Goal: Task Accomplishment & Management: Use online tool/utility

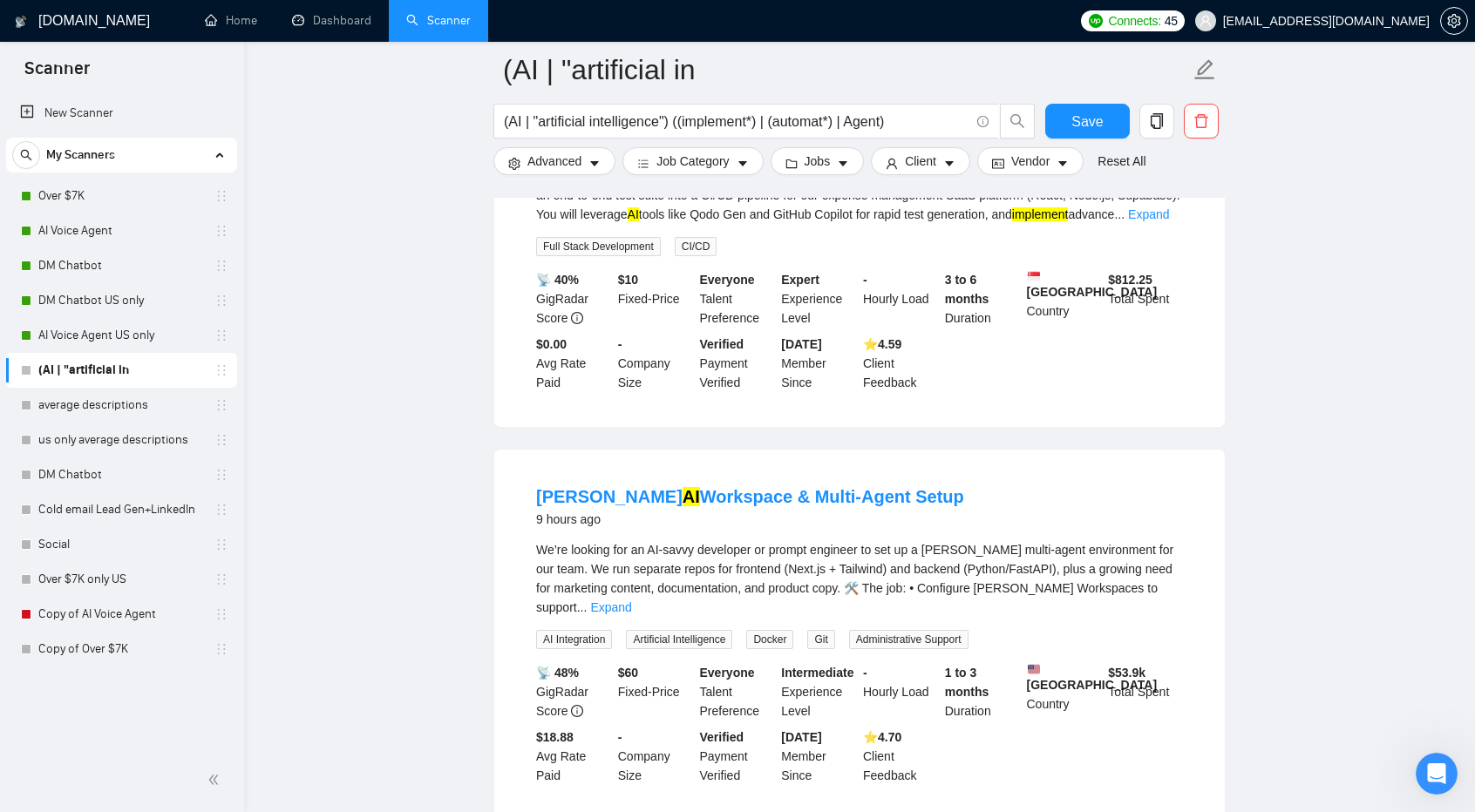
scroll to position [25592, 0]
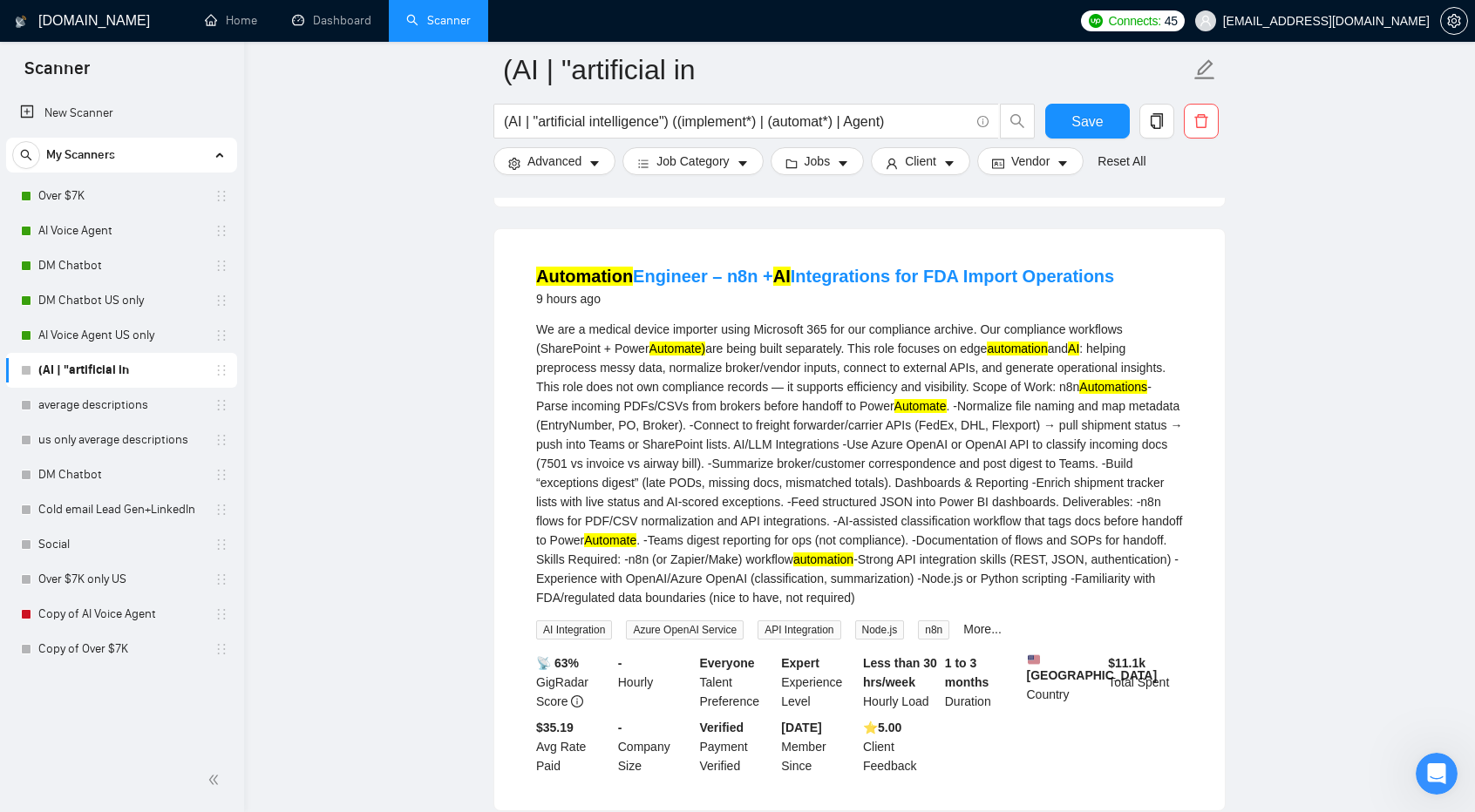
scroll to position [26206, 0]
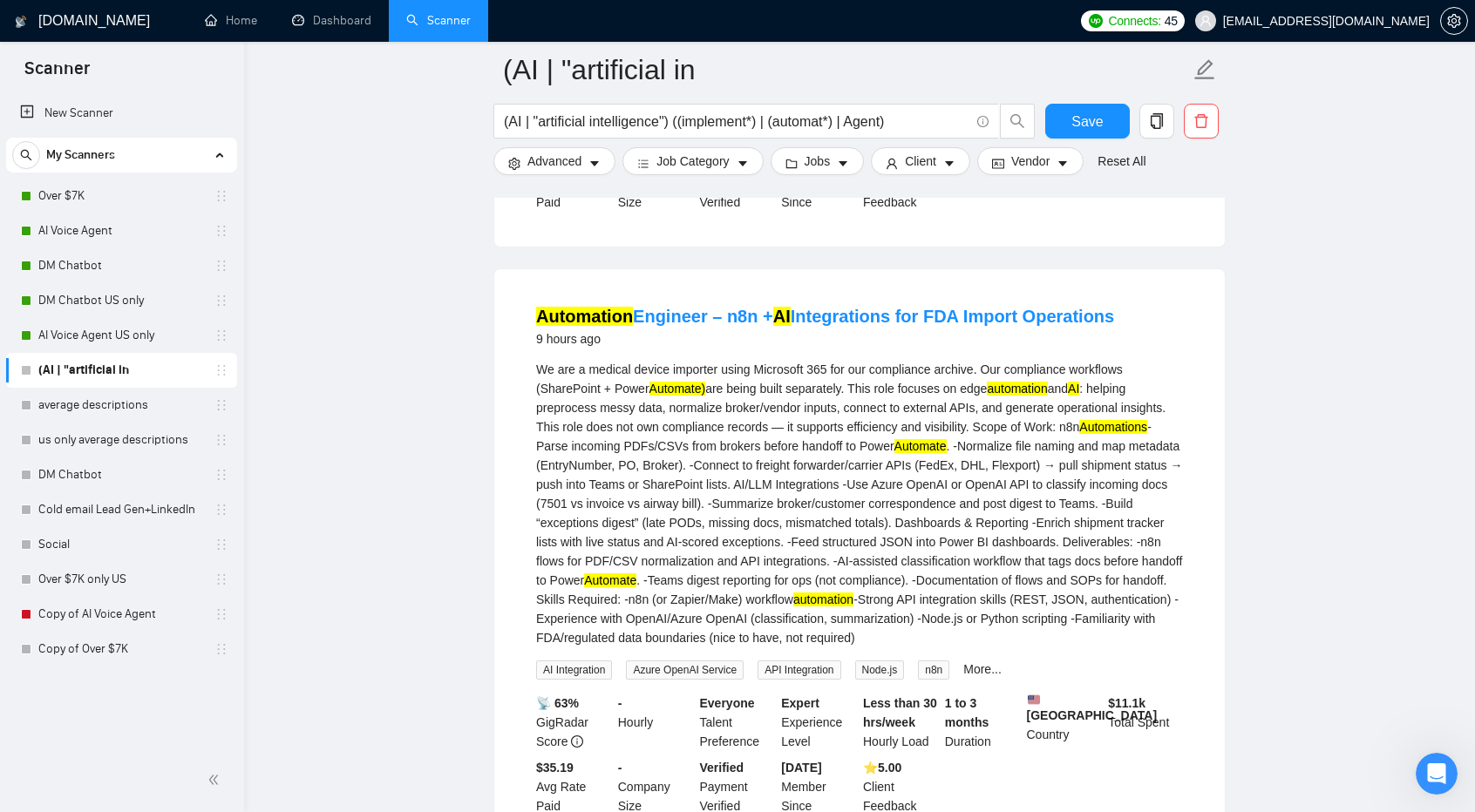
scroll to position [26152, 0]
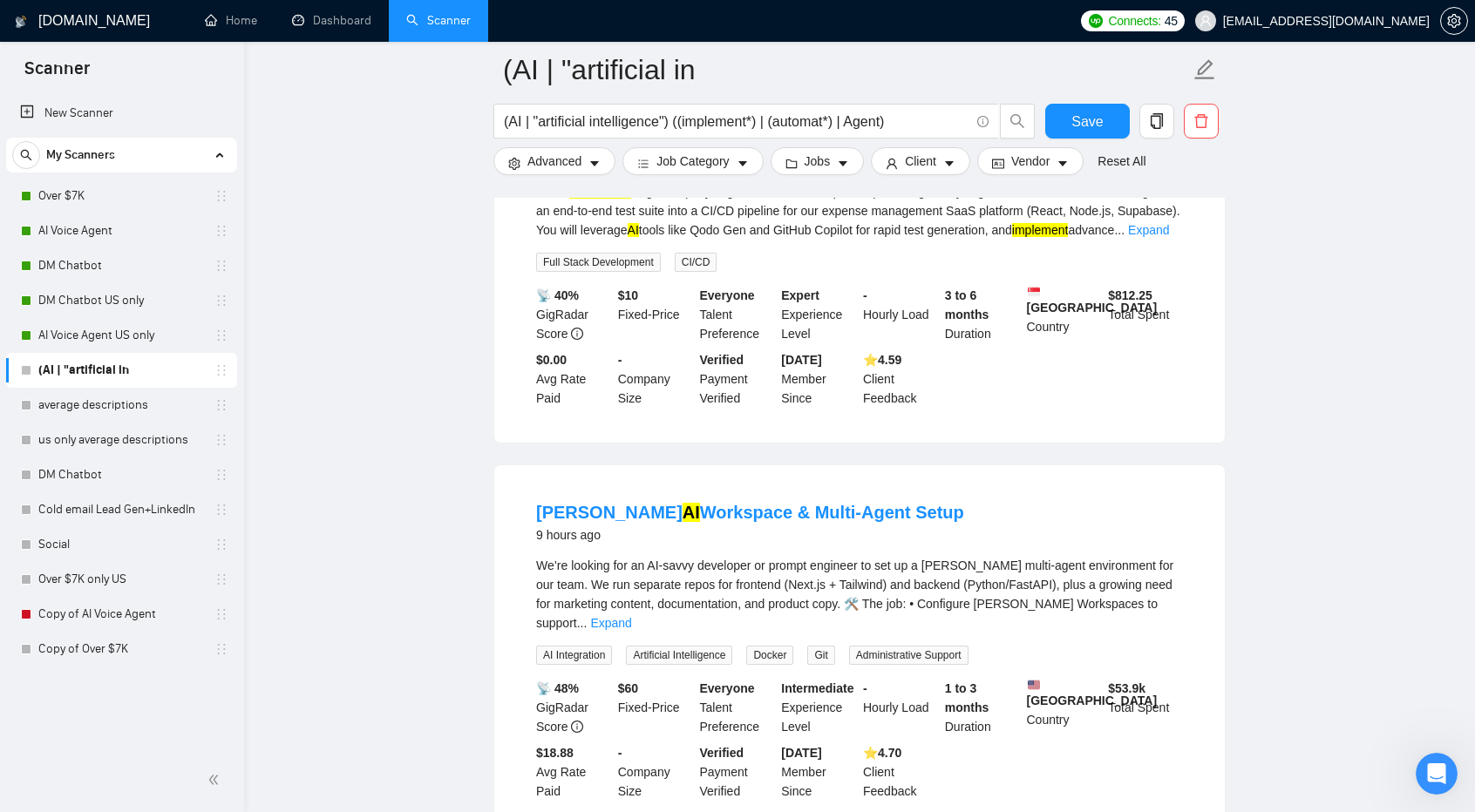
scroll to position [25573, 0]
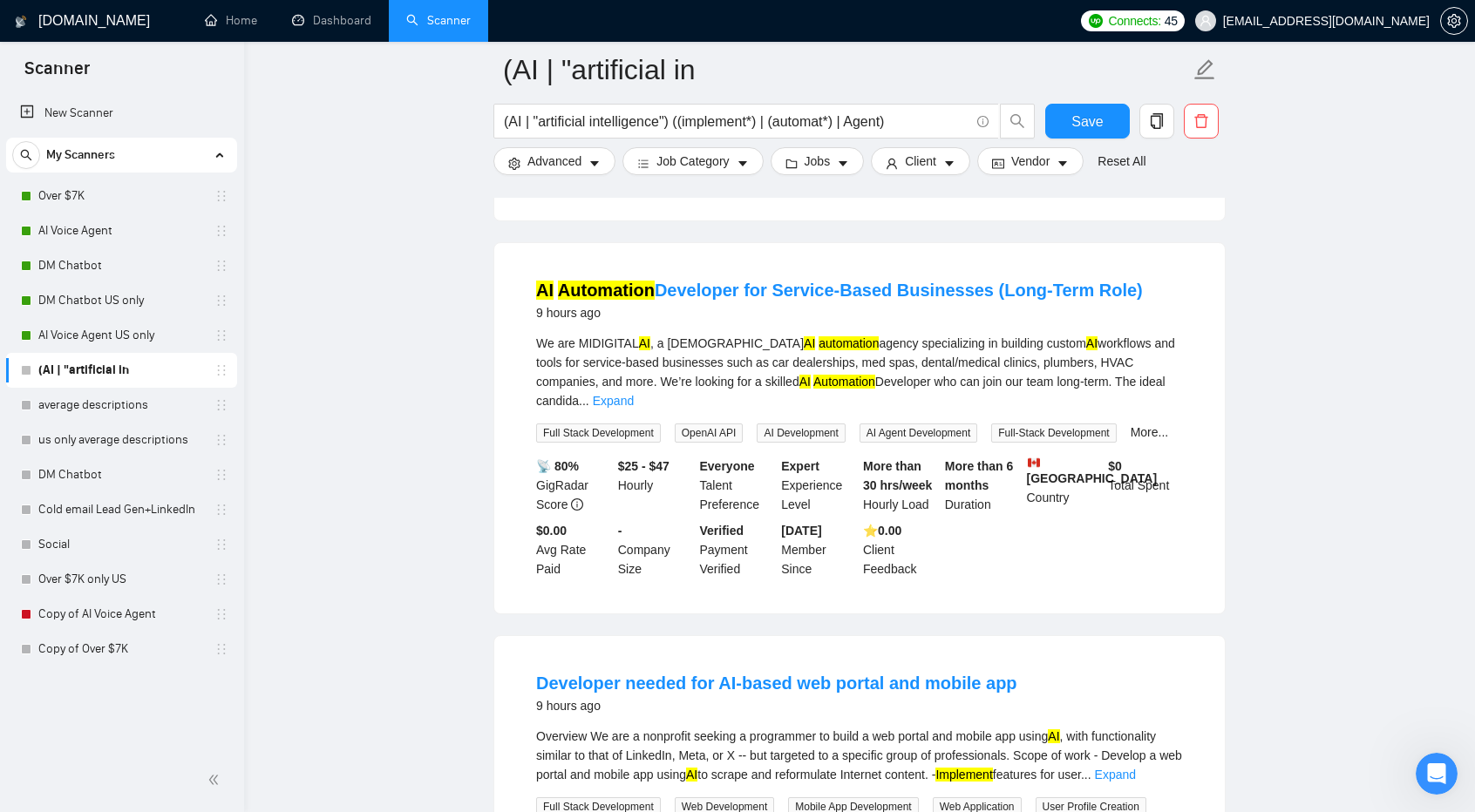
scroll to position [23131, 0]
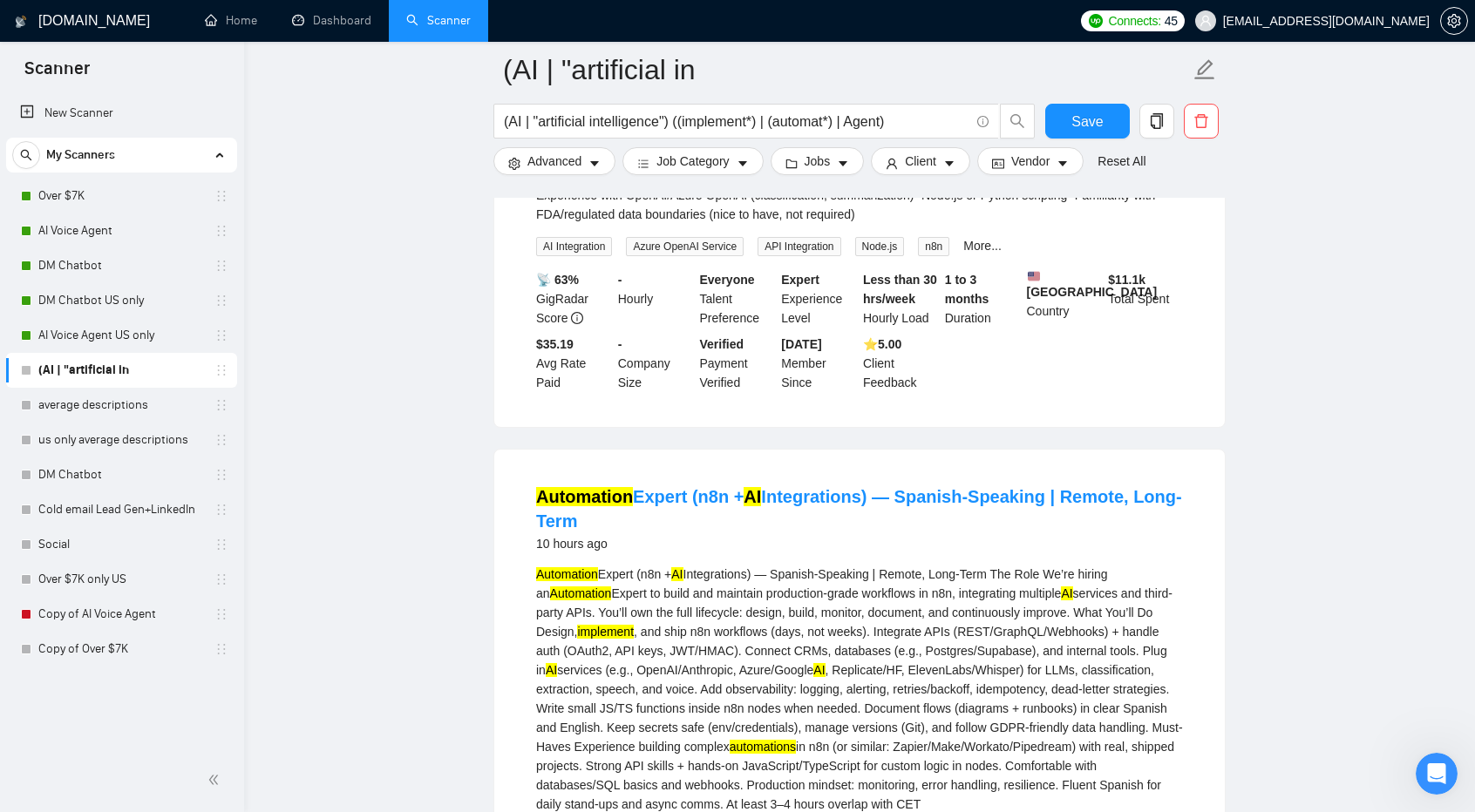
scroll to position [26590, 0]
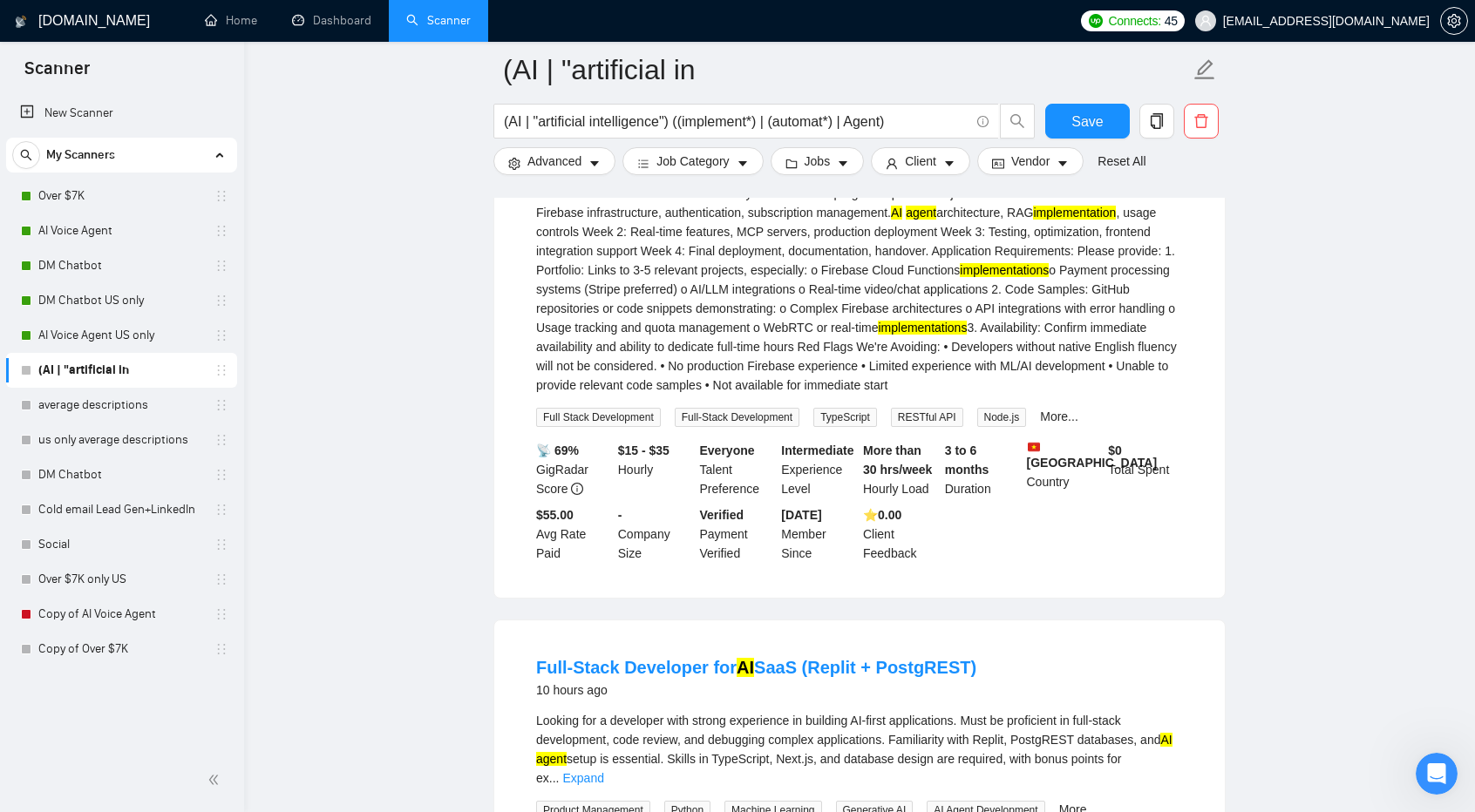
scroll to position [28271, 0]
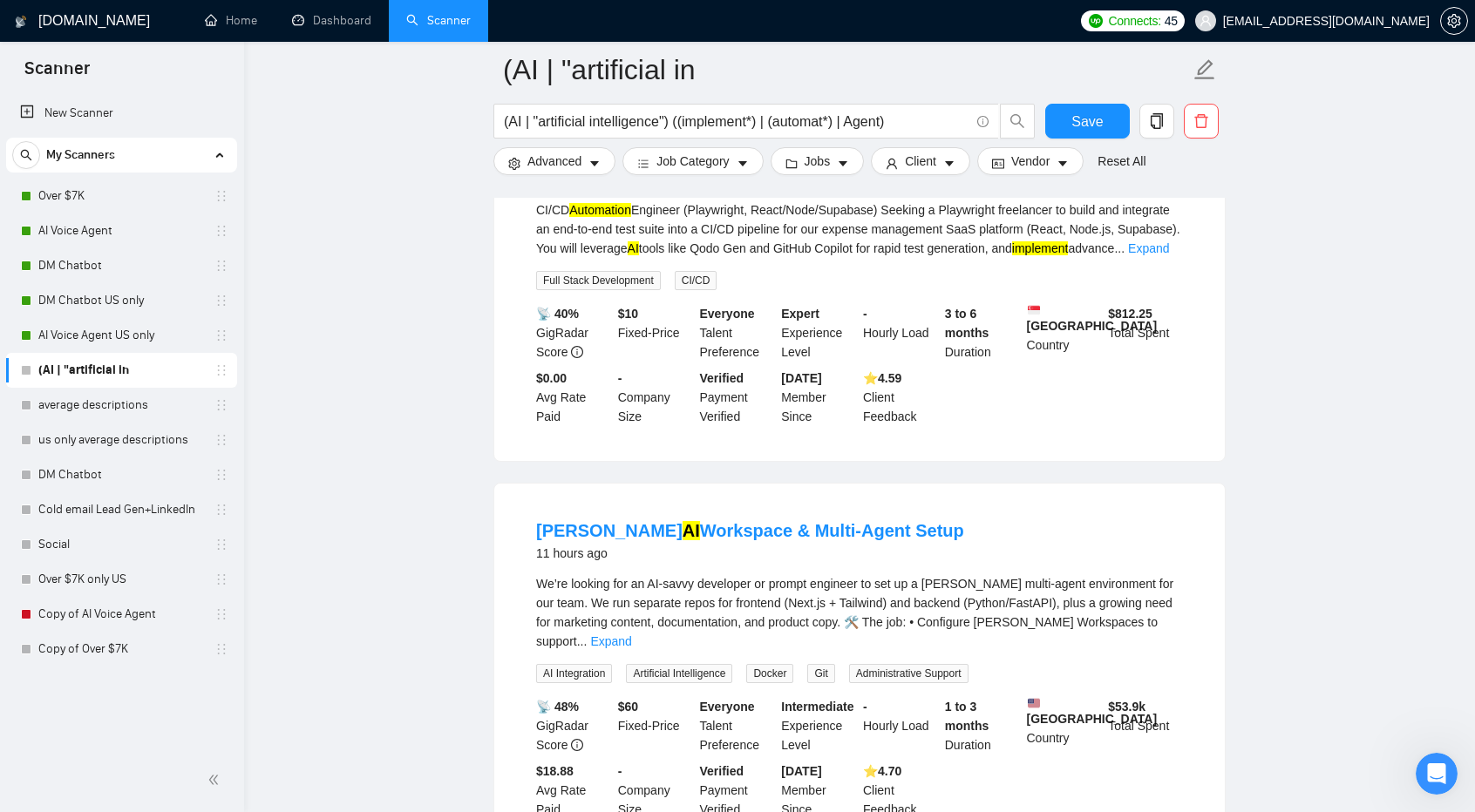
scroll to position [29470, 0]
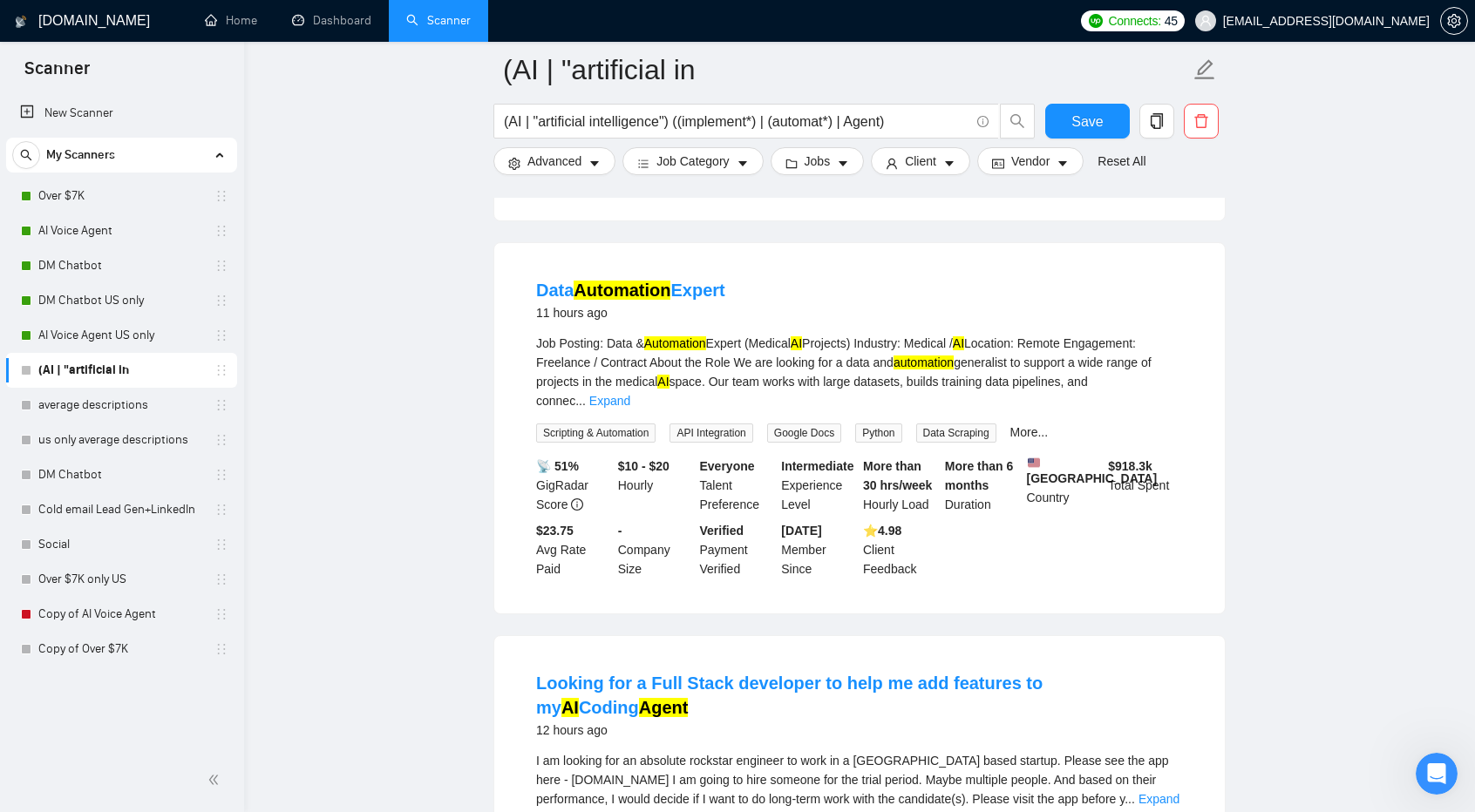
scroll to position [32100, 0]
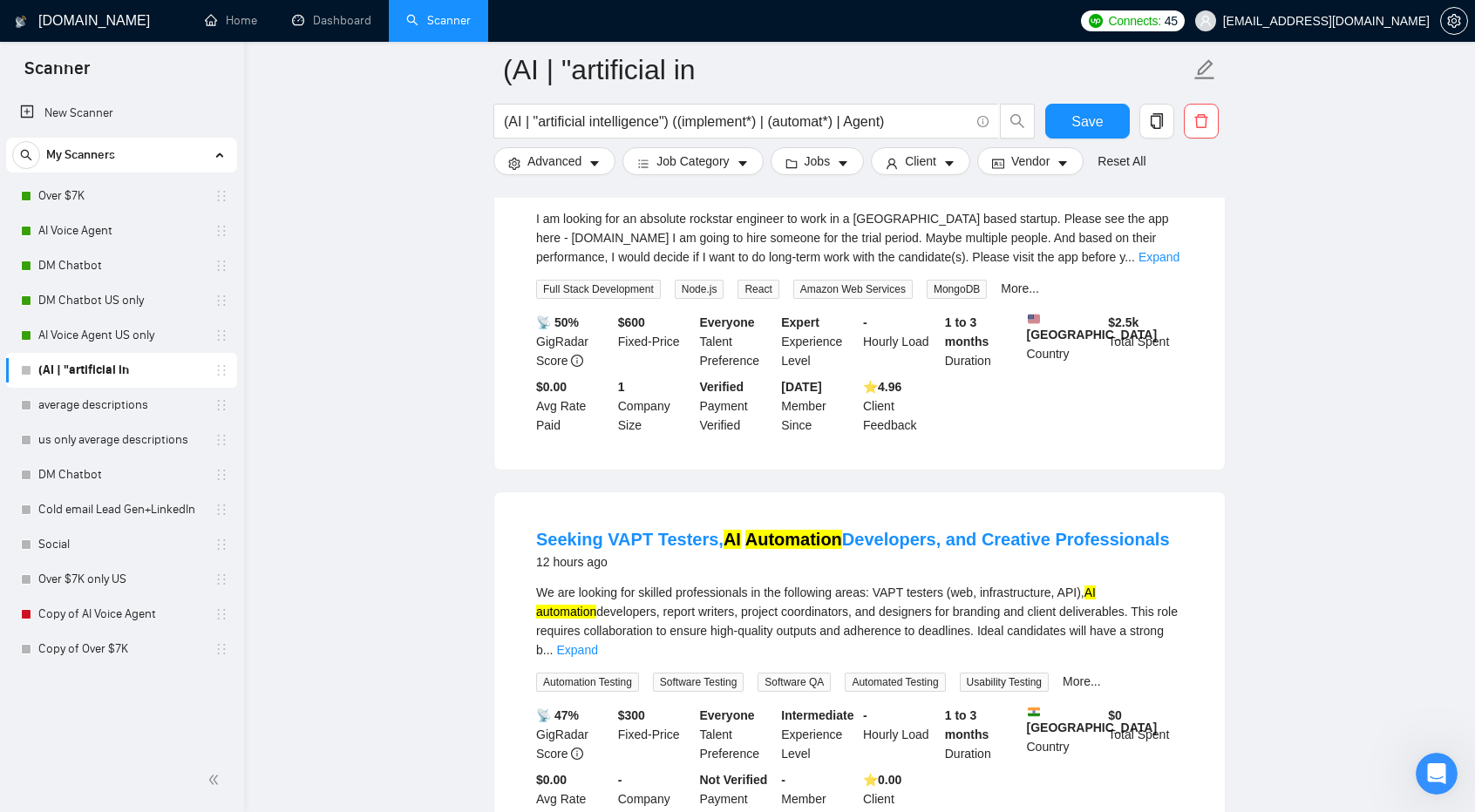
scroll to position [32642, 0]
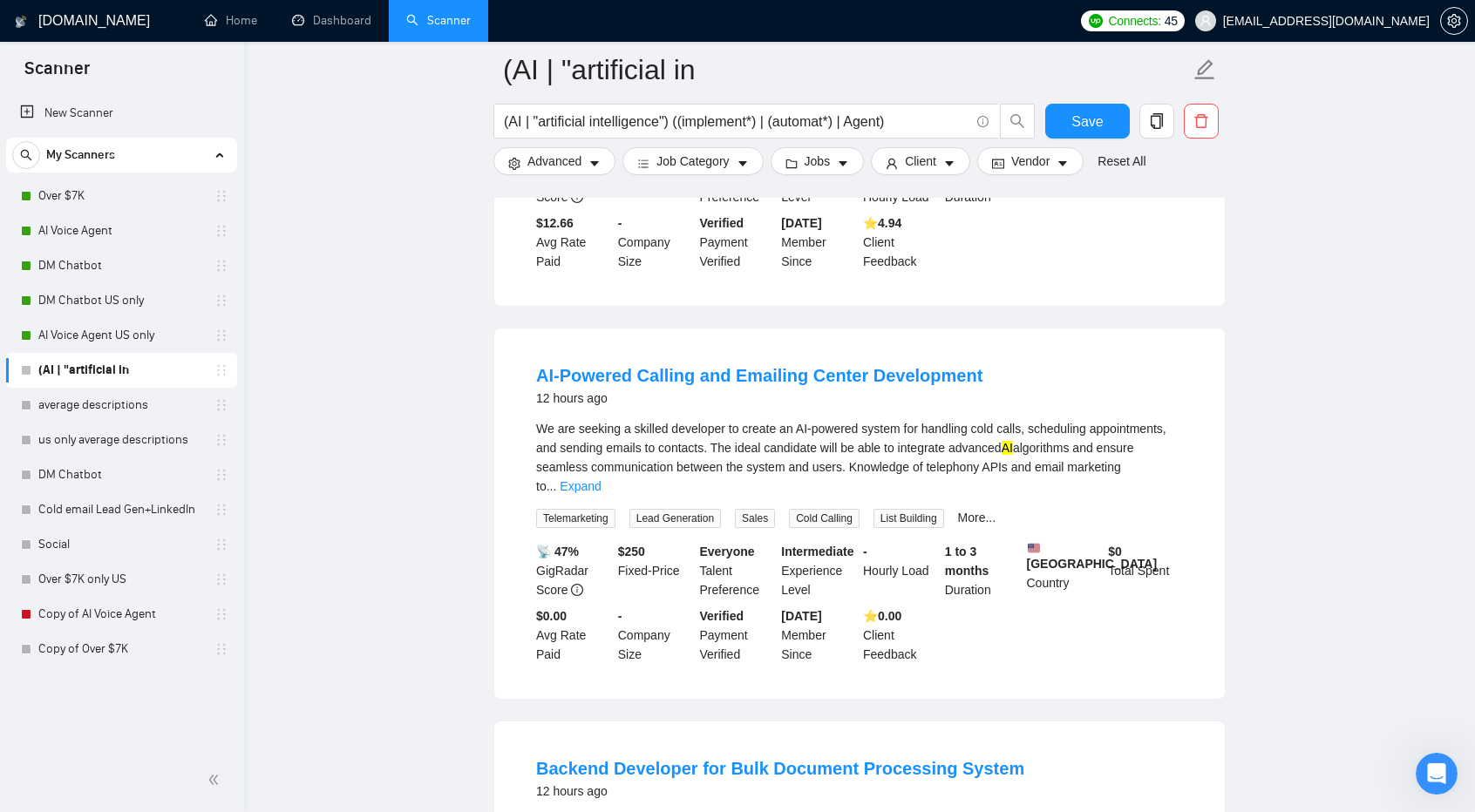
scroll to position [35188, 0]
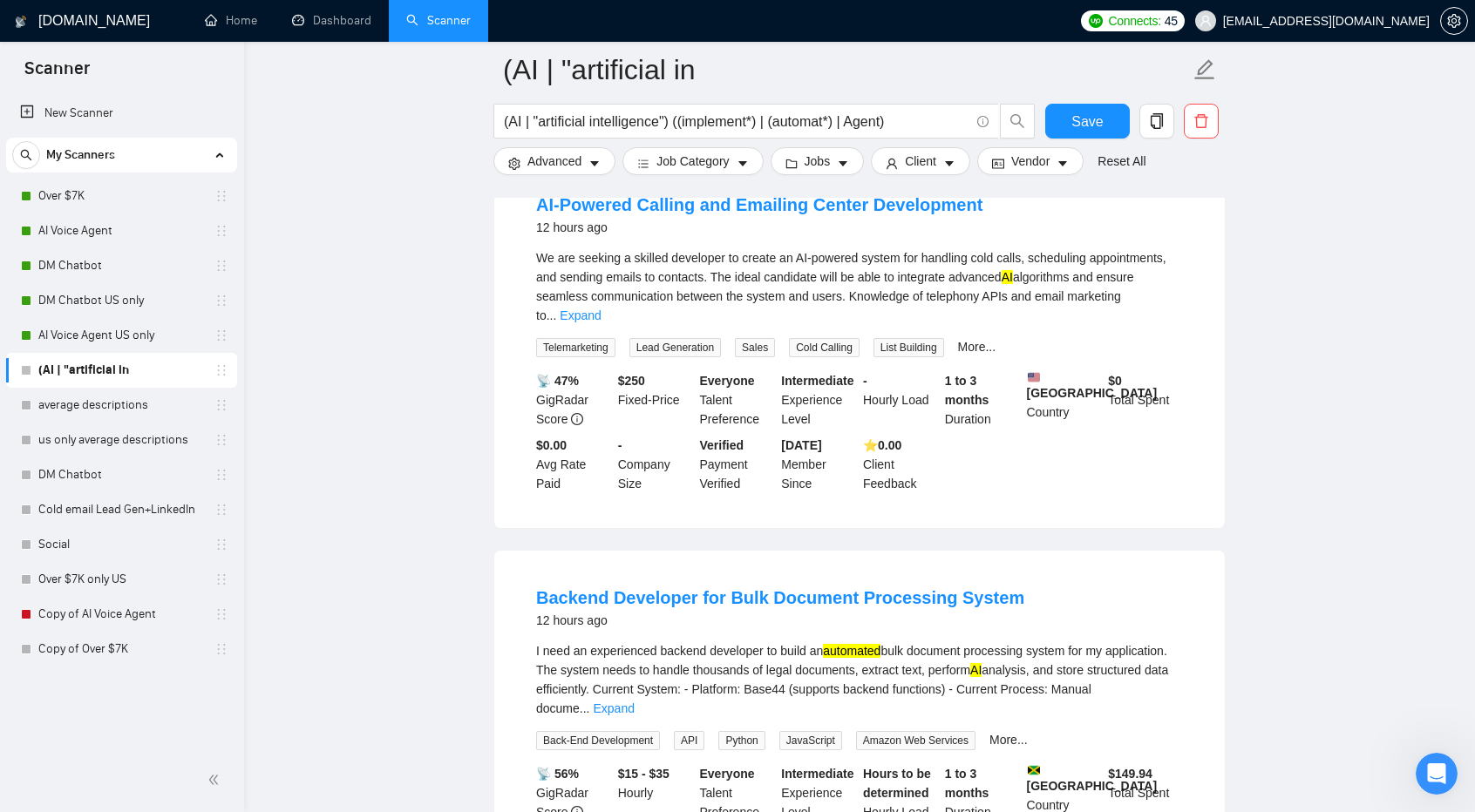
scroll to position [35319, 0]
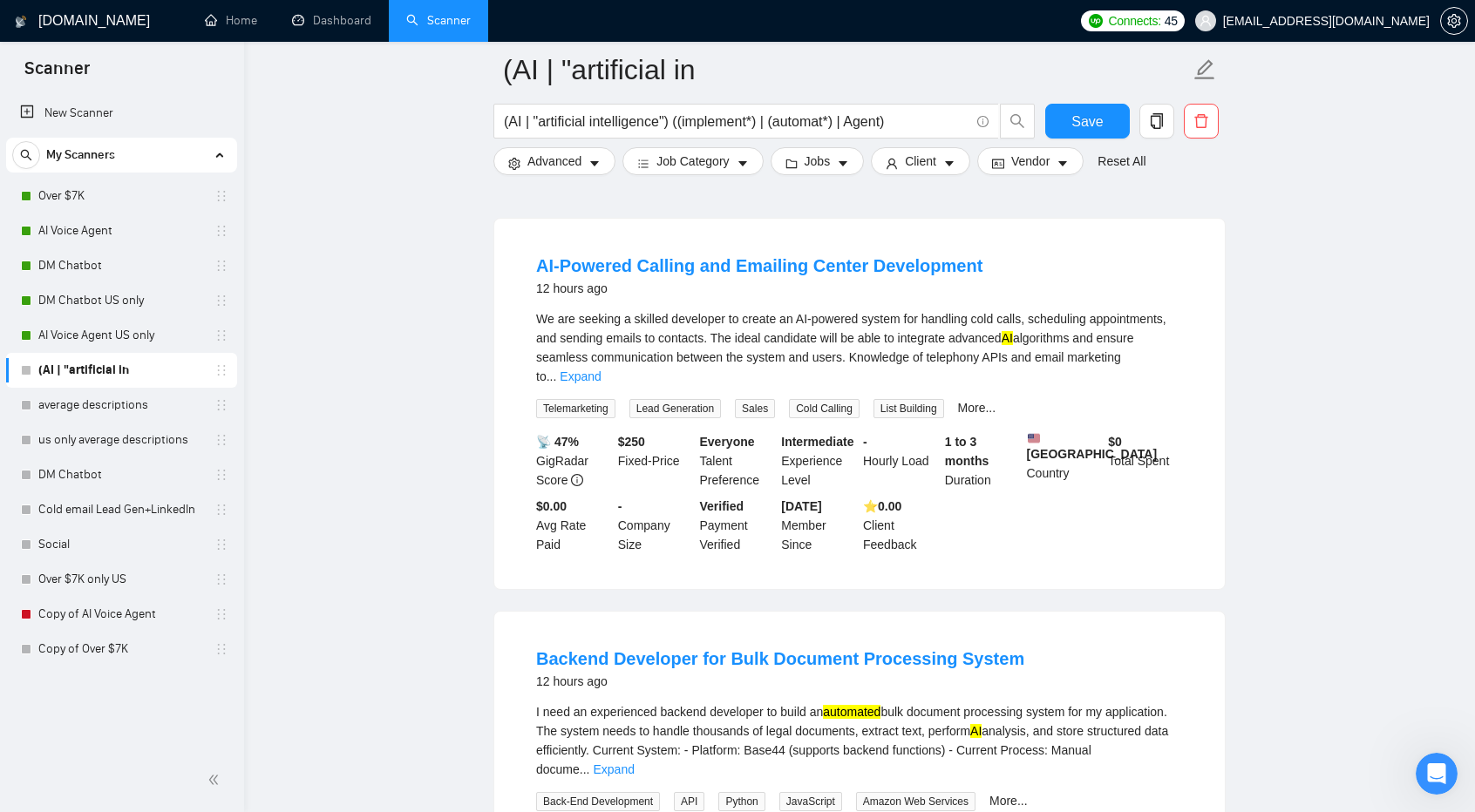
scroll to position [35253, 0]
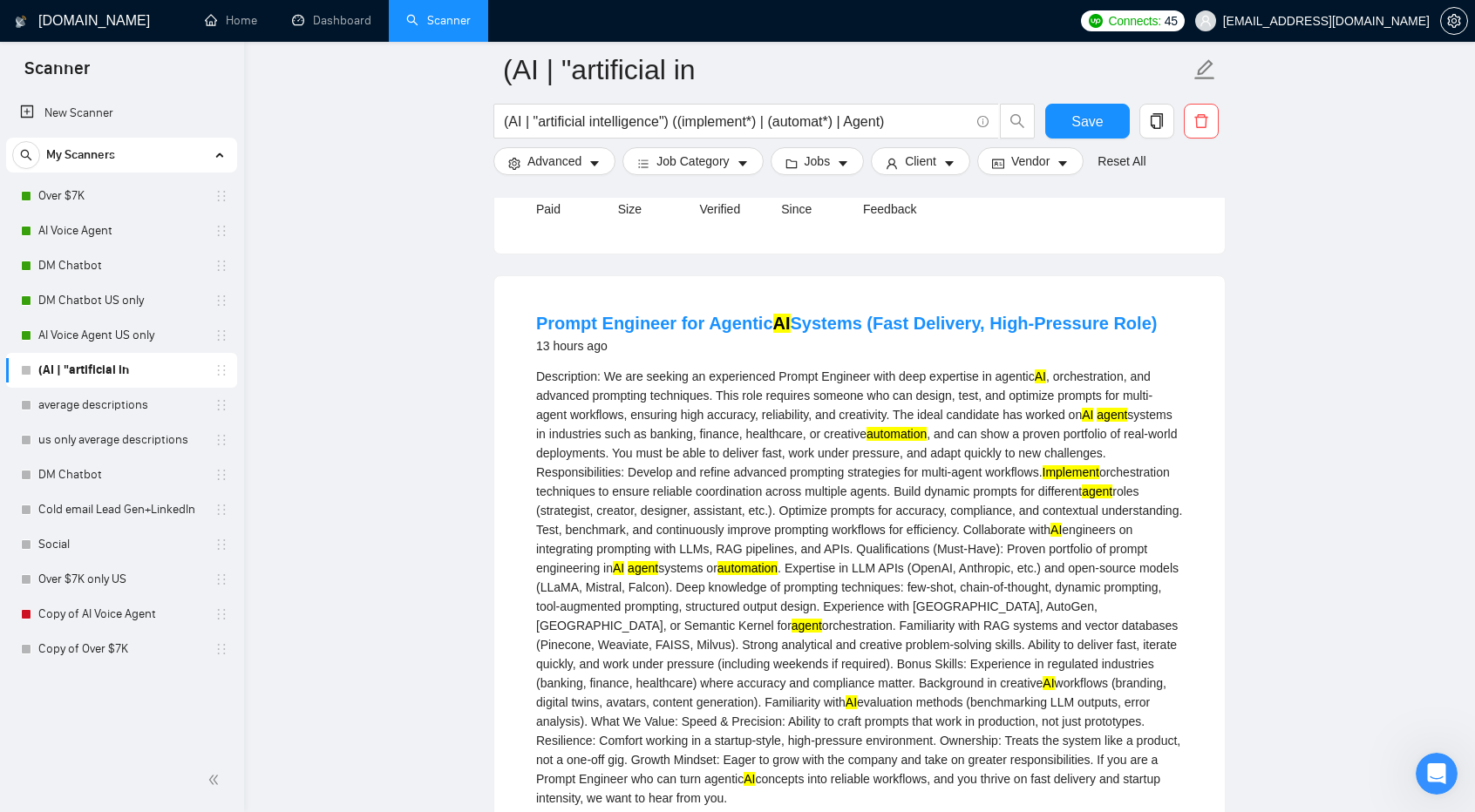
scroll to position [35982, 0]
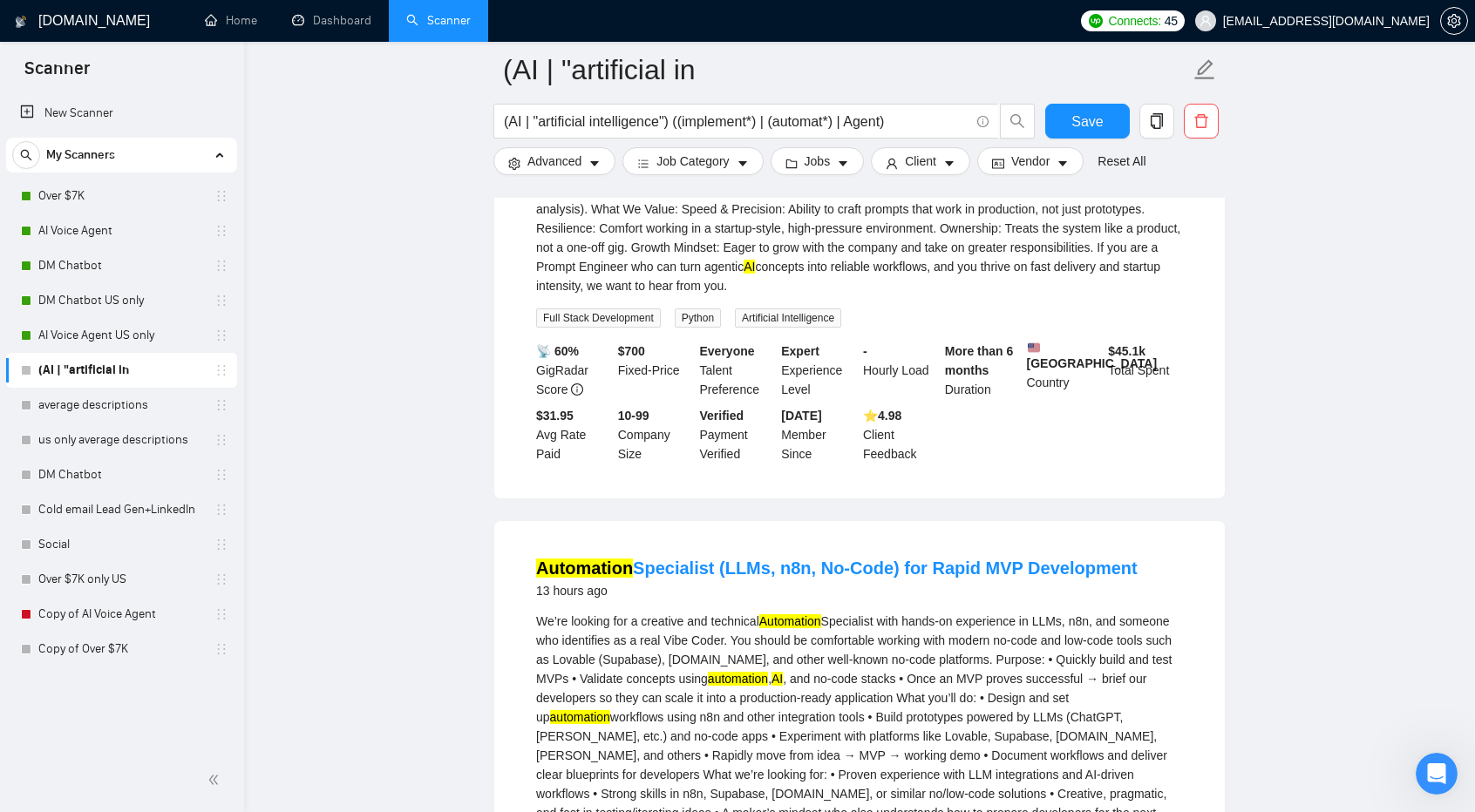
scroll to position [36498, 0]
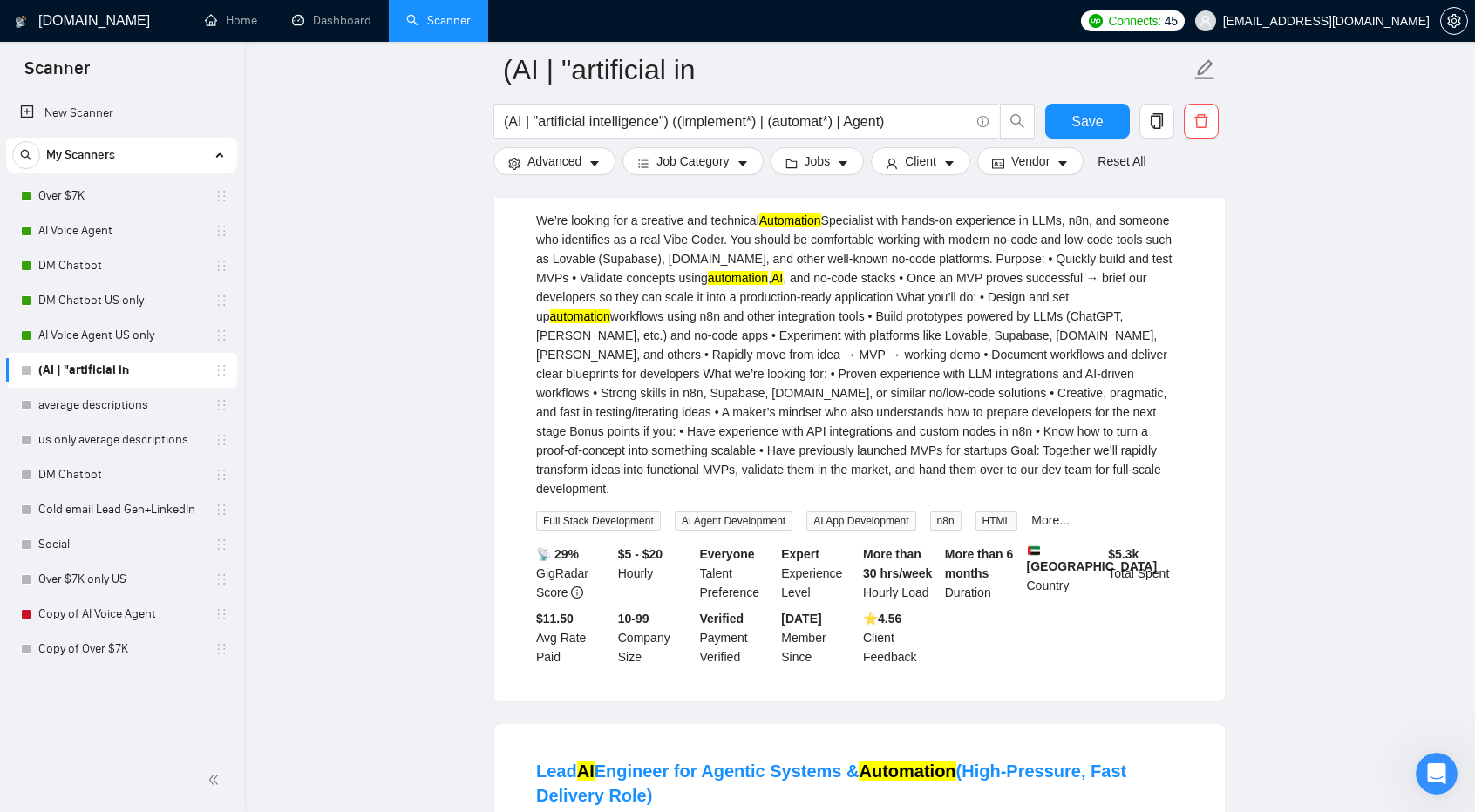
scroll to position [36907, 0]
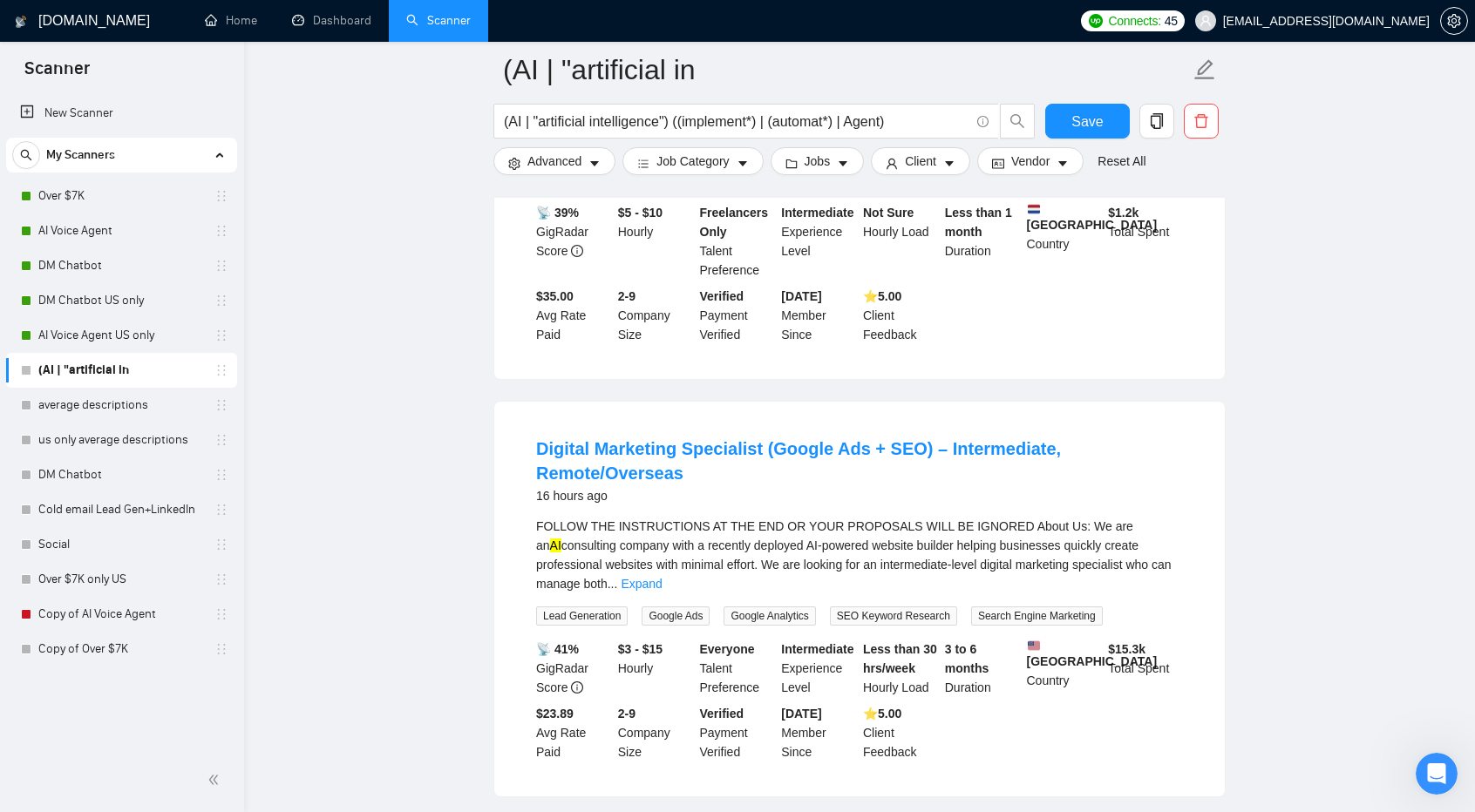
scroll to position [40833, 0]
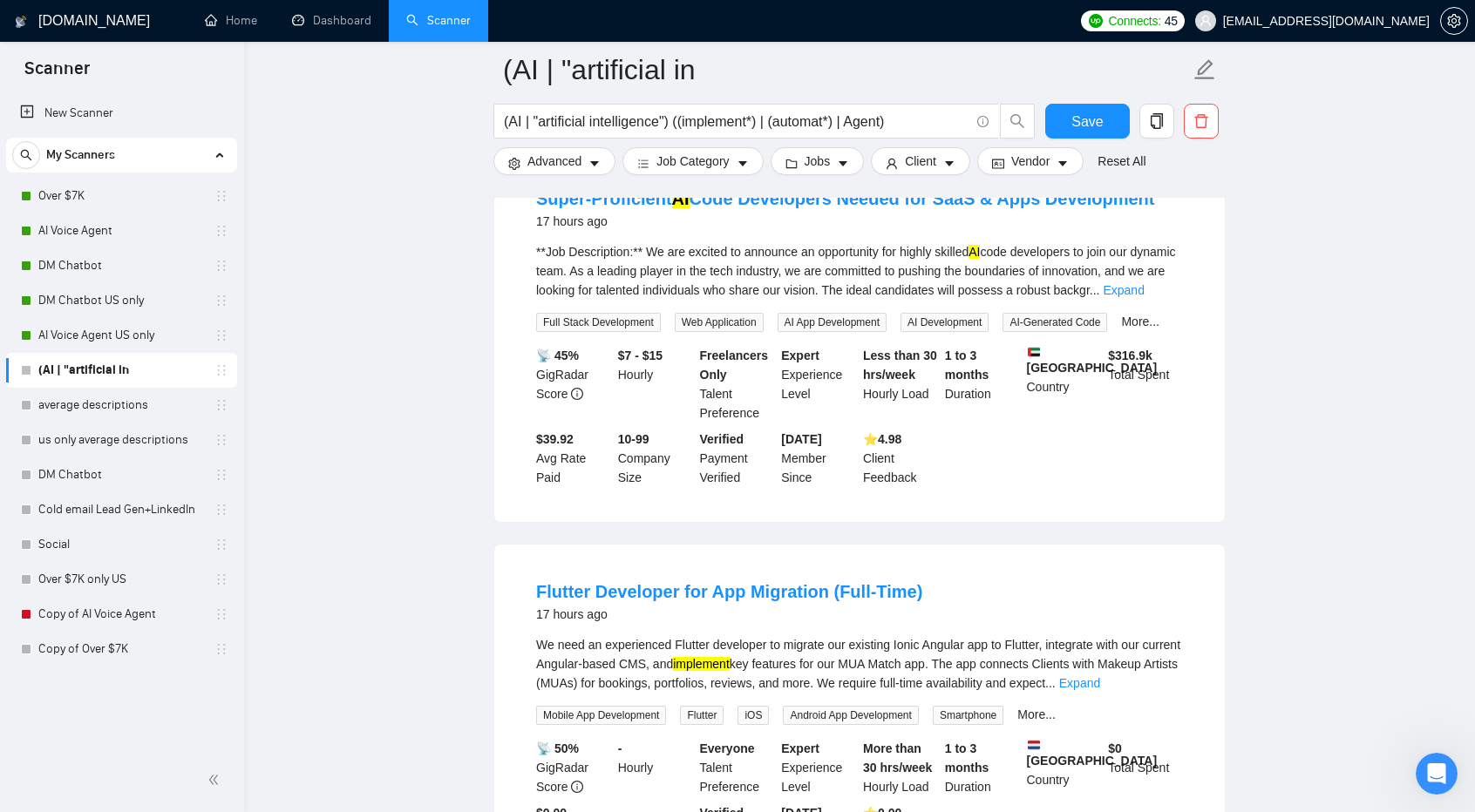
scroll to position [44630, 0]
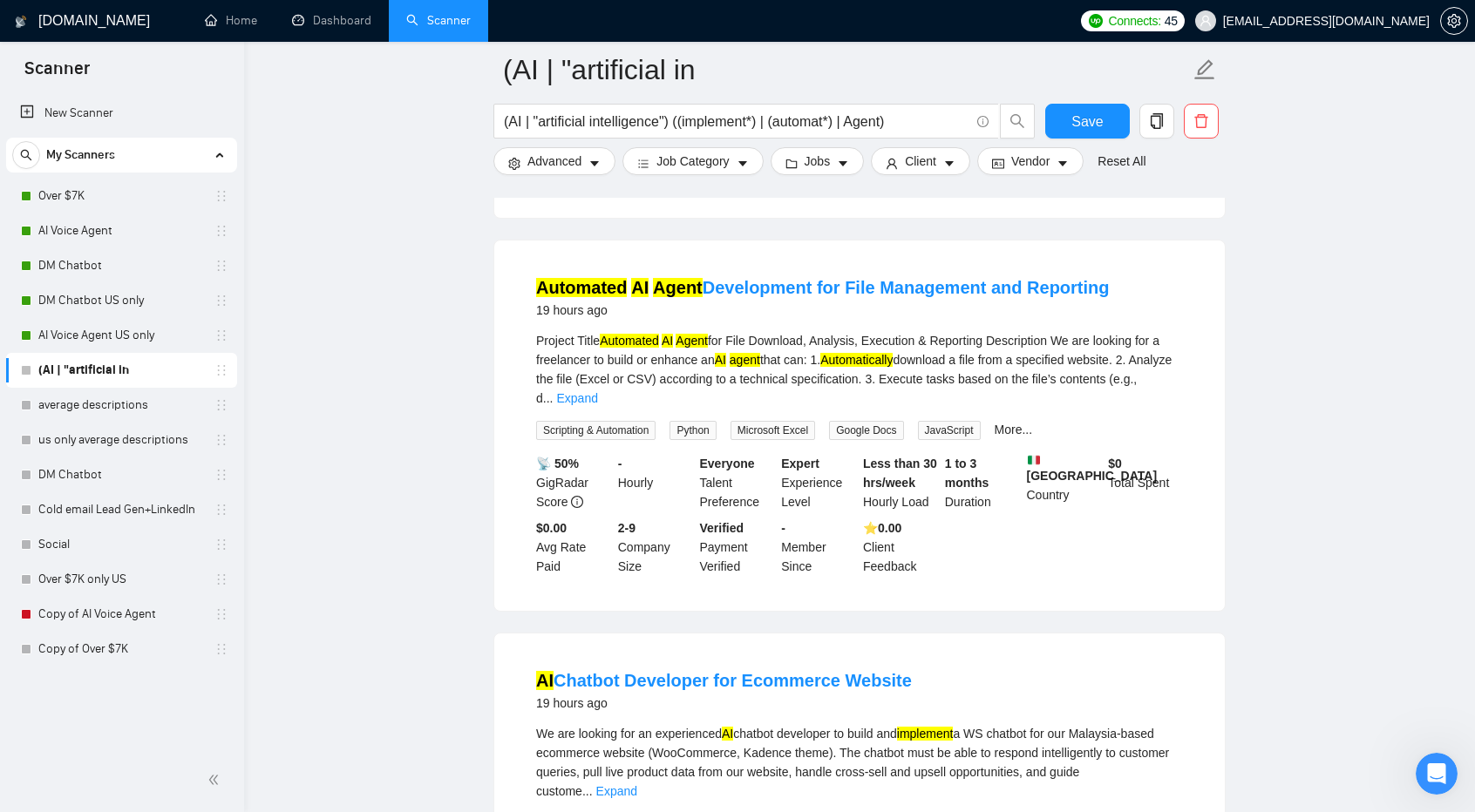
scroll to position [48412, 0]
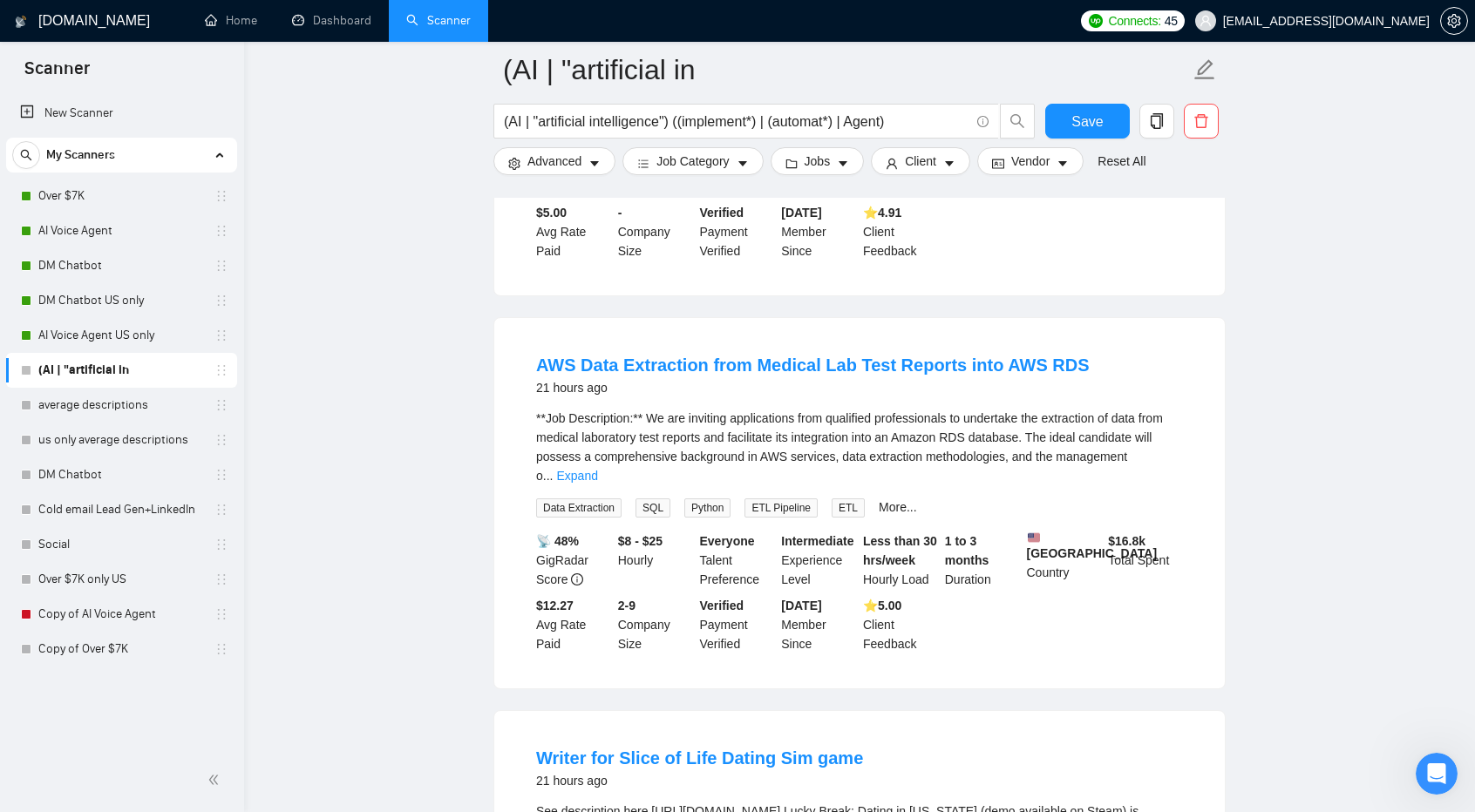
scroll to position [52351, 0]
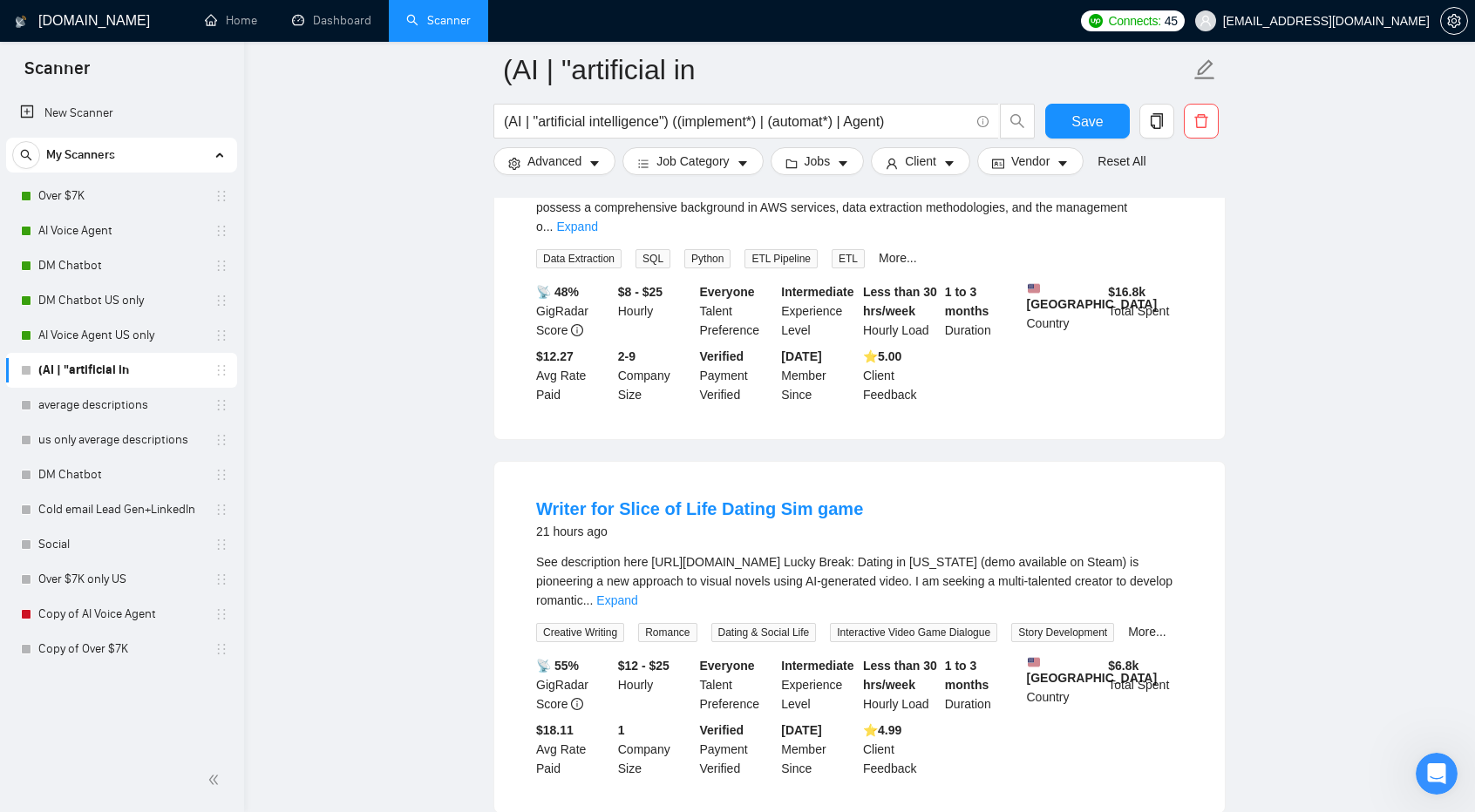
scroll to position [52591, 0]
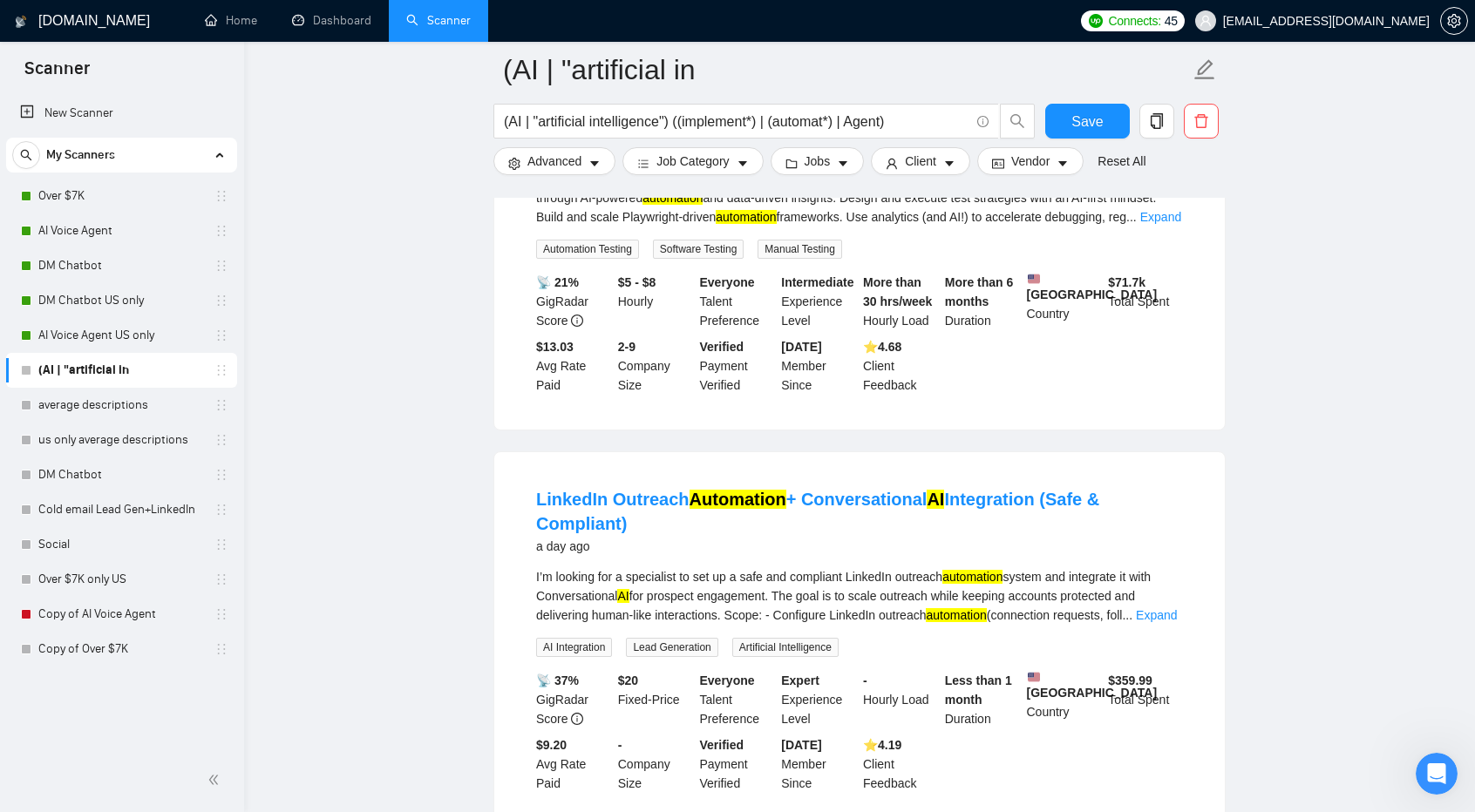
scroll to position [56269, 0]
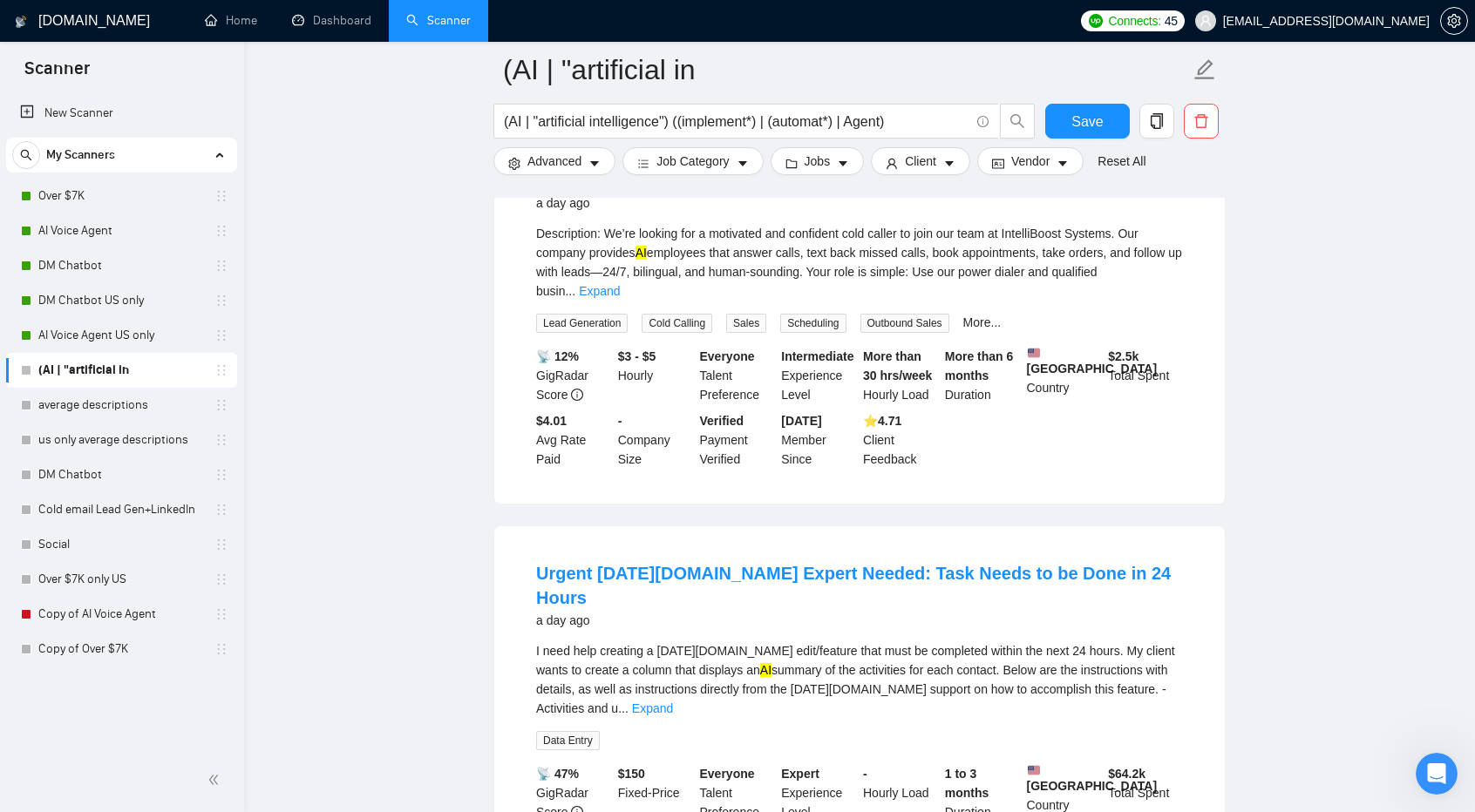
scroll to position [60037, 0]
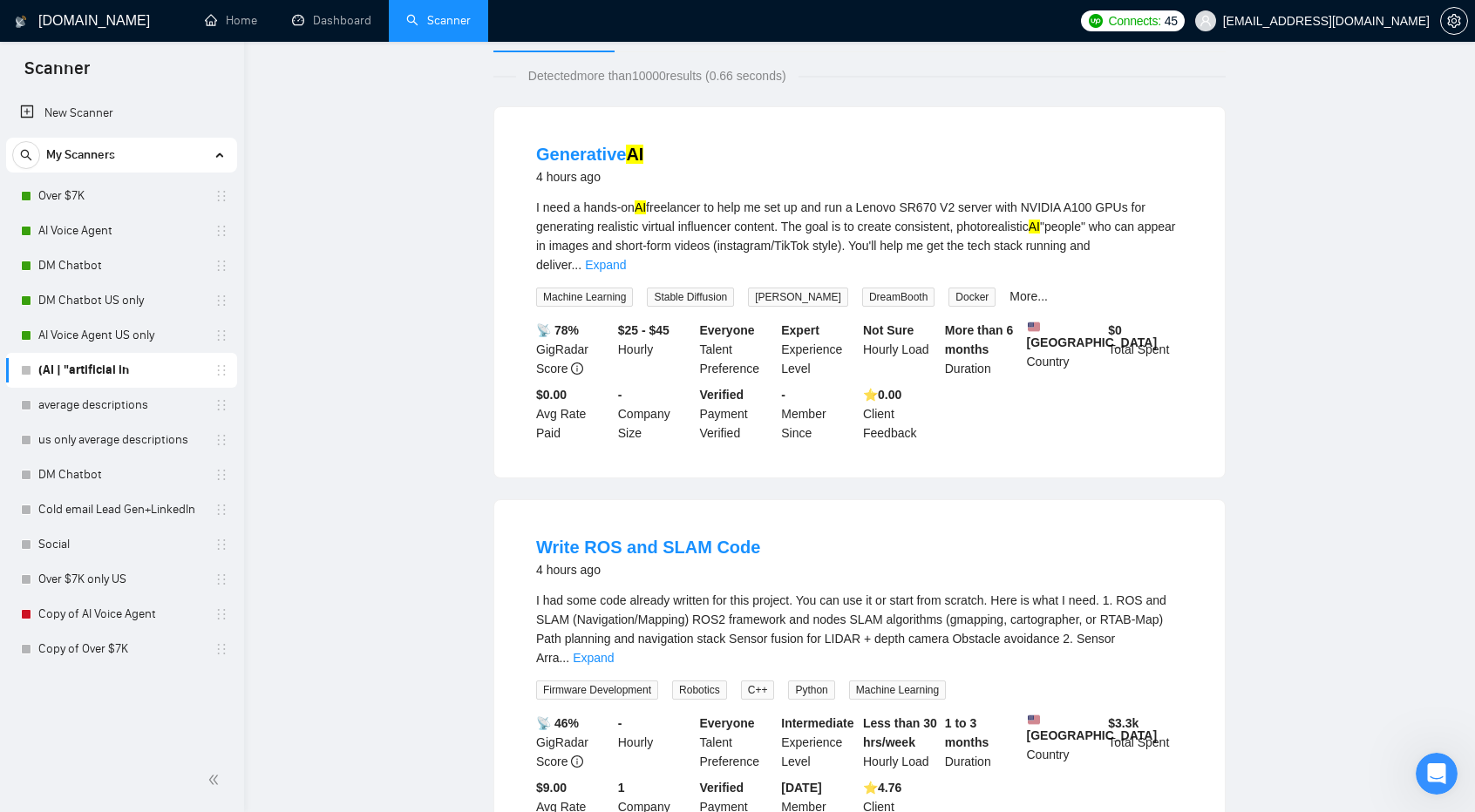
scroll to position [0, 0]
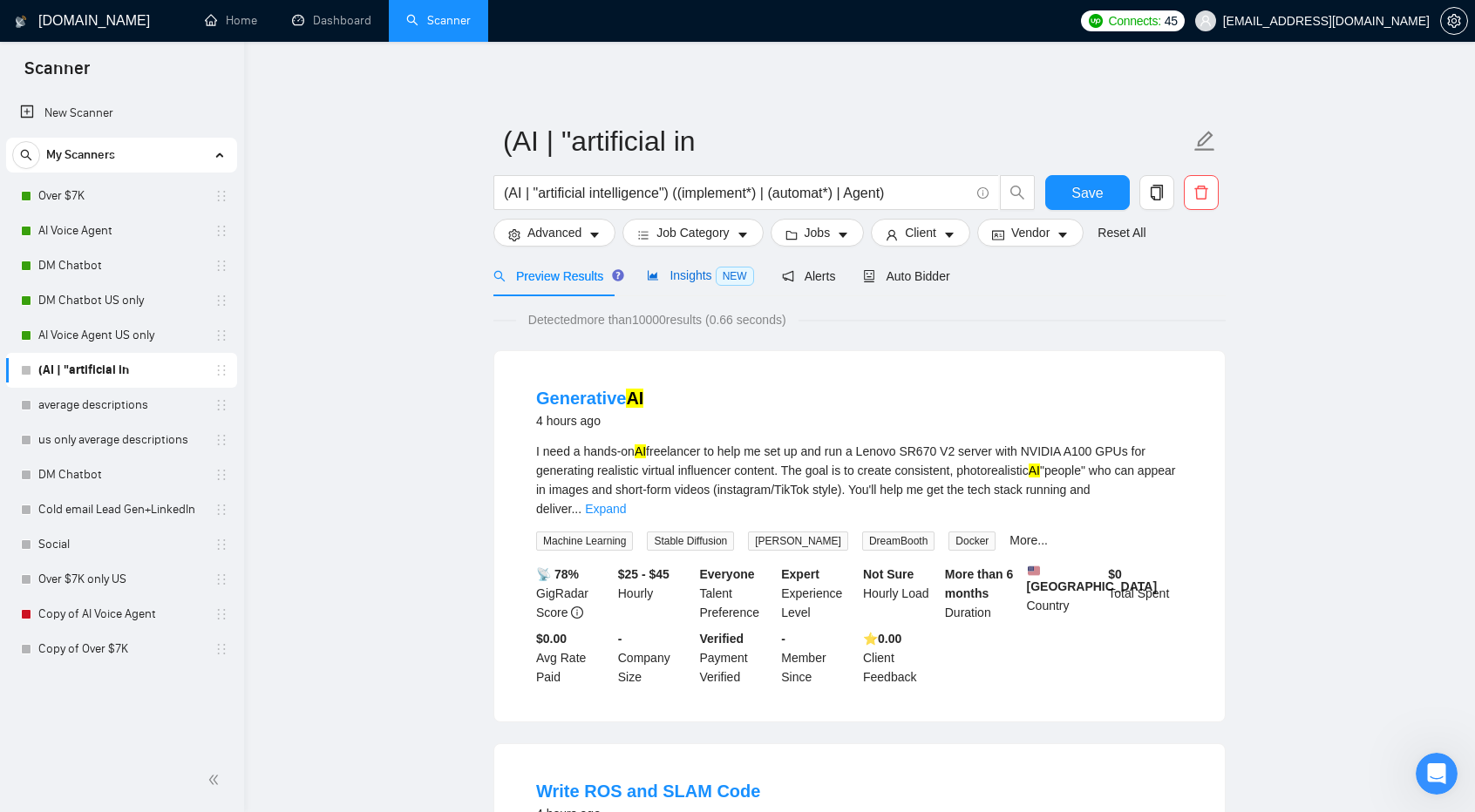
click at [723, 282] on span "NEW" at bounding box center [735, 276] width 39 height 19
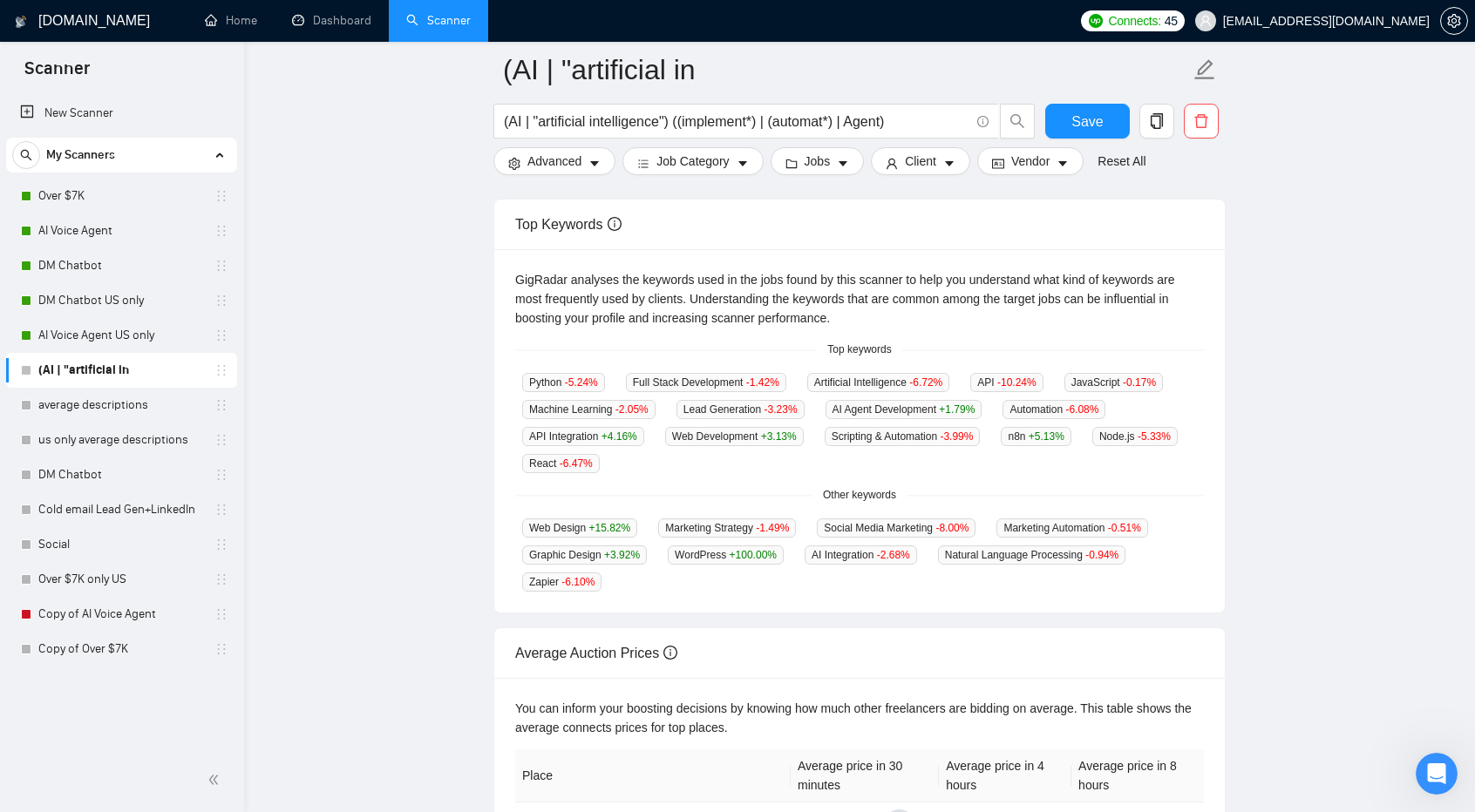
scroll to position [319, 0]
click at [1021, 167] on span "Vendor" at bounding box center [1030, 161] width 39 height 19
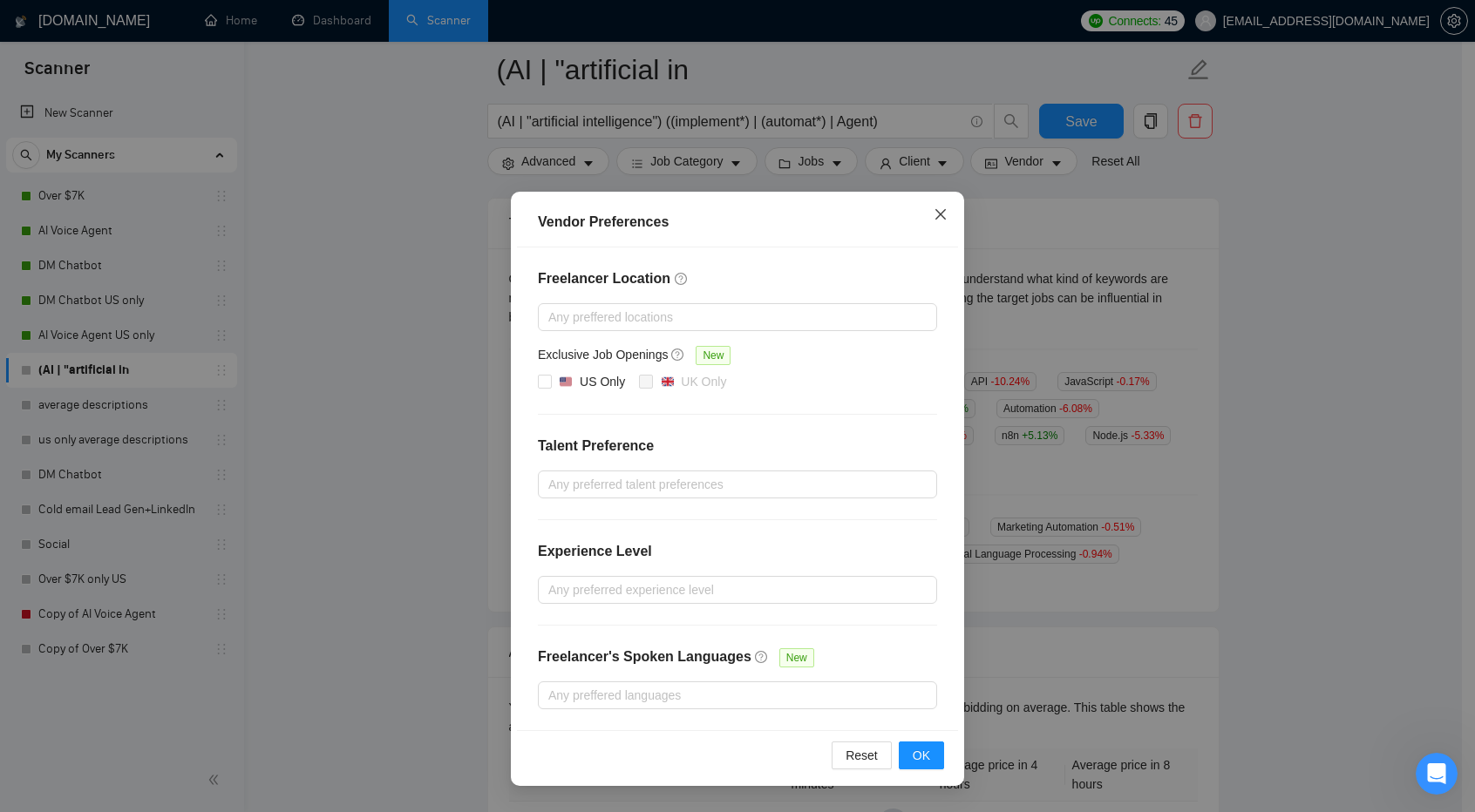
click at [934, 218] on icon "close" at bounding box center [941, 214] width 14 height 14
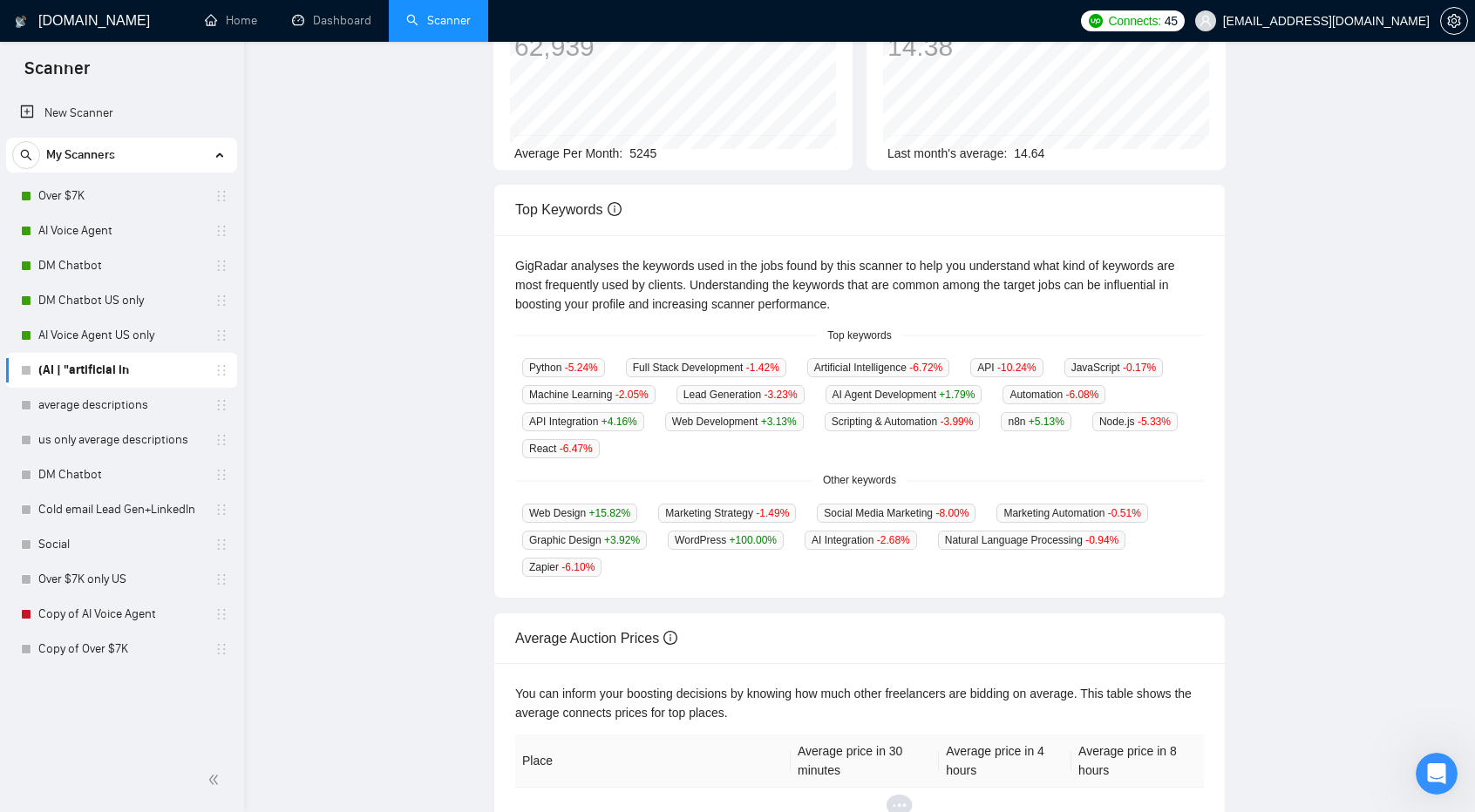
scroll to position [0, 0]
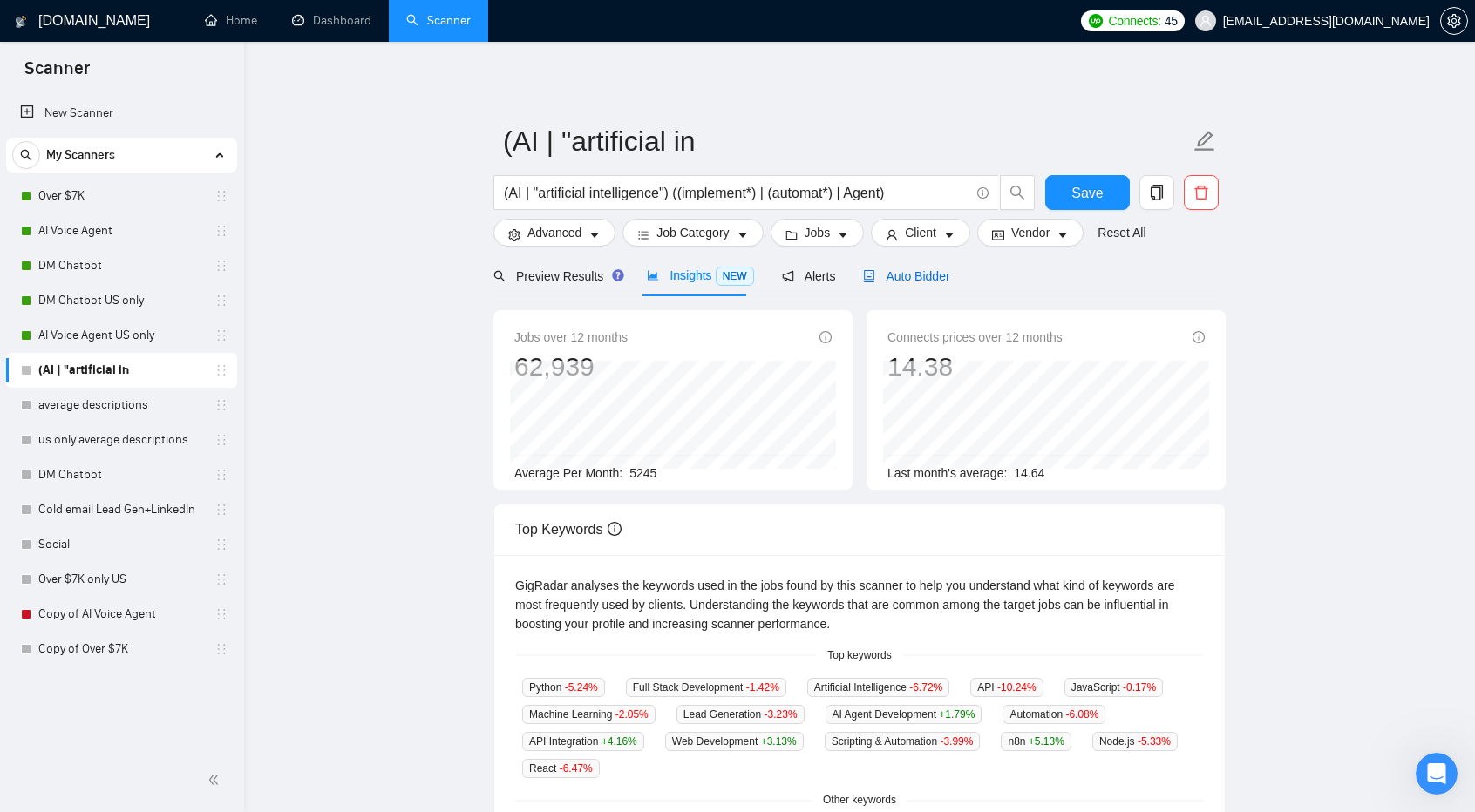
click at [911, 284] on div "Auto Bidder" at bounding box center [906, 276] width 87 height 19
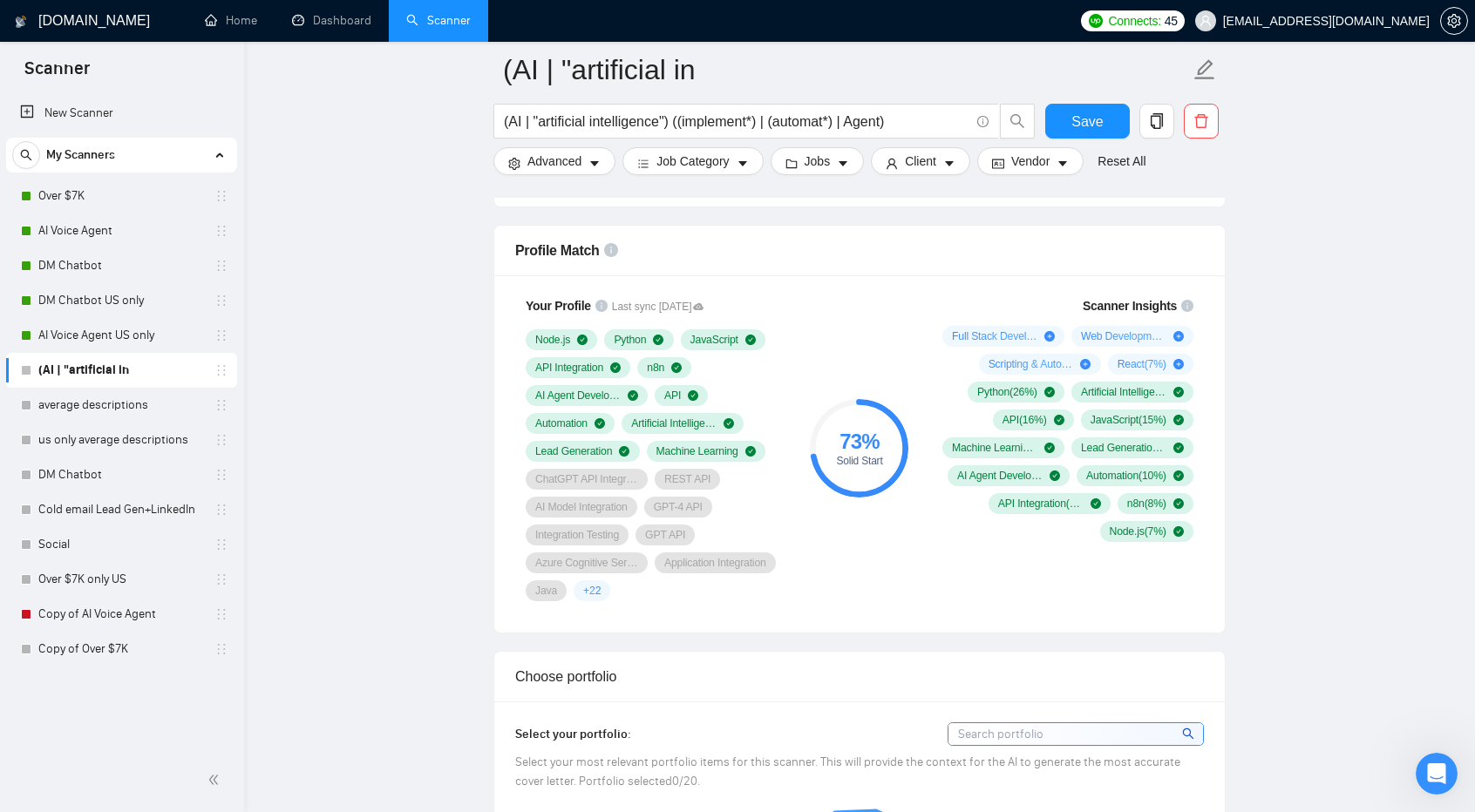
scroll to position [1173, 0]
click at [931, 122] on input "(AI | "artificial intelligence") ((implement*) | (automat*) | Agent)" at bounding box center [737, 122] width 466 height 22
type input "(AI | "artificial intelligence") ((implement*) | (automat*) | Agent) Ecommerce"
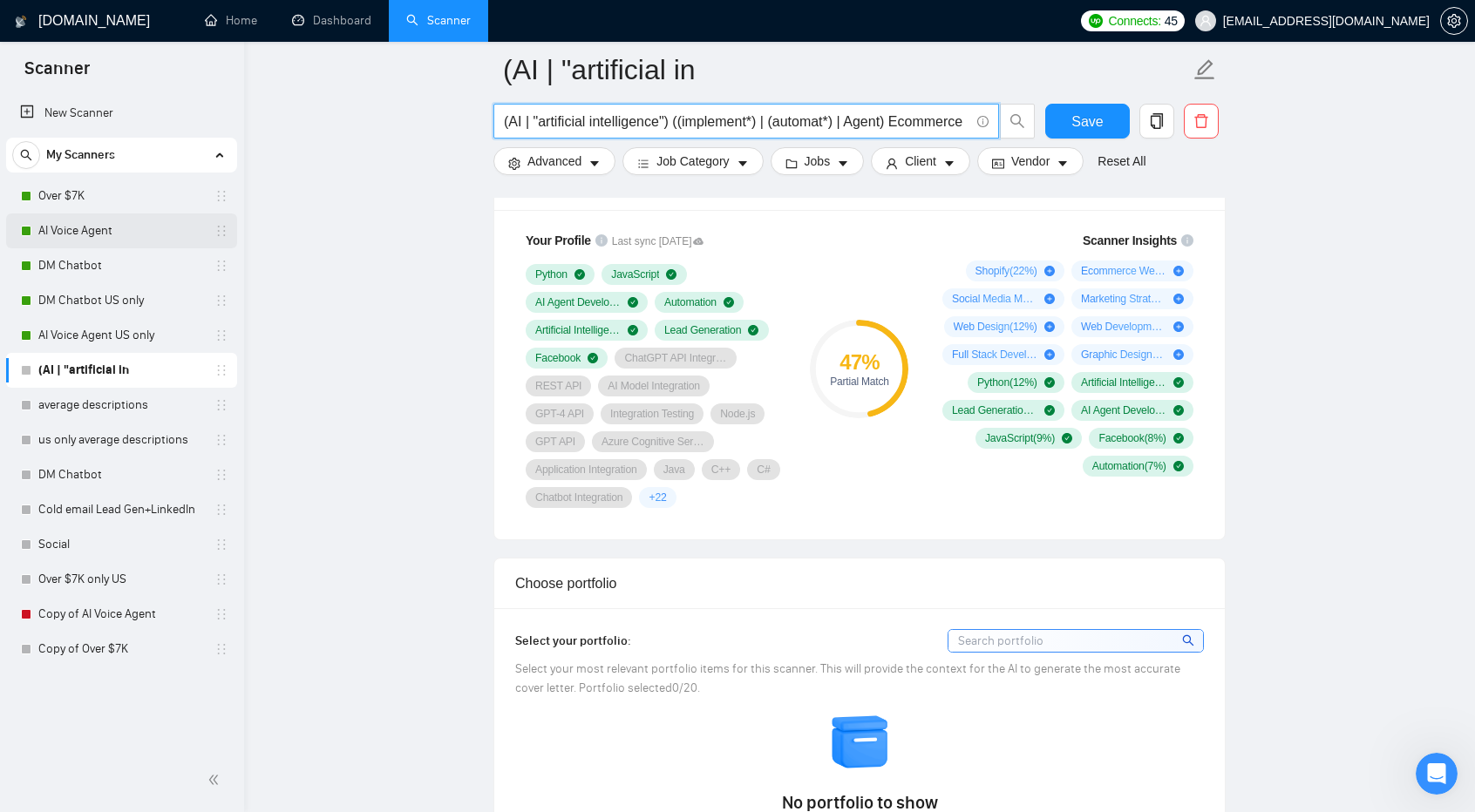
type input "(AI | "artificial intelligence") ((implement*) | (automat*) | Agent) Ecommerce"
click at [133, 232] on link "AI Voice Agent" at bounding box center [122, 231] width 166 height 35
click at [1069, 127] on button "Save" at bounding box center [1088, 121] width 85 height 35
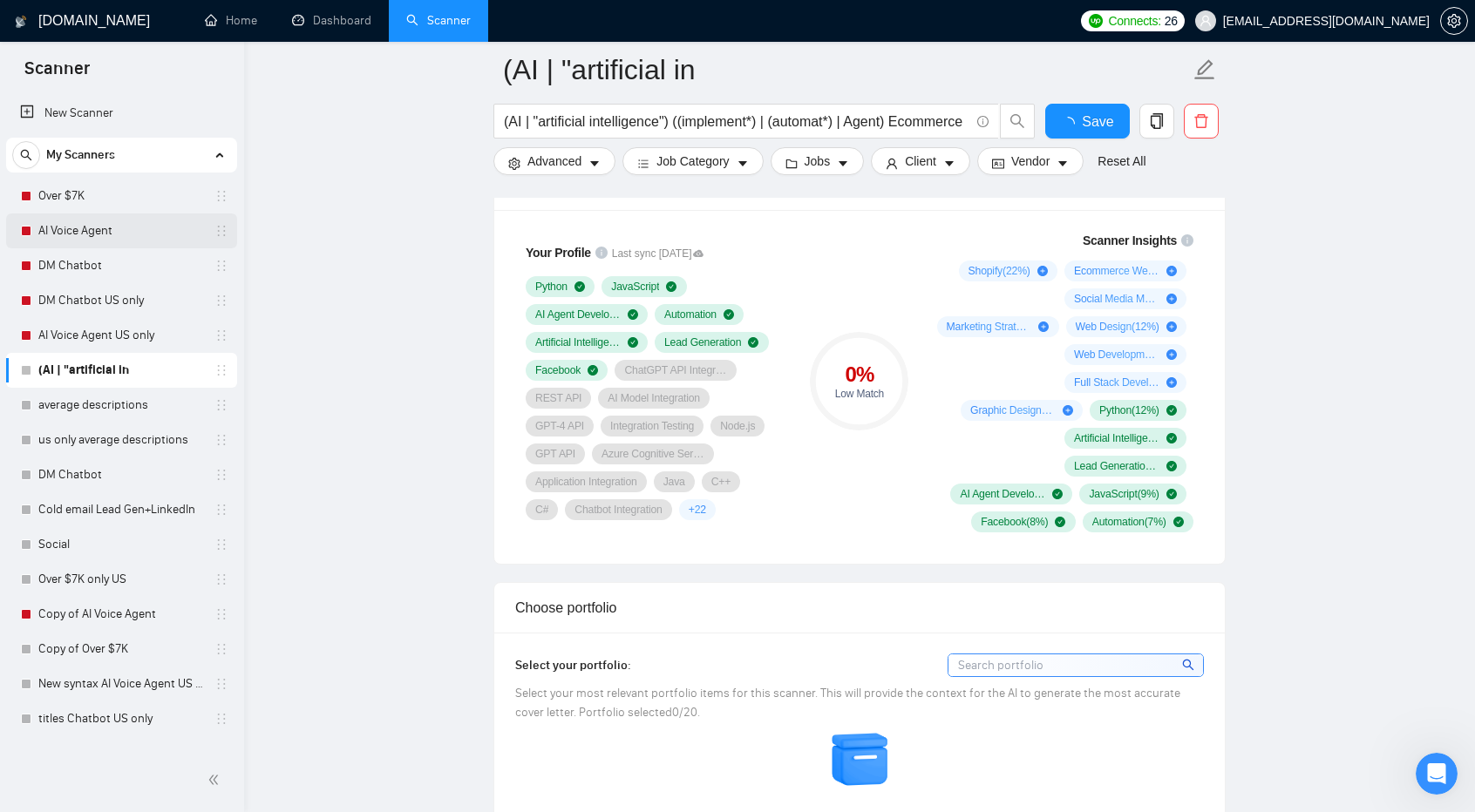
click at [135, 231] on link "AI Voice Agent" at bounding box center [122, 231] width 166 height 35
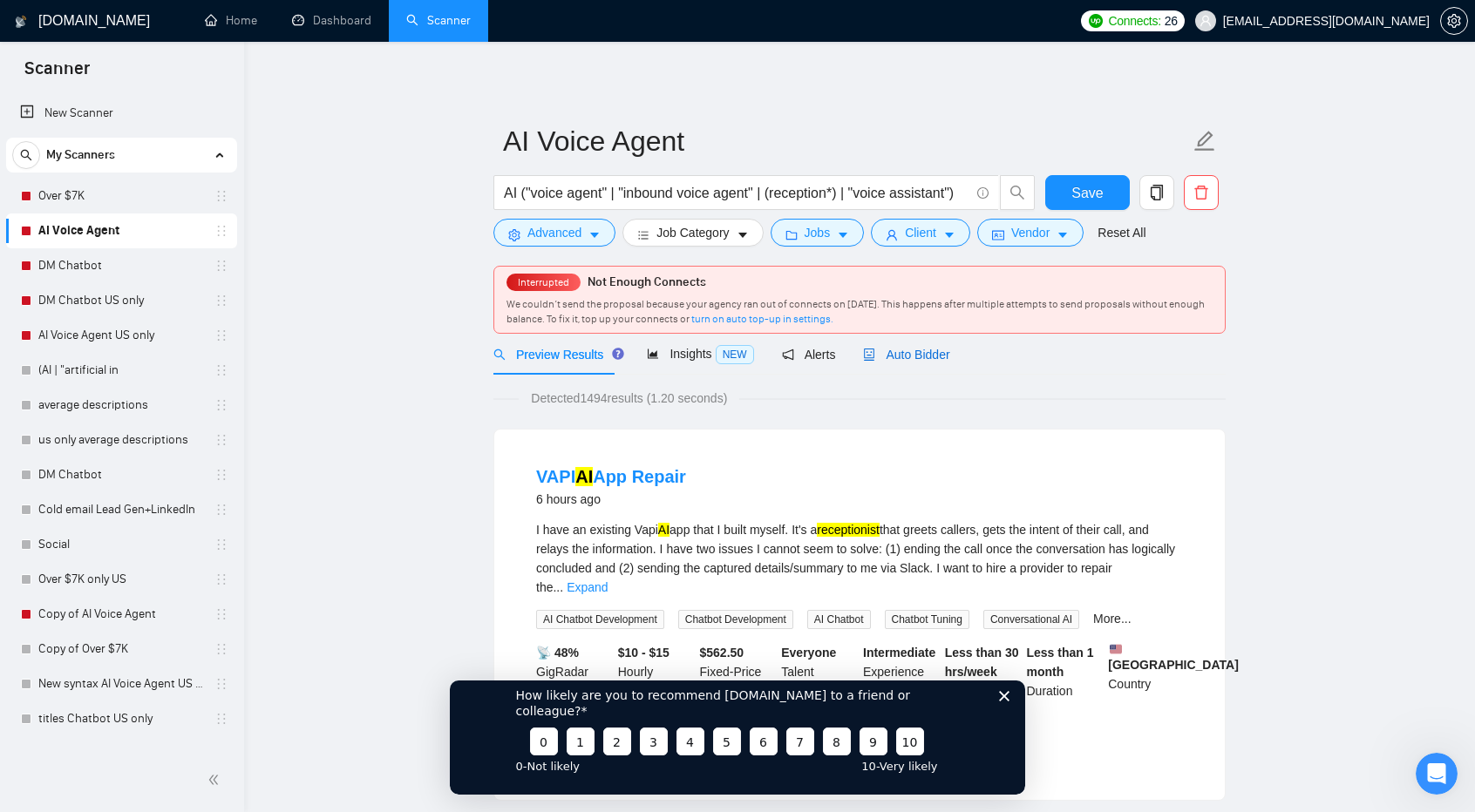
click at [910, 346] on div "Auto Bidder" at bounding box center [906, 355] width 87 height 19
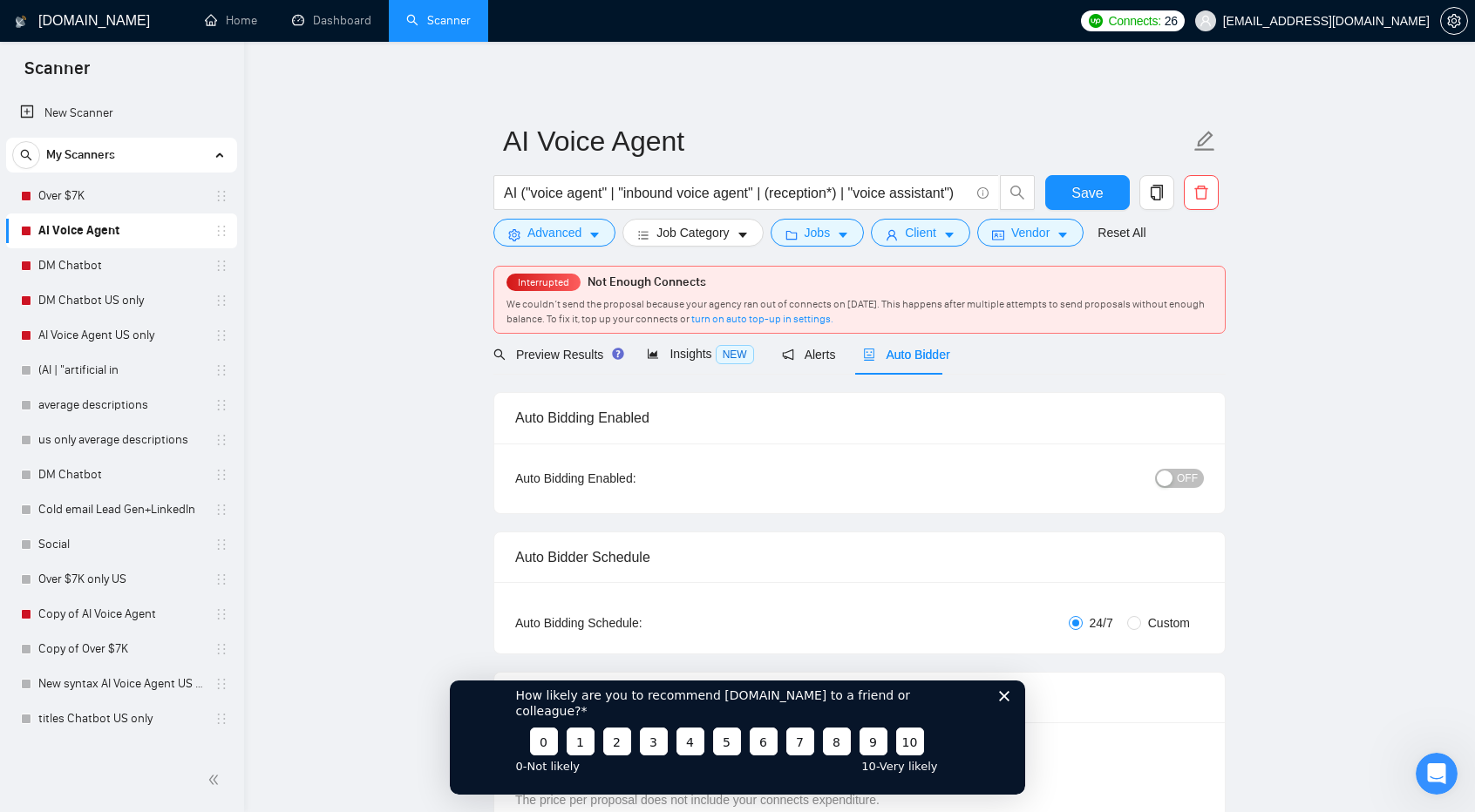
checkbox input "true"
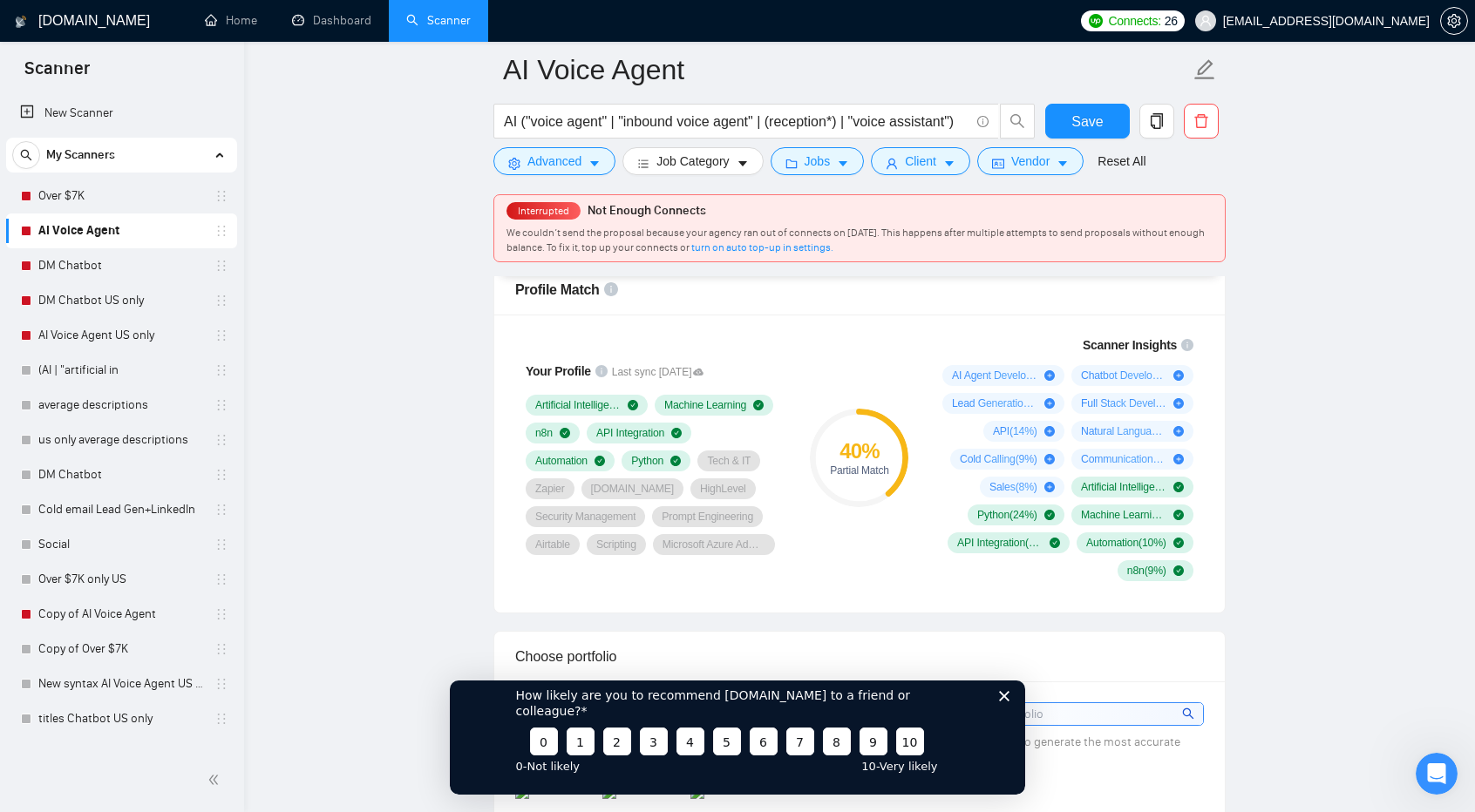
scroll to position [1132, 0]
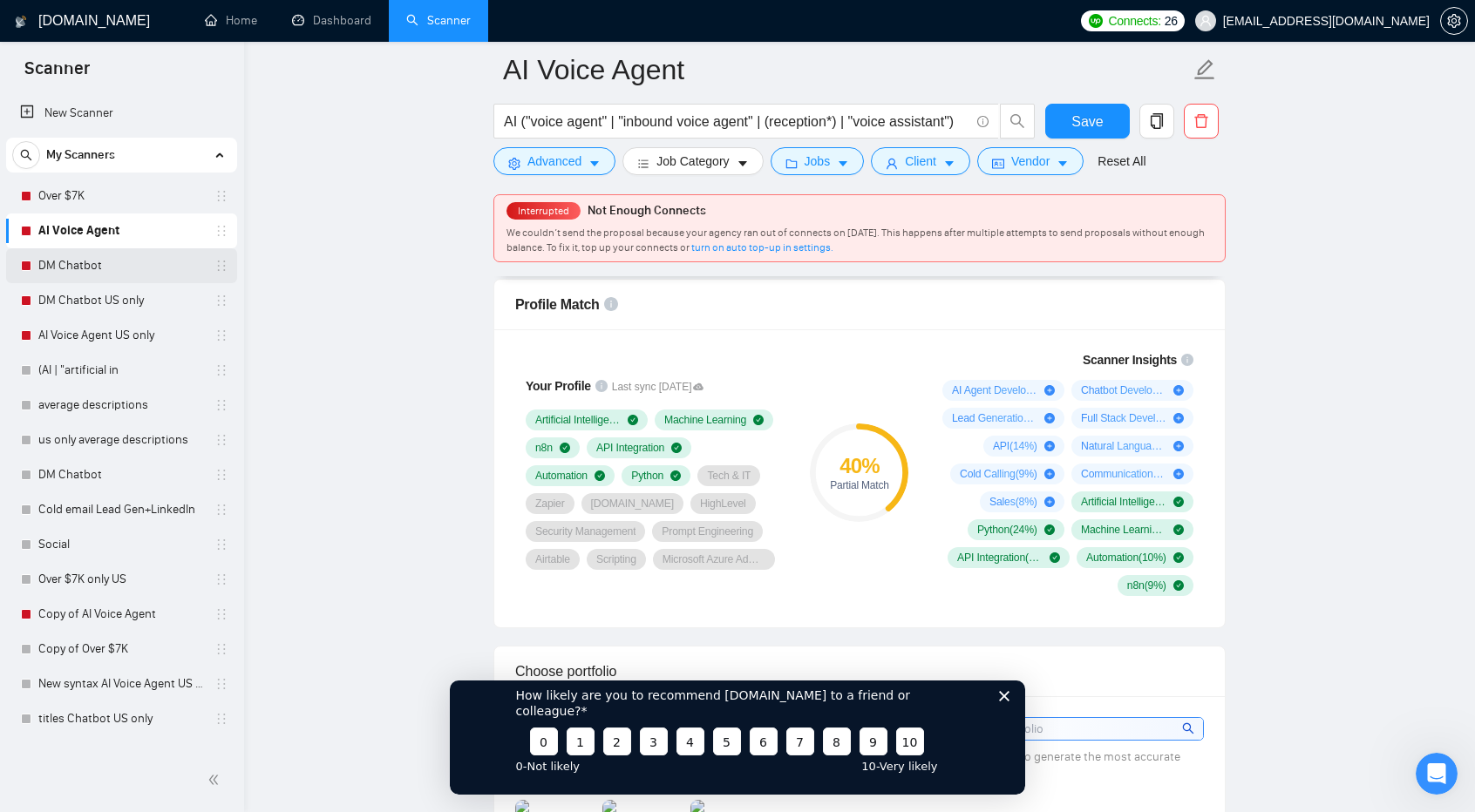
click at [138, 269] on link "DM Chatbot" at bounding box center [122, 265] width 166 height 35
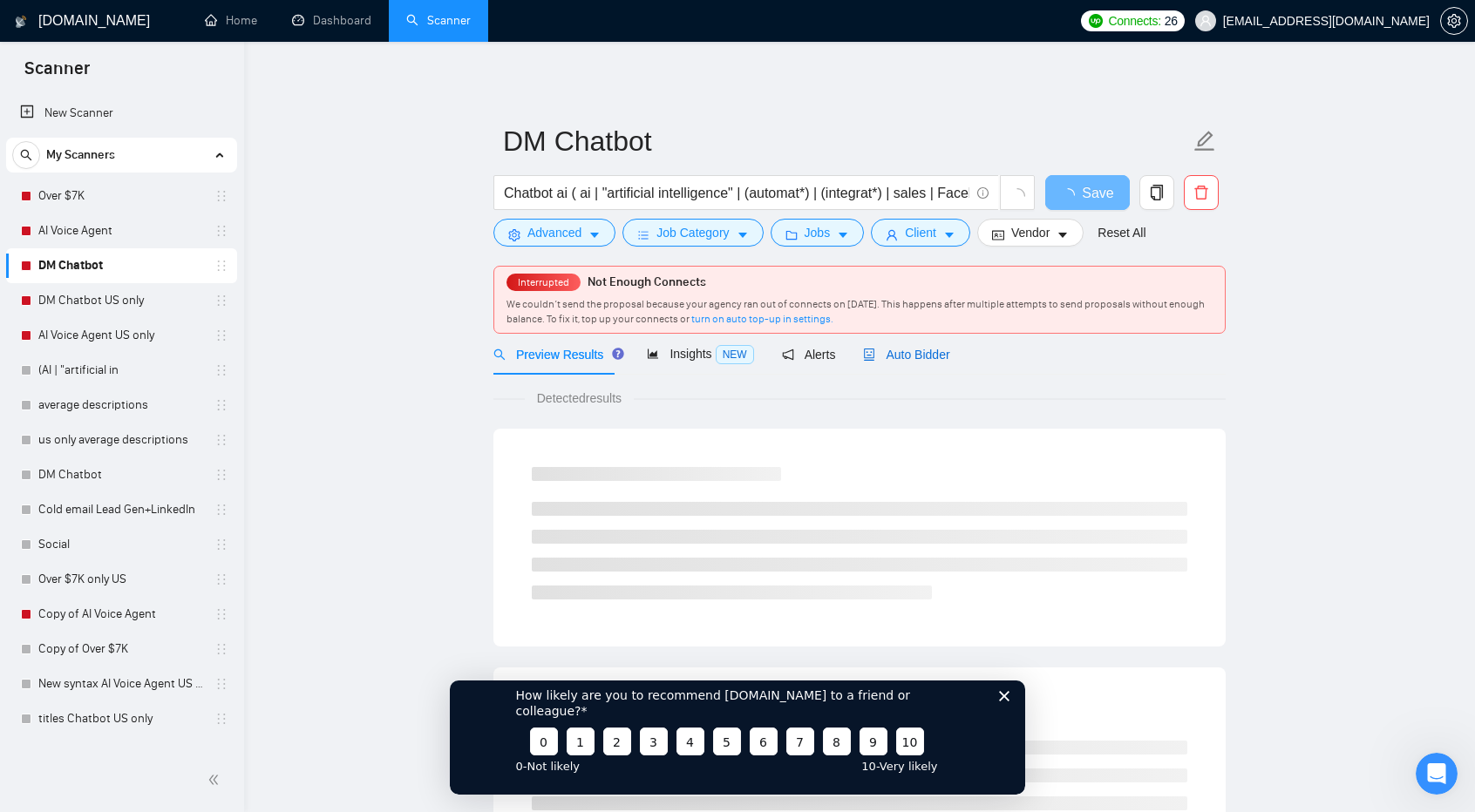
click at [909, 356] on span "Auto Bidder" at bounding box center [906, 354] width 87 height 14
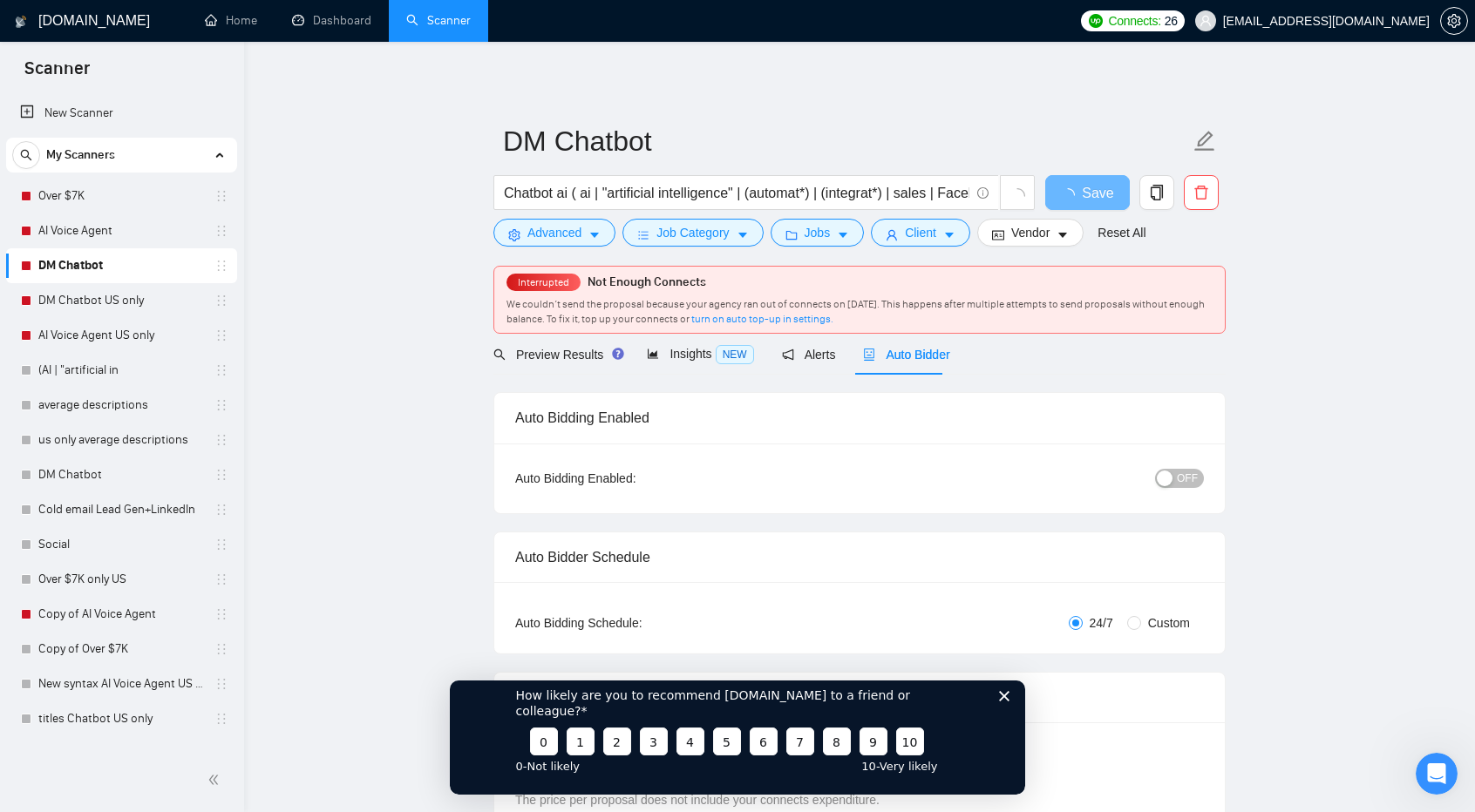
checkbox input "true"
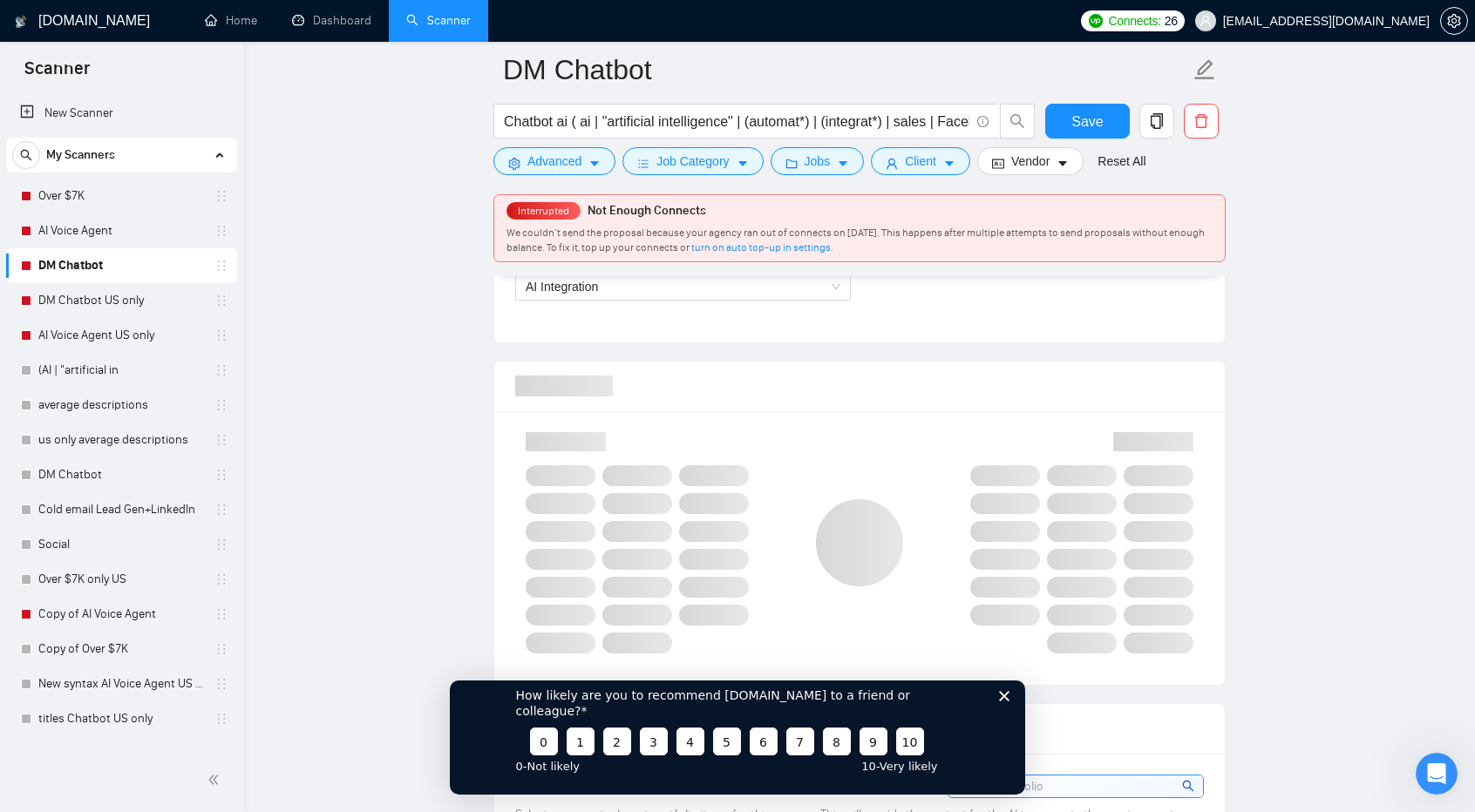
scroll to position [1138, 0]
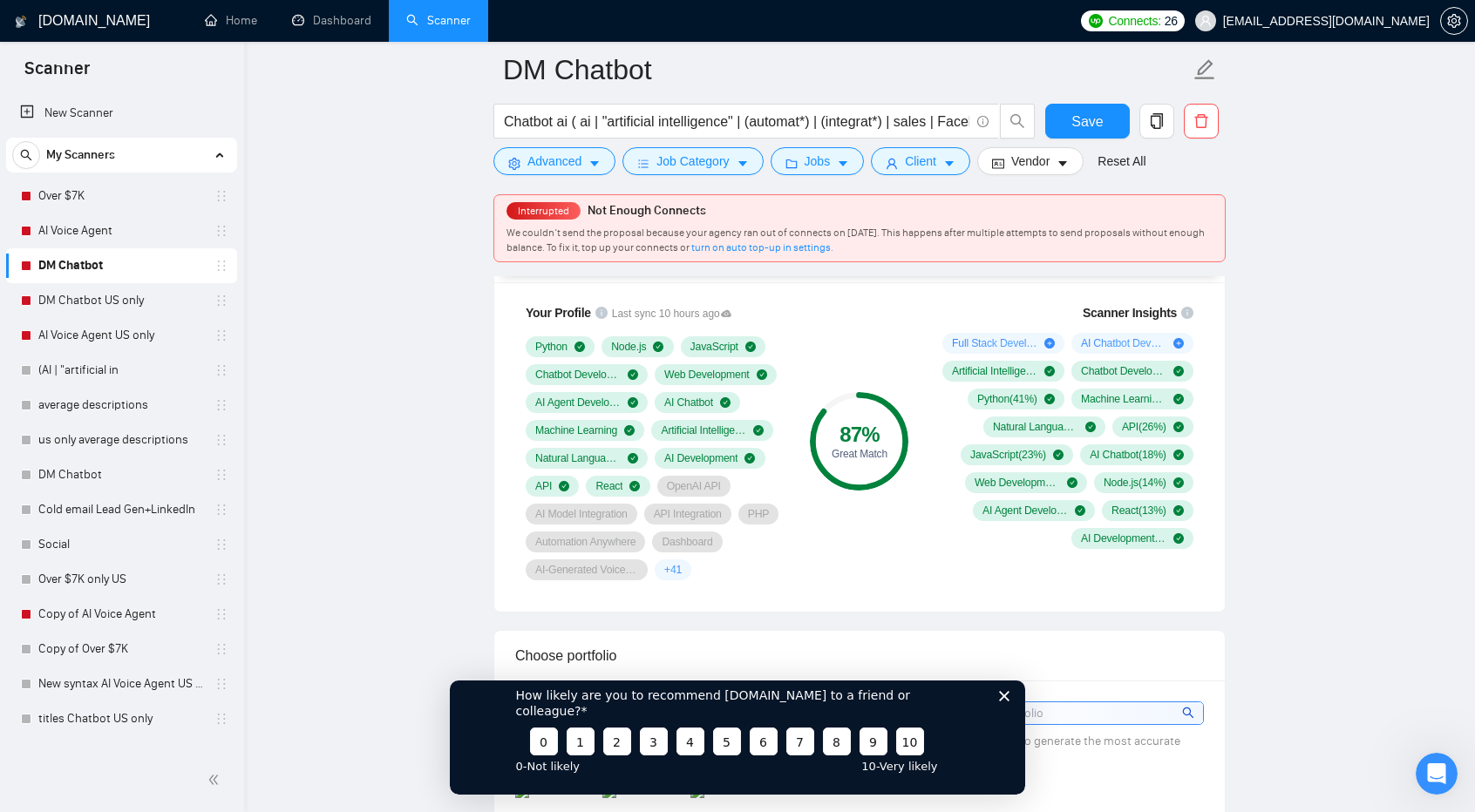
scroll to position [1181, 0]
click at [141, 752] on div at bounding box center [122, 780] width 244 height 64
click at [97, 680] on link "New syntax AI Voice Agent US only" at bounding box center [122, 684] width 166 height 35
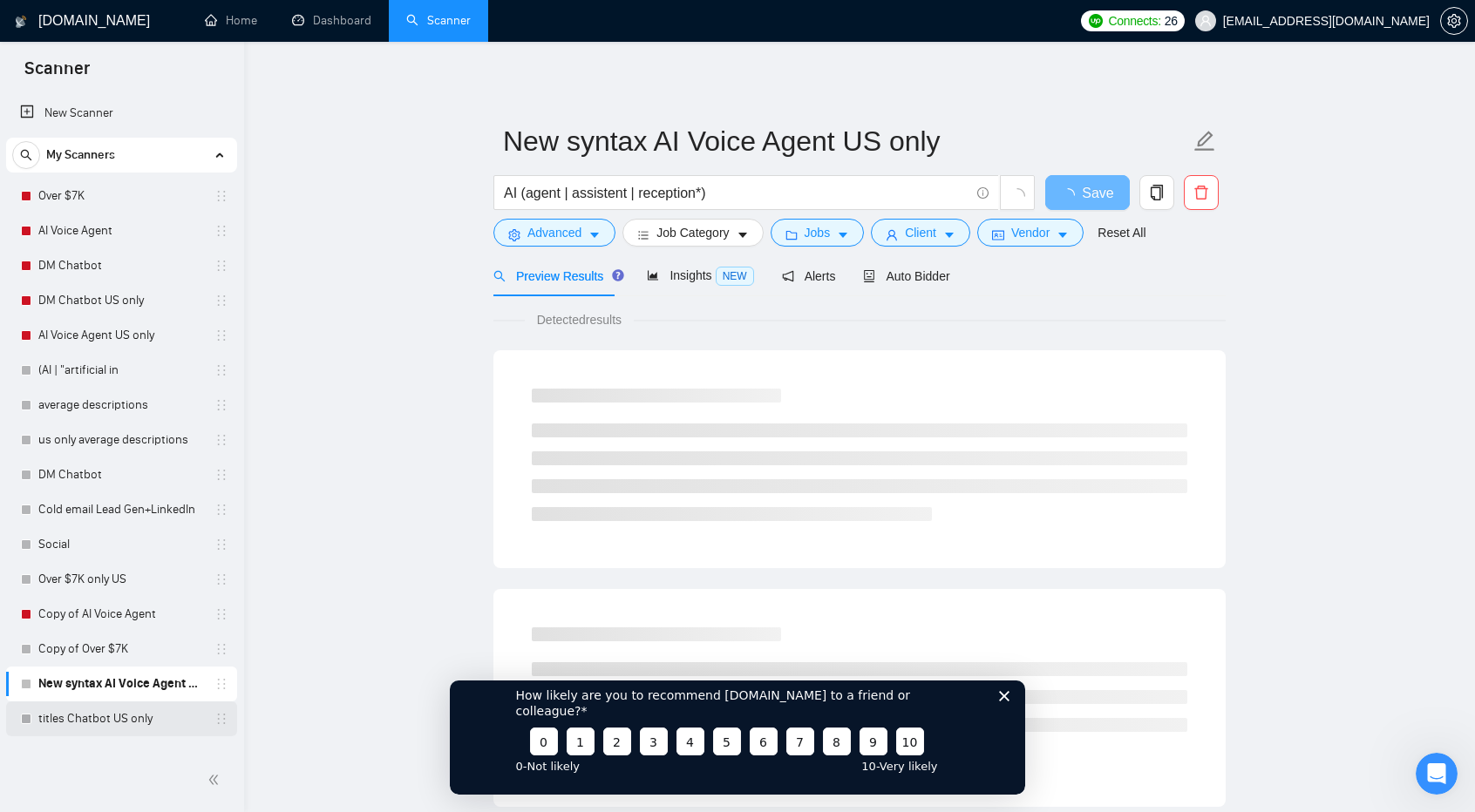
click at [95, 706] on link "titles Chatbot US only" at bounding box center [122, 719] width 166 height 35
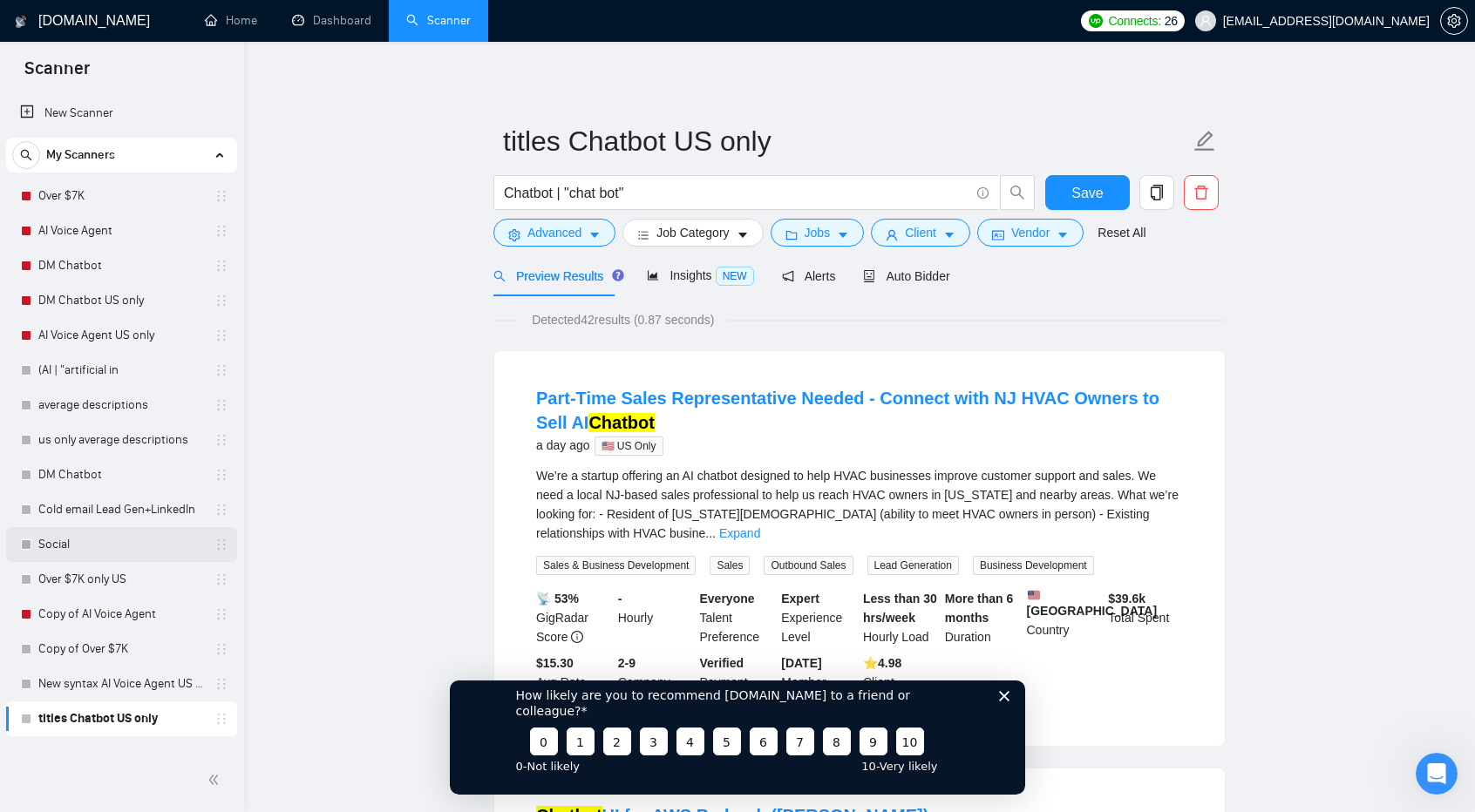
click at [61, 551] on link "Social" at bounding box center [122, 544] width 166 height 35
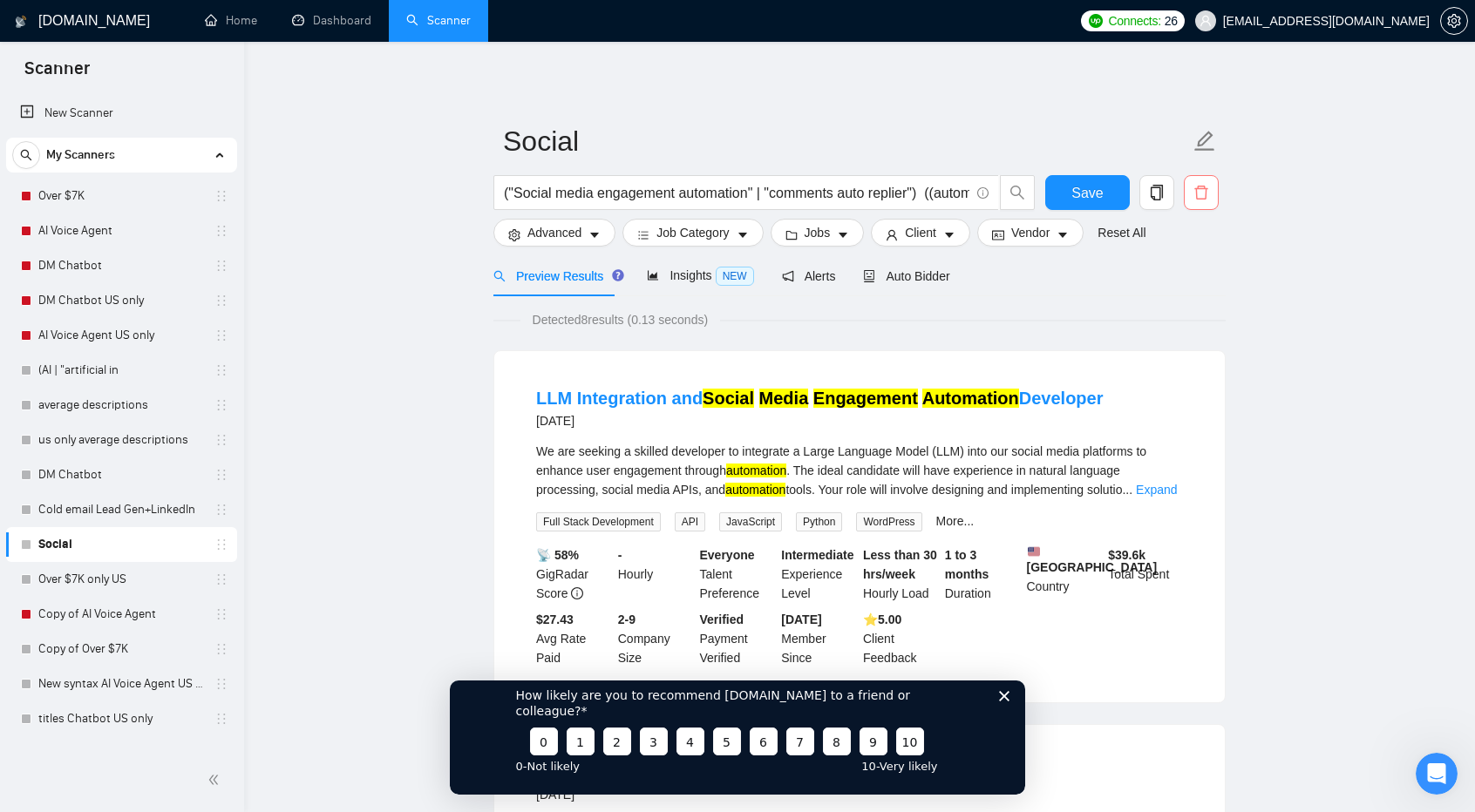
click at [1201, 198] on icon "delete" at bounding box center [1201, 192] width 15 height 15
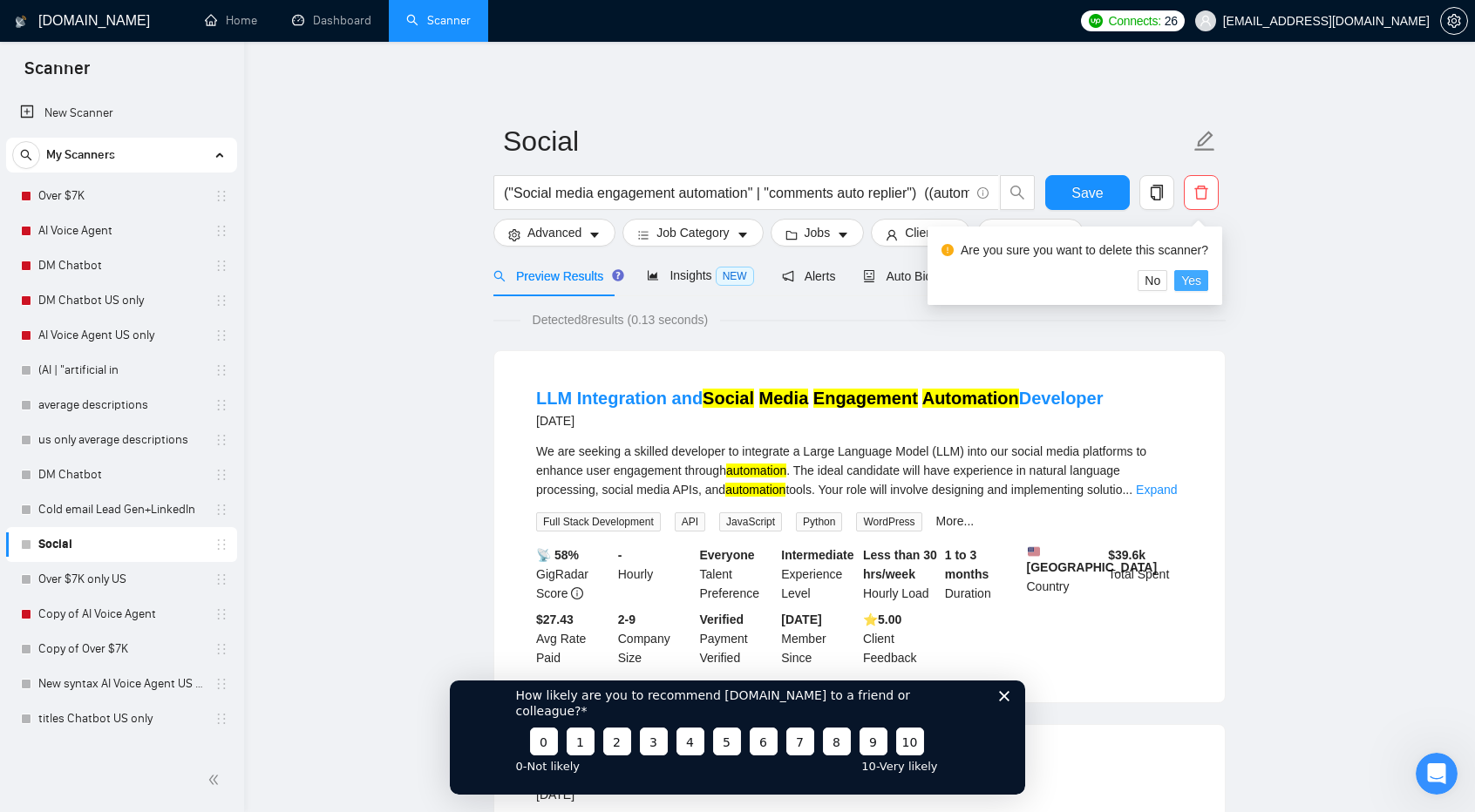
click at [1205, 275] on button "Yes" at bounding box center [1192, 280] width 34 height 21
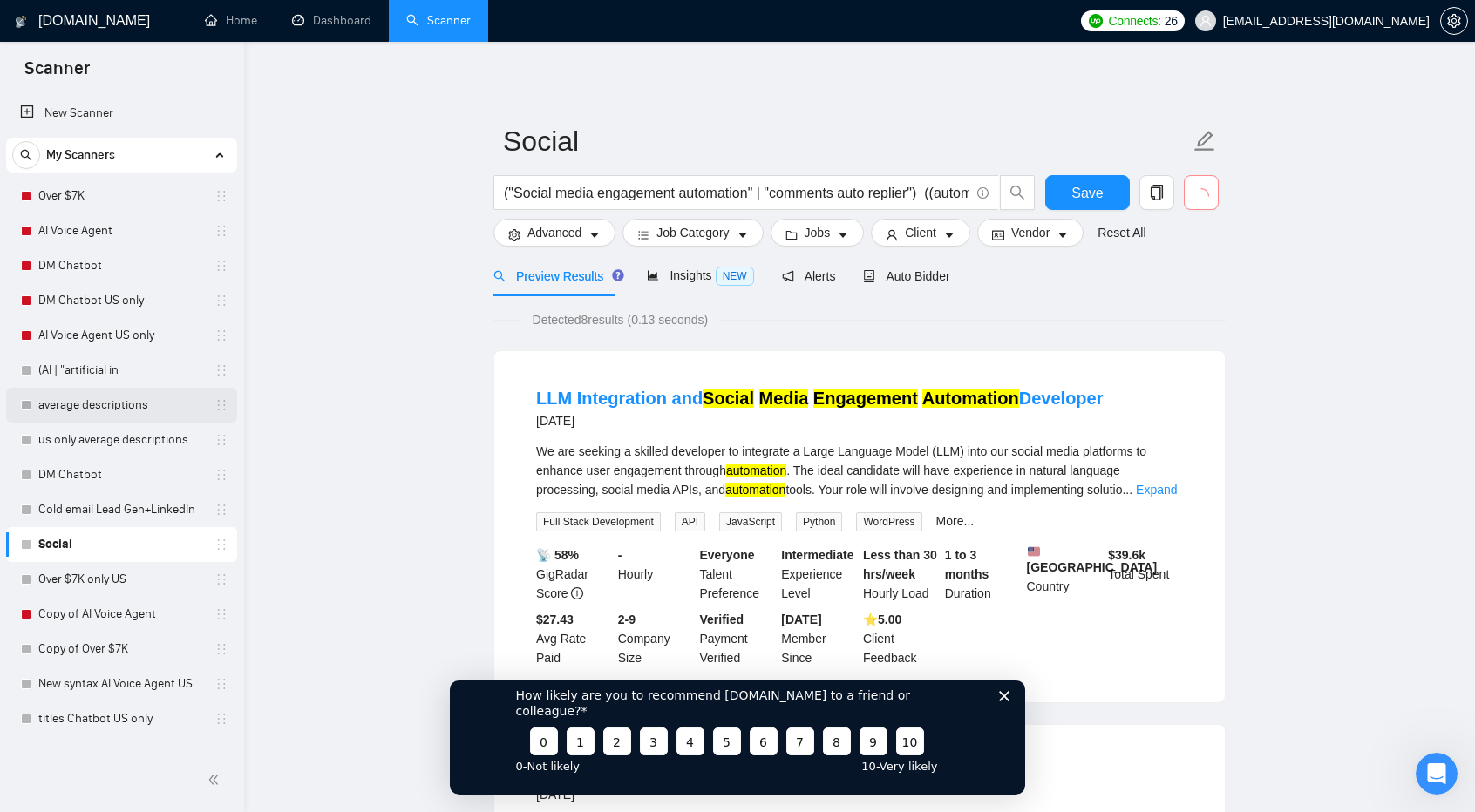
click at [96, 395] on link "average descriptions" at bounding box center [122, 405] width 166 height 35
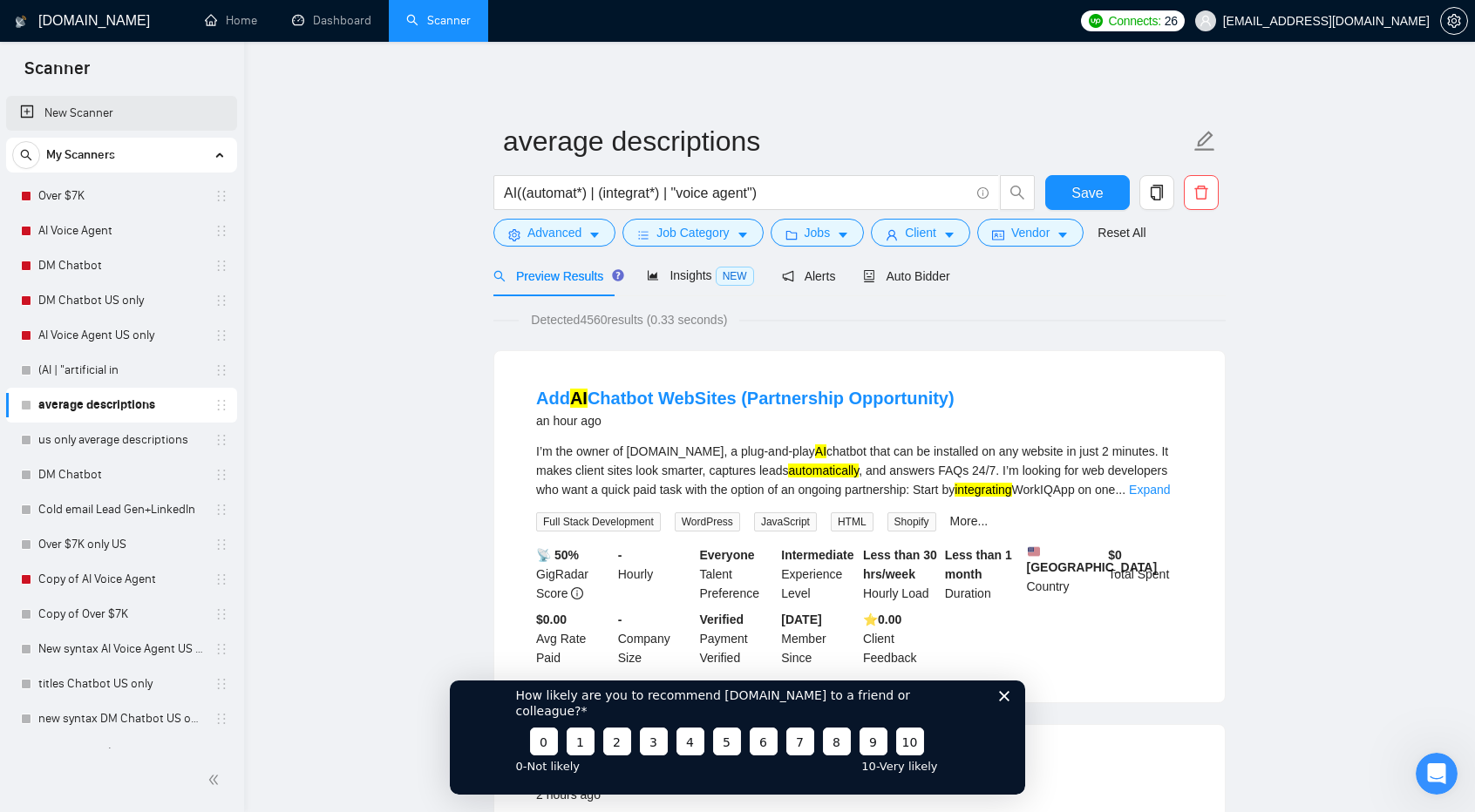
click at [88, 115] on link "New Scanner" at bounding box center [121, 113] width 203 height 35
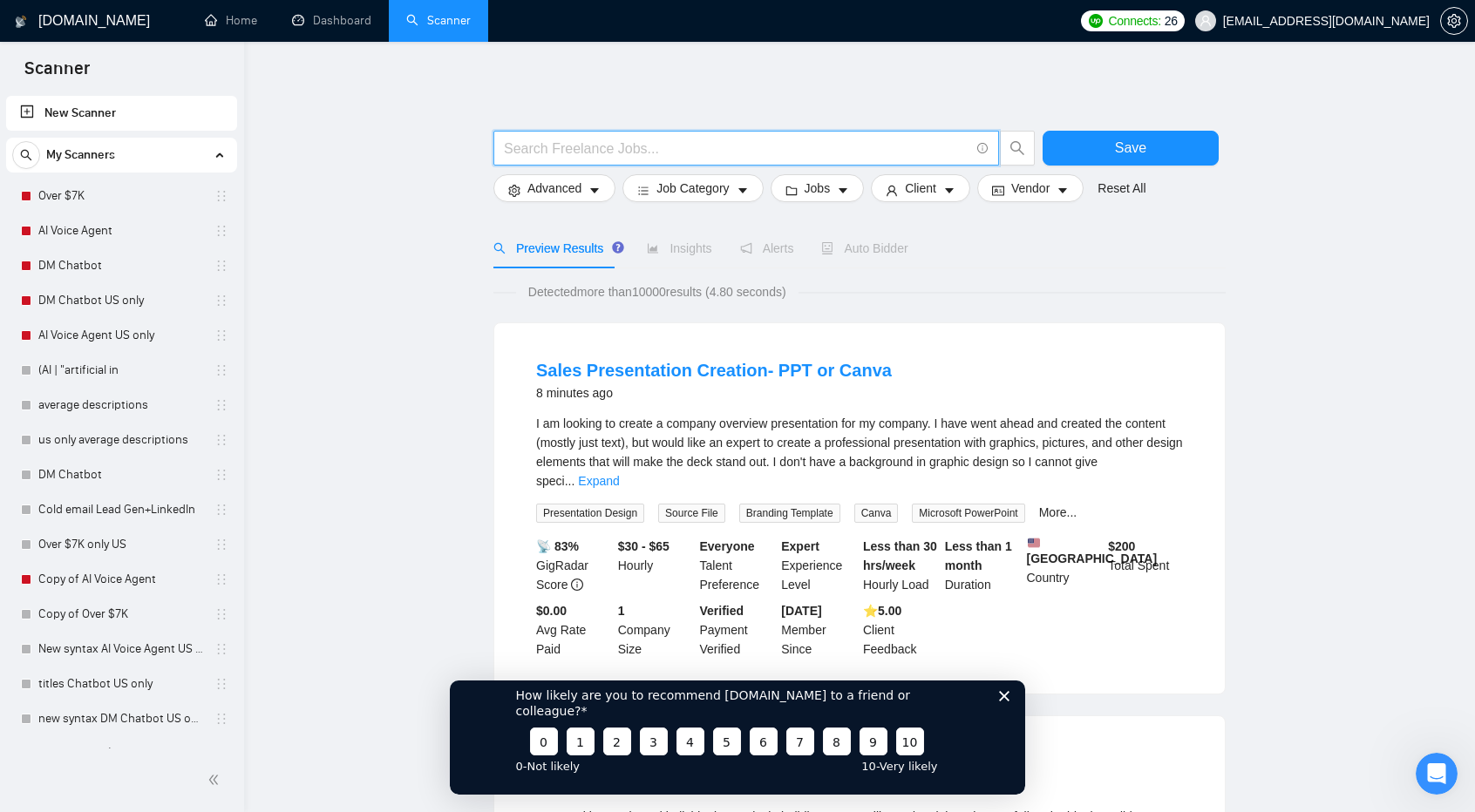
click at [678, 148] on input "text" at bounding box center [737, 149] width 466 height 22
click at [526, 152] on input "text" at bounding box center [737, 149] width 466 height 22
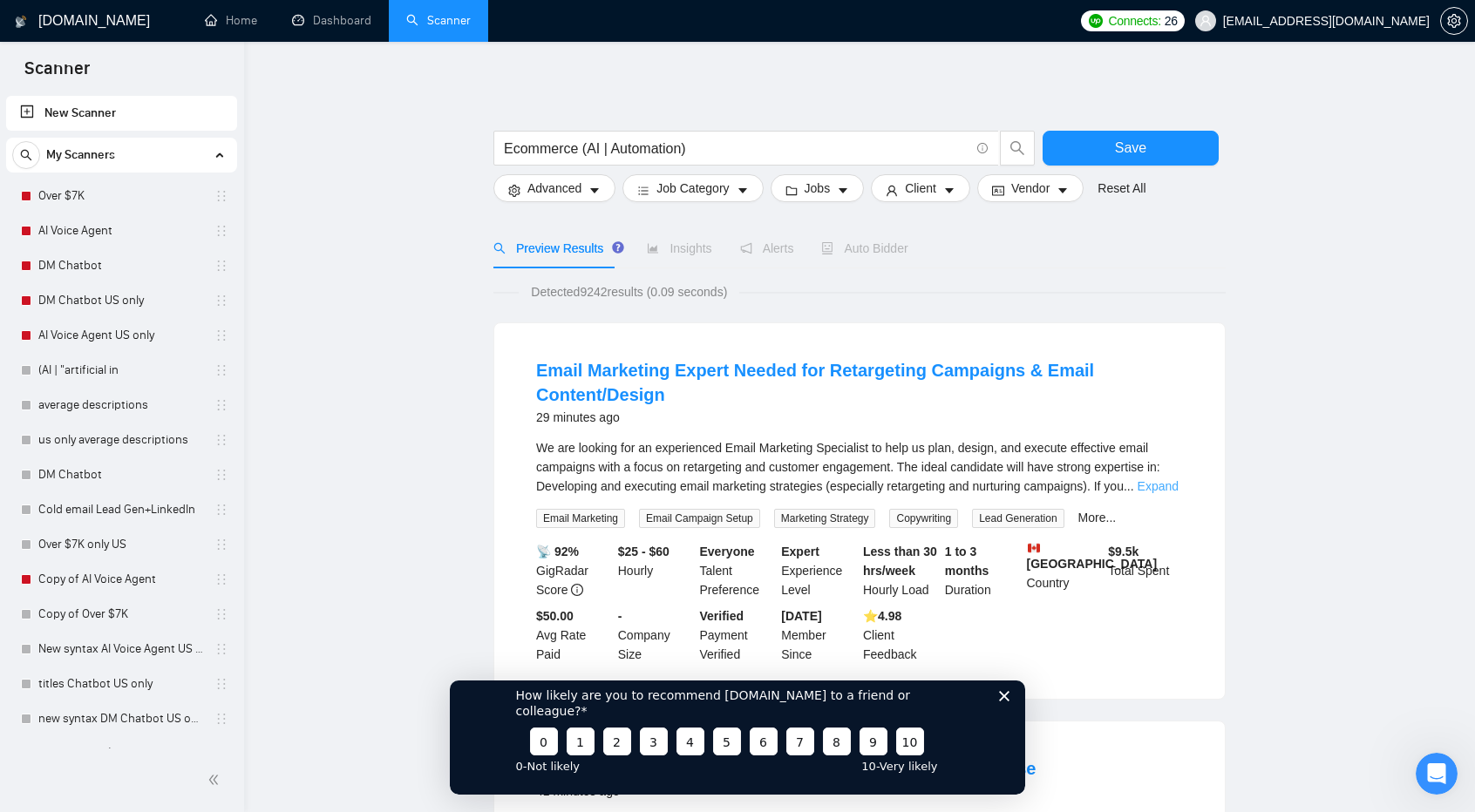
click at [1156, 480] on link "Expand" at bounding box center [1158, 485] width 41 height 14
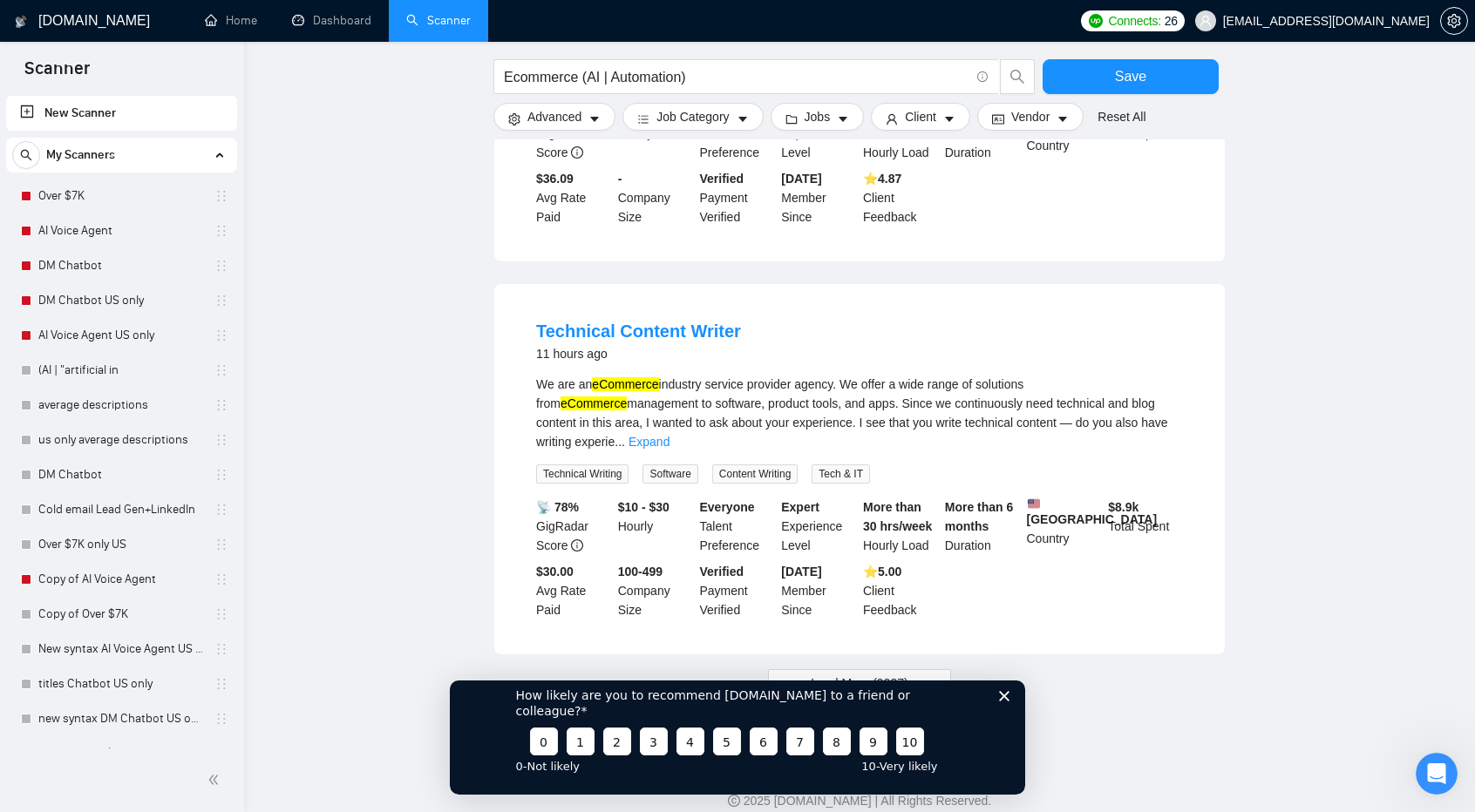
scroll to position [1872, 0]
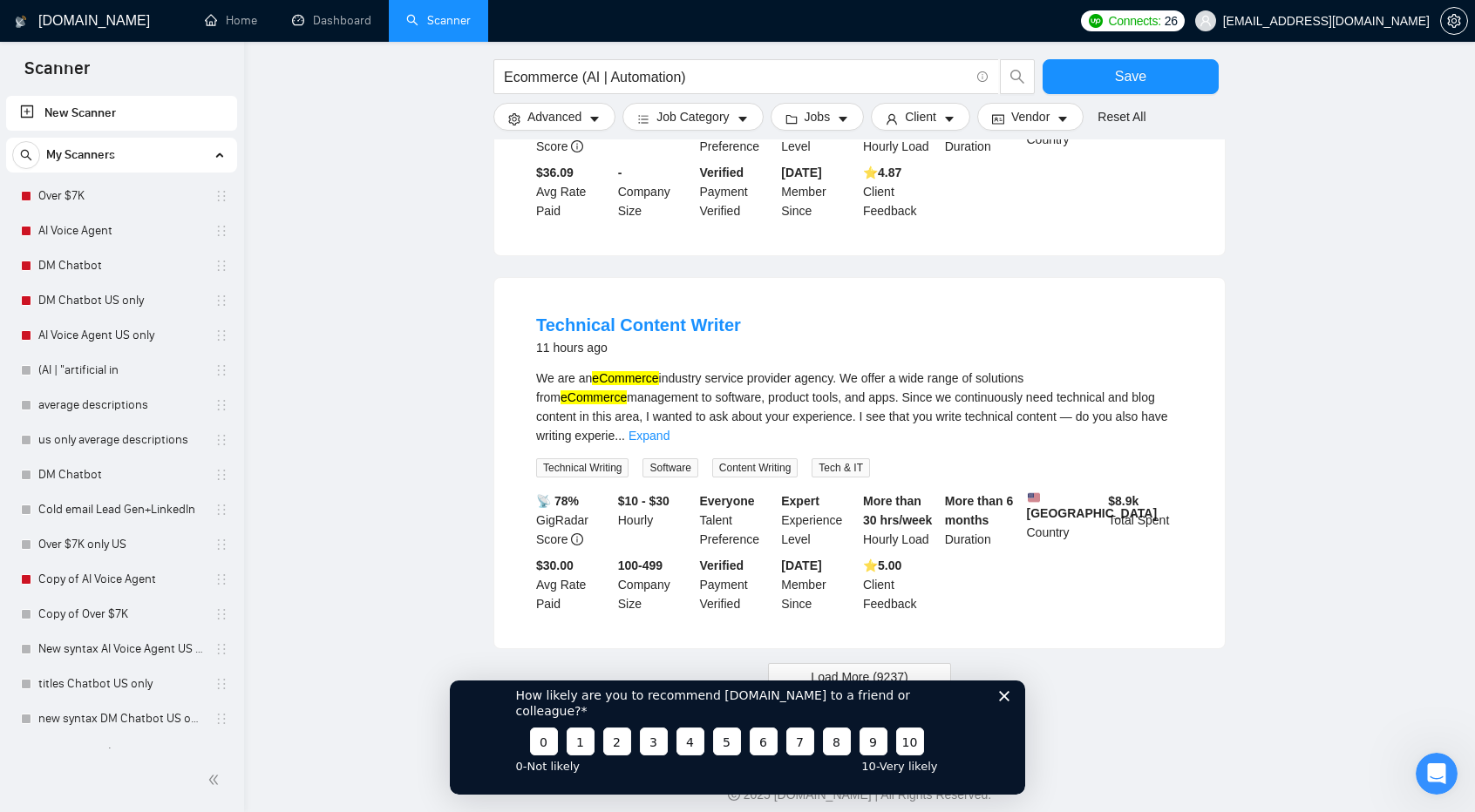
click at [1008, 701] on icon "Close survey" at bounding box center [1005, 696] width 11 height 11
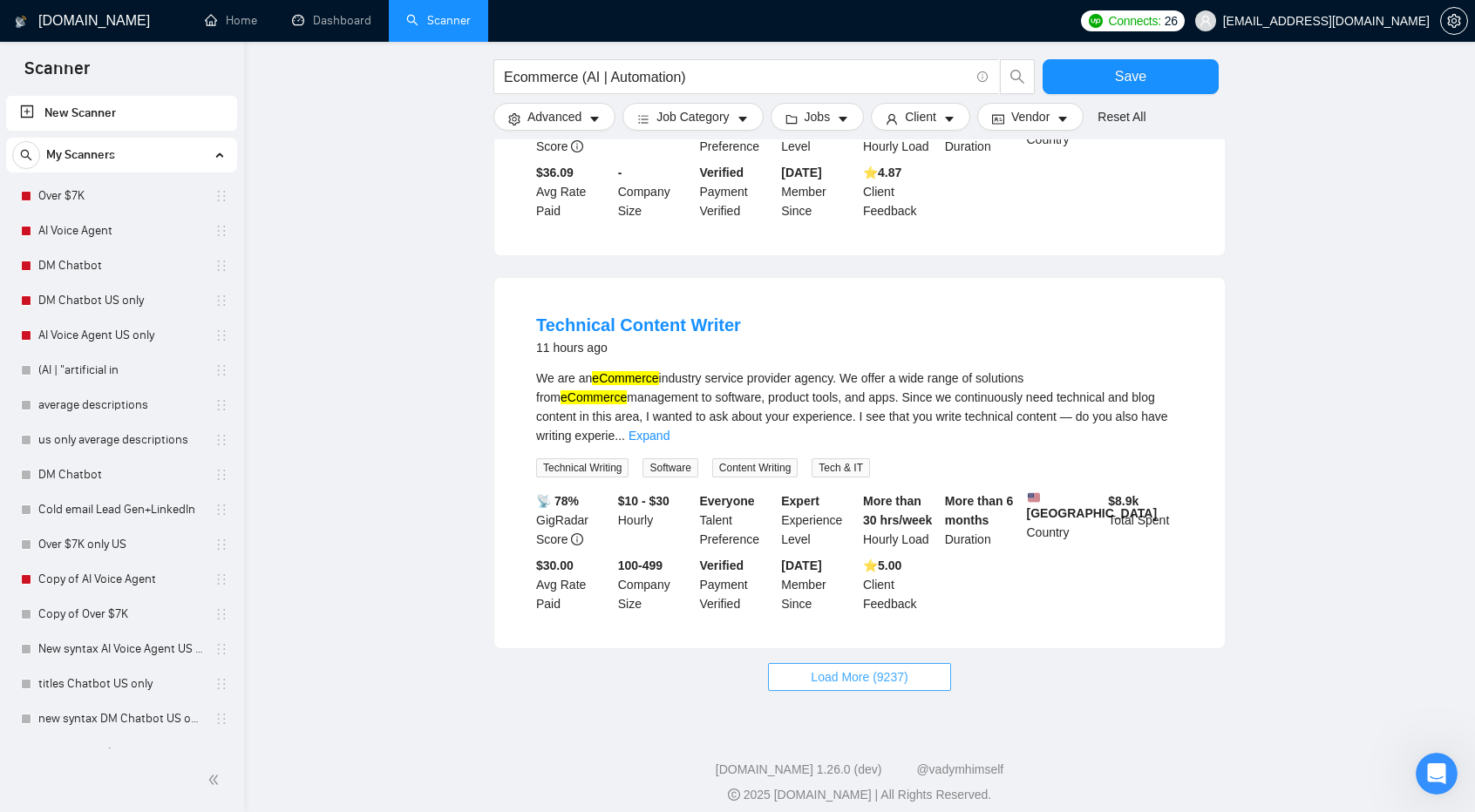
click at [883, 668] on span "Load More (9237)" at bounding box center [858, 677] width 97 height 19
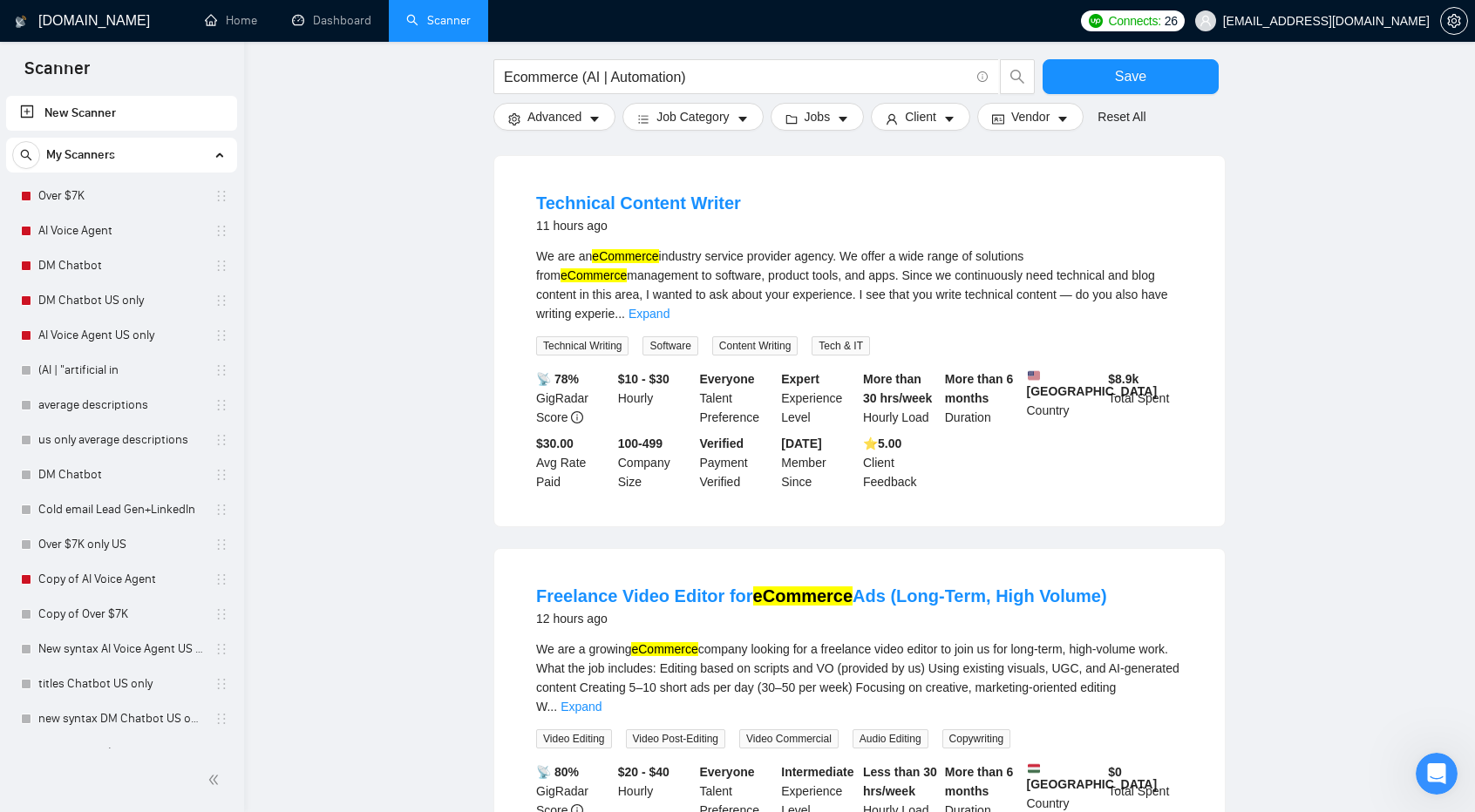
scroll to position [1997, 0]
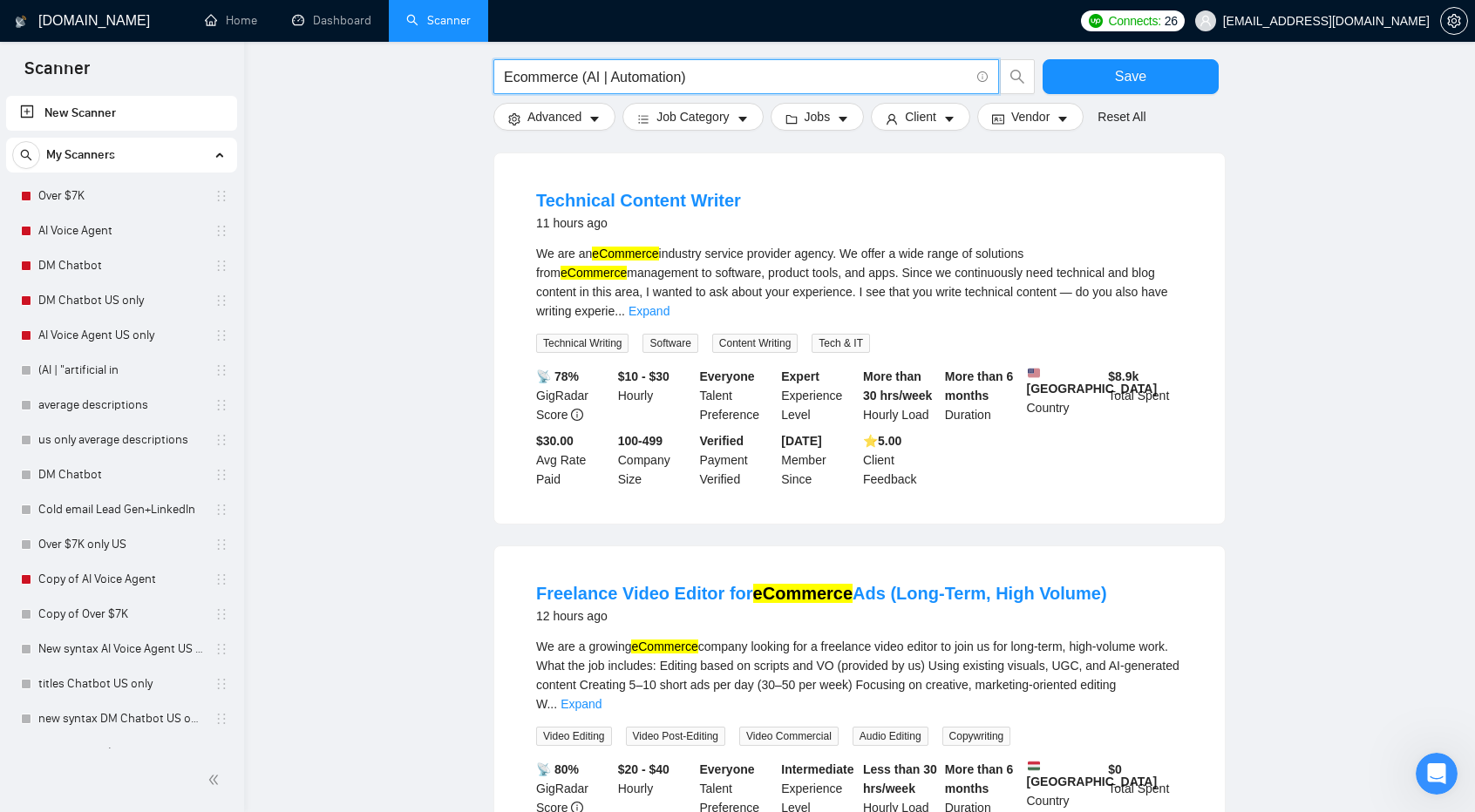
click at [670, 73] on input "Ecommerce (AI | Automation)" at bounding box center [737, 77] width 466 height 22
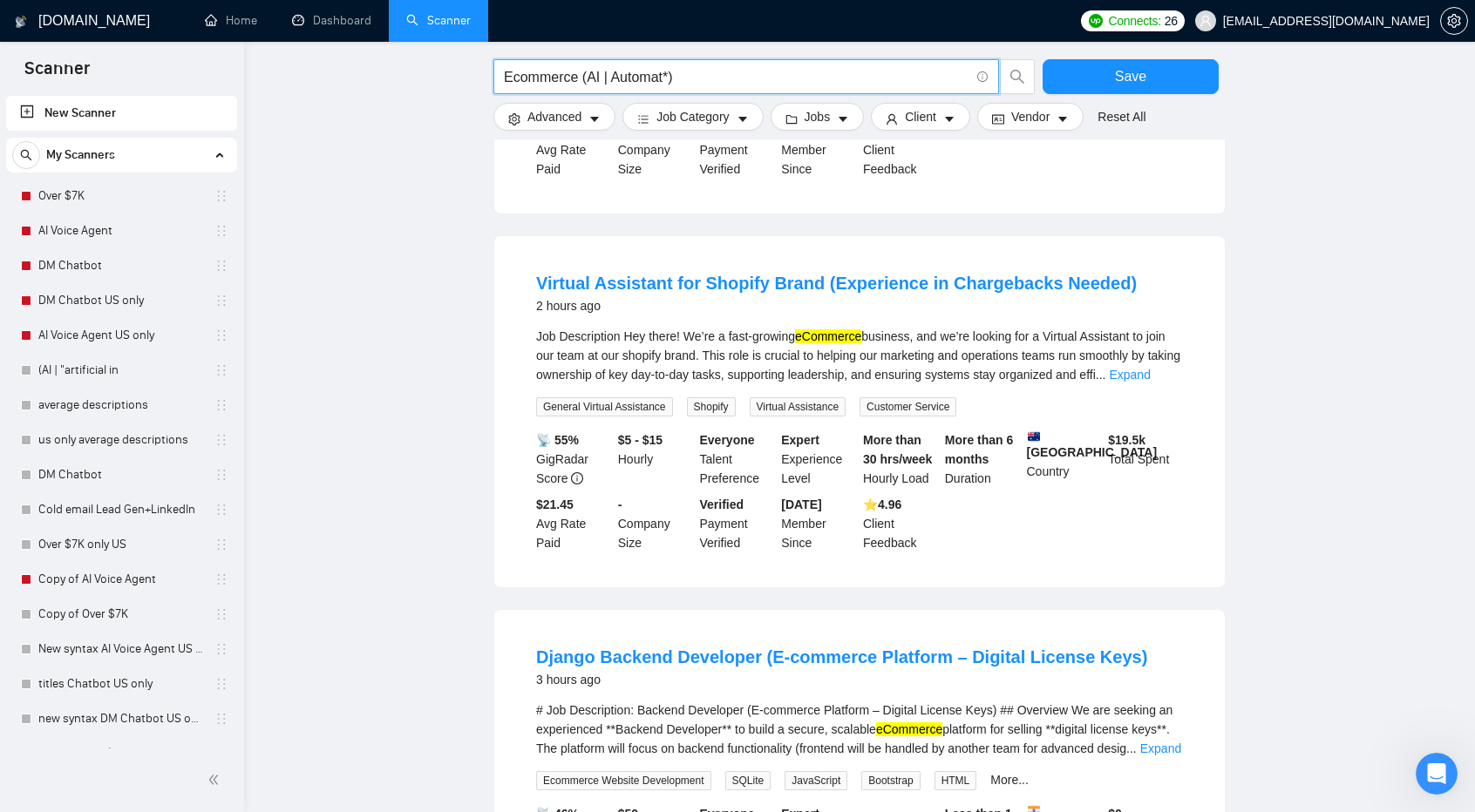
scroll to position [1579, 0]
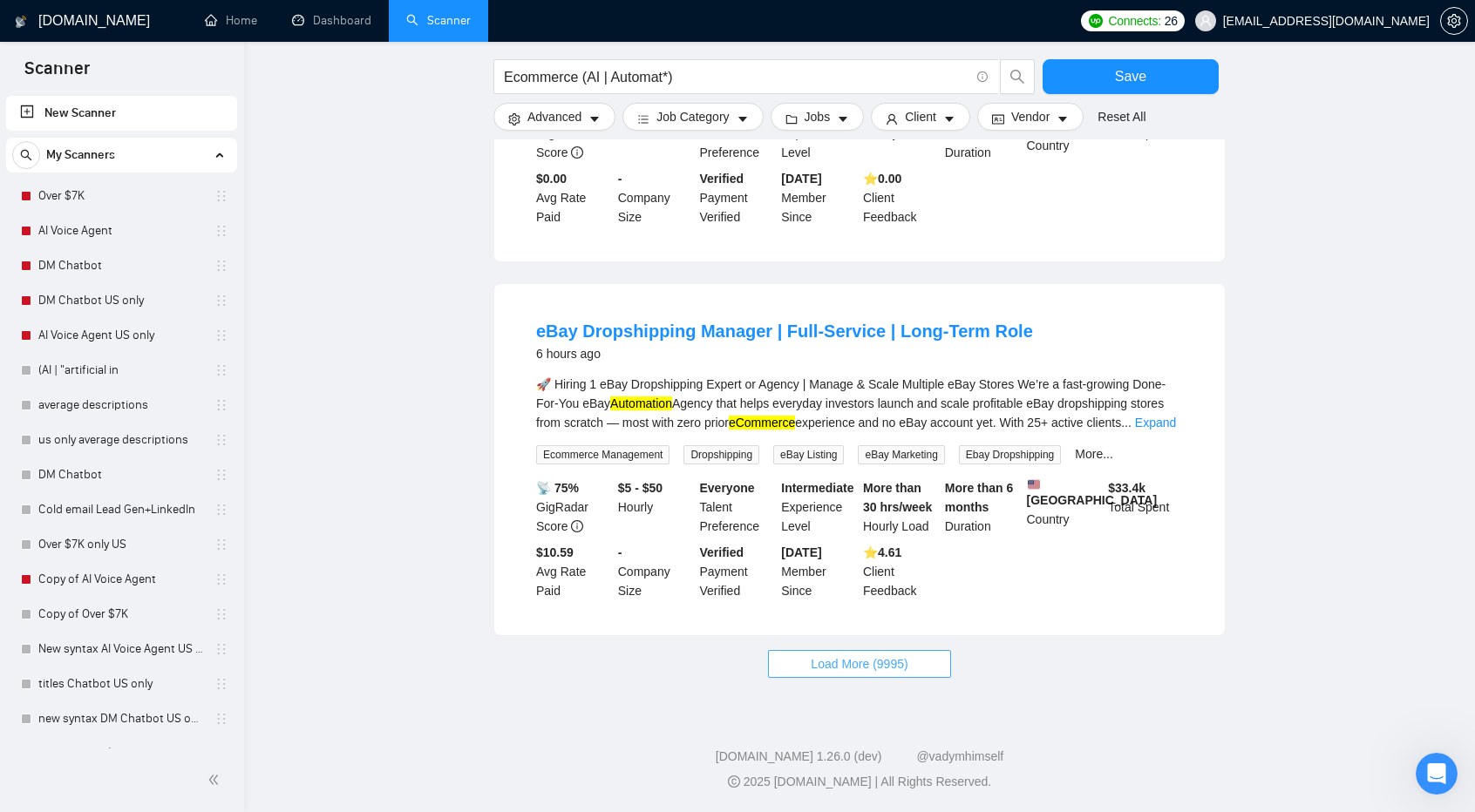
click at [831, 668] on span "Load More (9995)" at bounding box center [858, 663] width 97 height 19
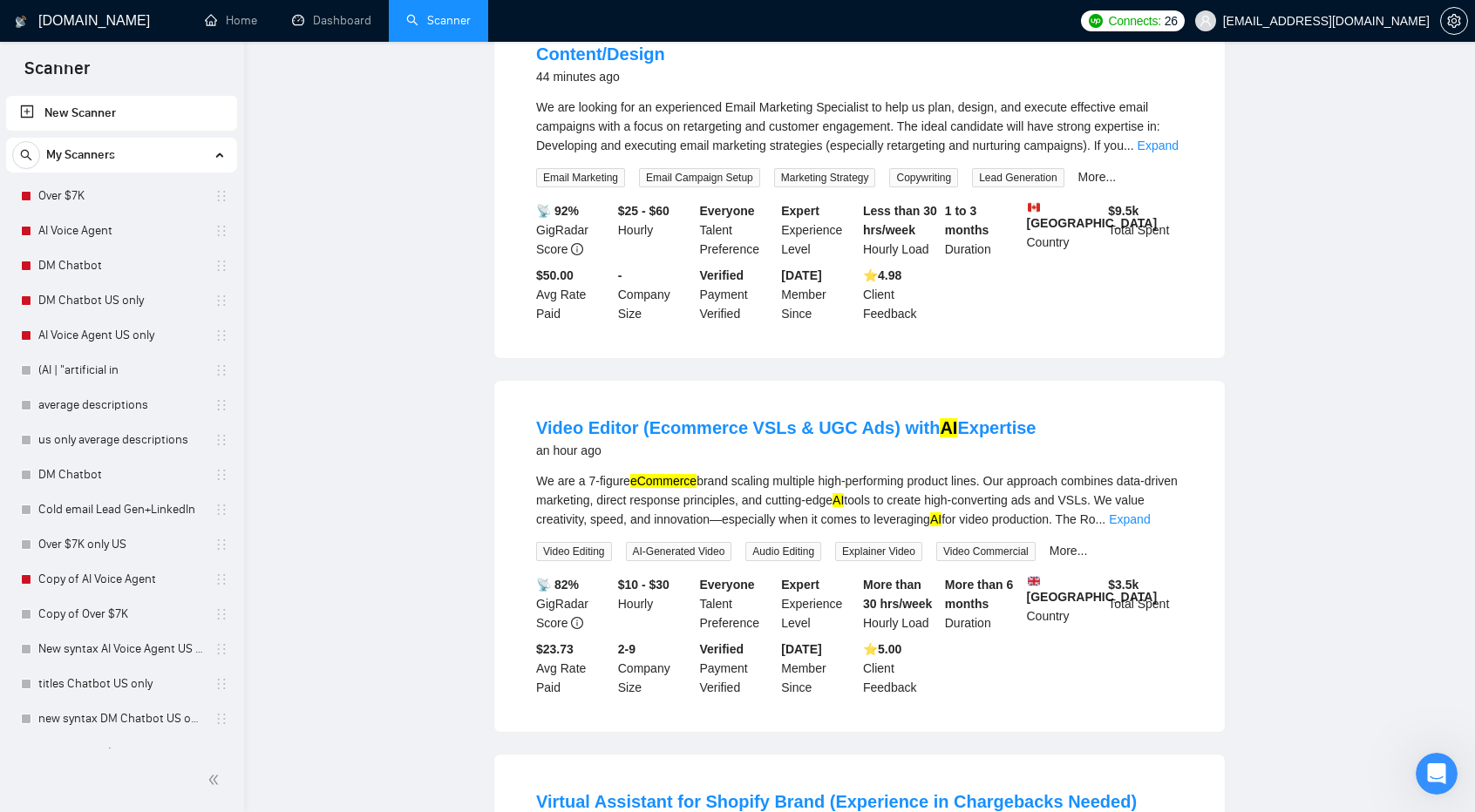
scroll to position [0, 0]
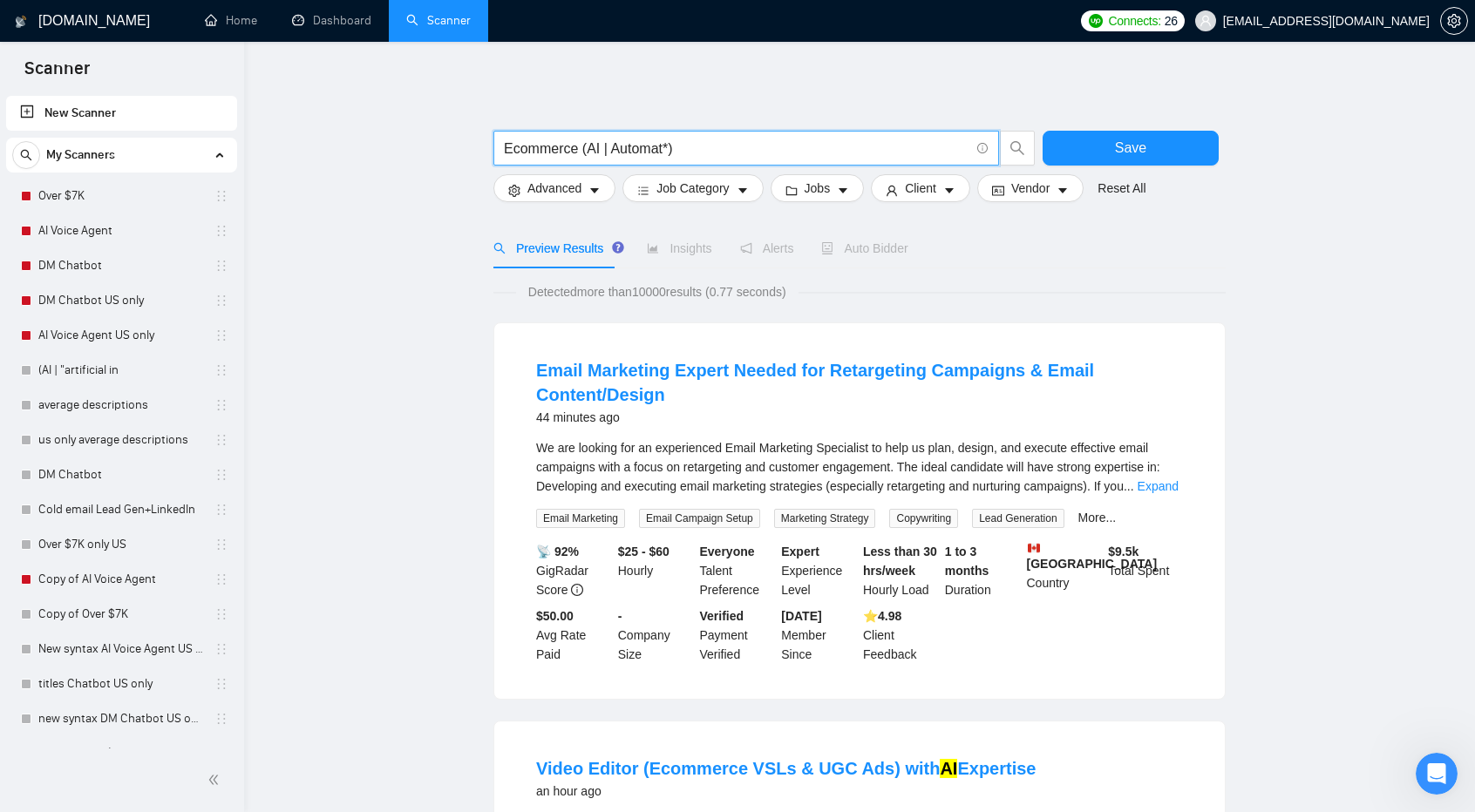
click at [688, 145] on input "Ecommerce (AI | Automat*)" at bounding box center [737, 149] width 466 height 22
click at [661, 146] on input "Ecommerce (AI | Automat*)" at bounding box center [737, 149] width 466 height 22
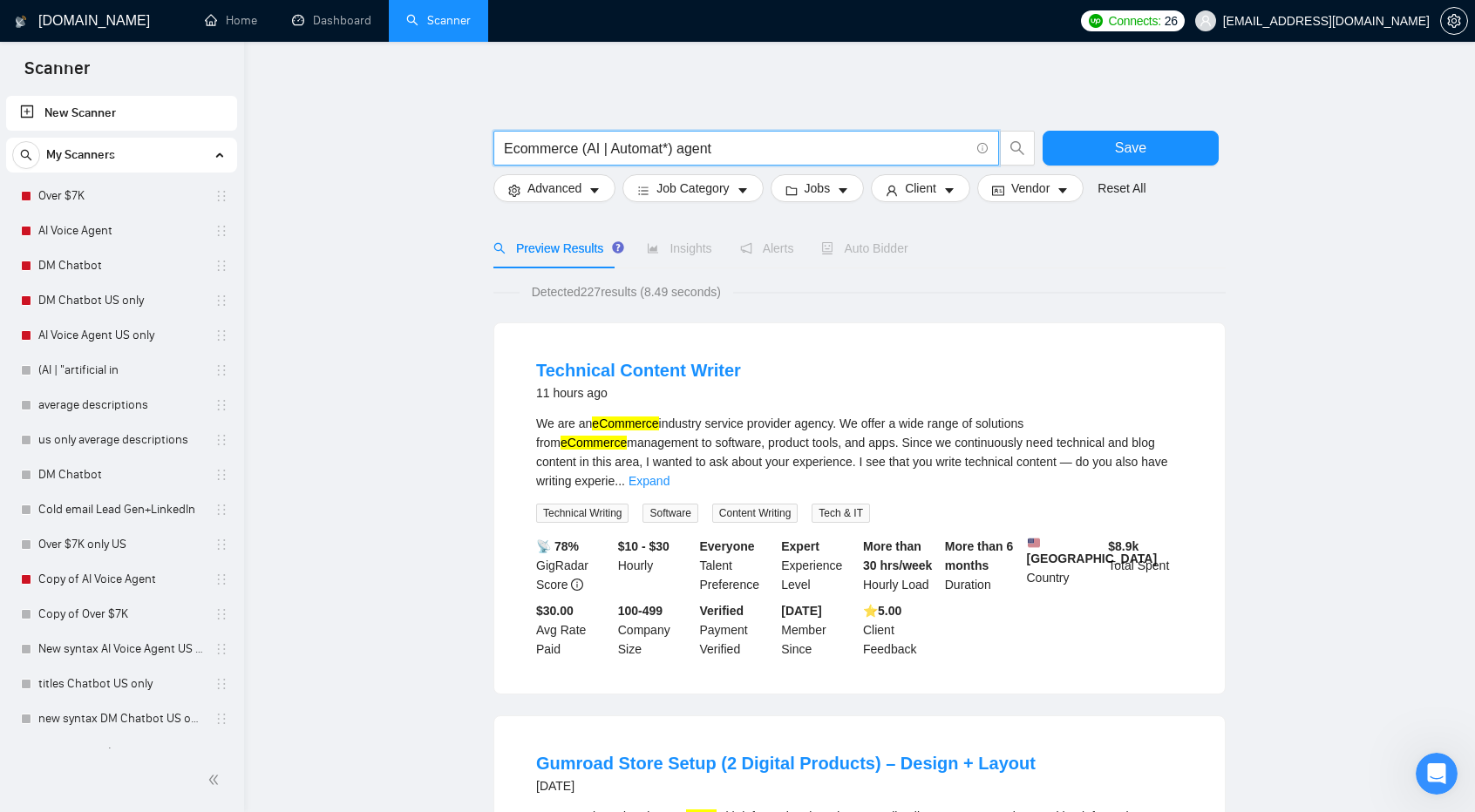
click at [748, 140] on input "Ecommerce (AI | Automat*) agent" at bounding box center [737, 149] width 466 height 22
type input "E"
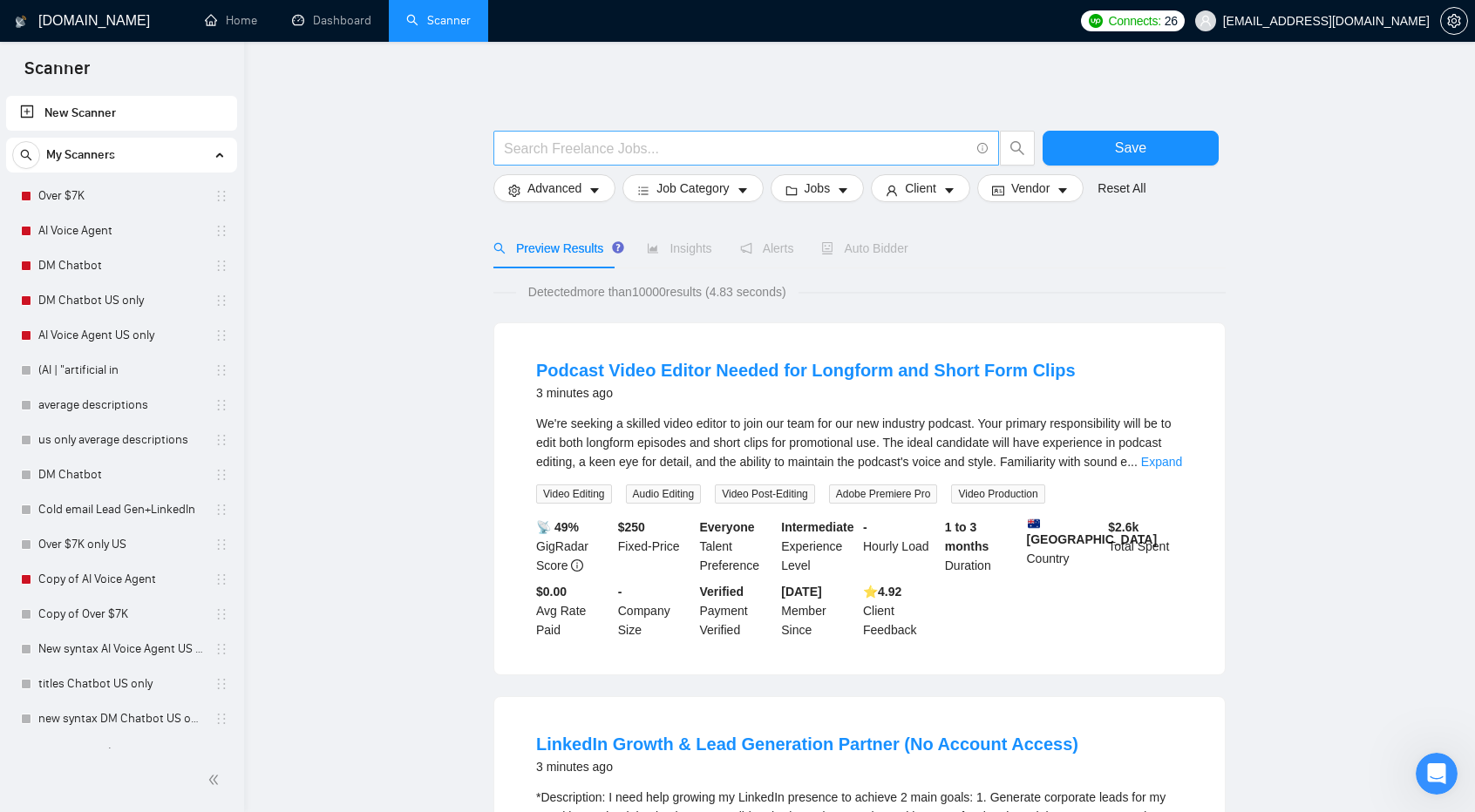
click at [626, 142] on input "text" at bounding box center [737, 149] width 466 height 22
click at [136, 373] on link "(AI | "artificial in" at bounding box center [122, 370] width 166 height 35
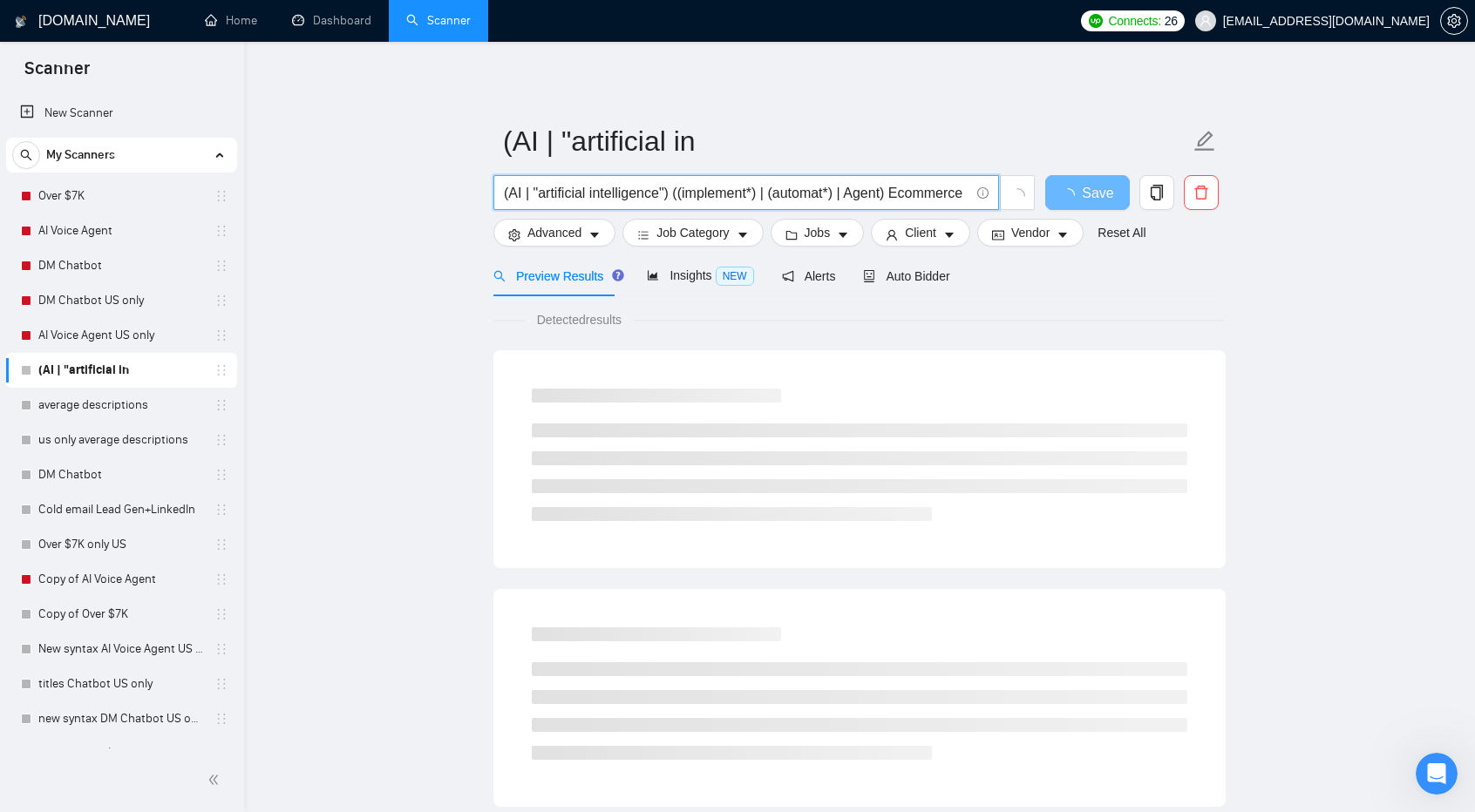
click at [901, 198] on input "(AI | "artificial intelligence") ((implement*) | (automat*) | Agent) Ecommerce" at bounding box center [737, 193] width 466 height 22
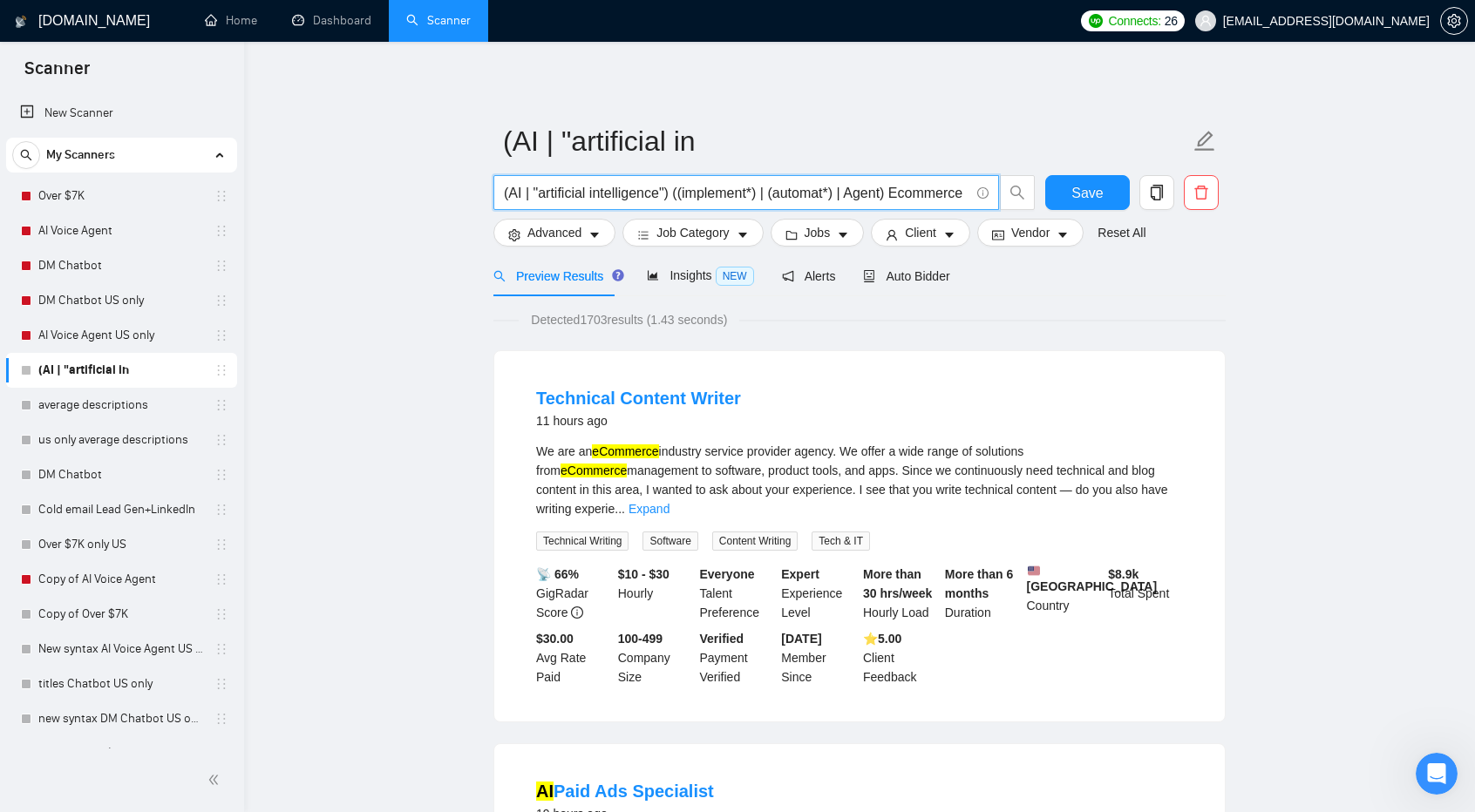
click at [960, 199] on input "(AI | "artificial intelligence") ((implement*) | (automat*) | Agent) Ecommerce" at bounding box center [737, 193] width 466 height 22
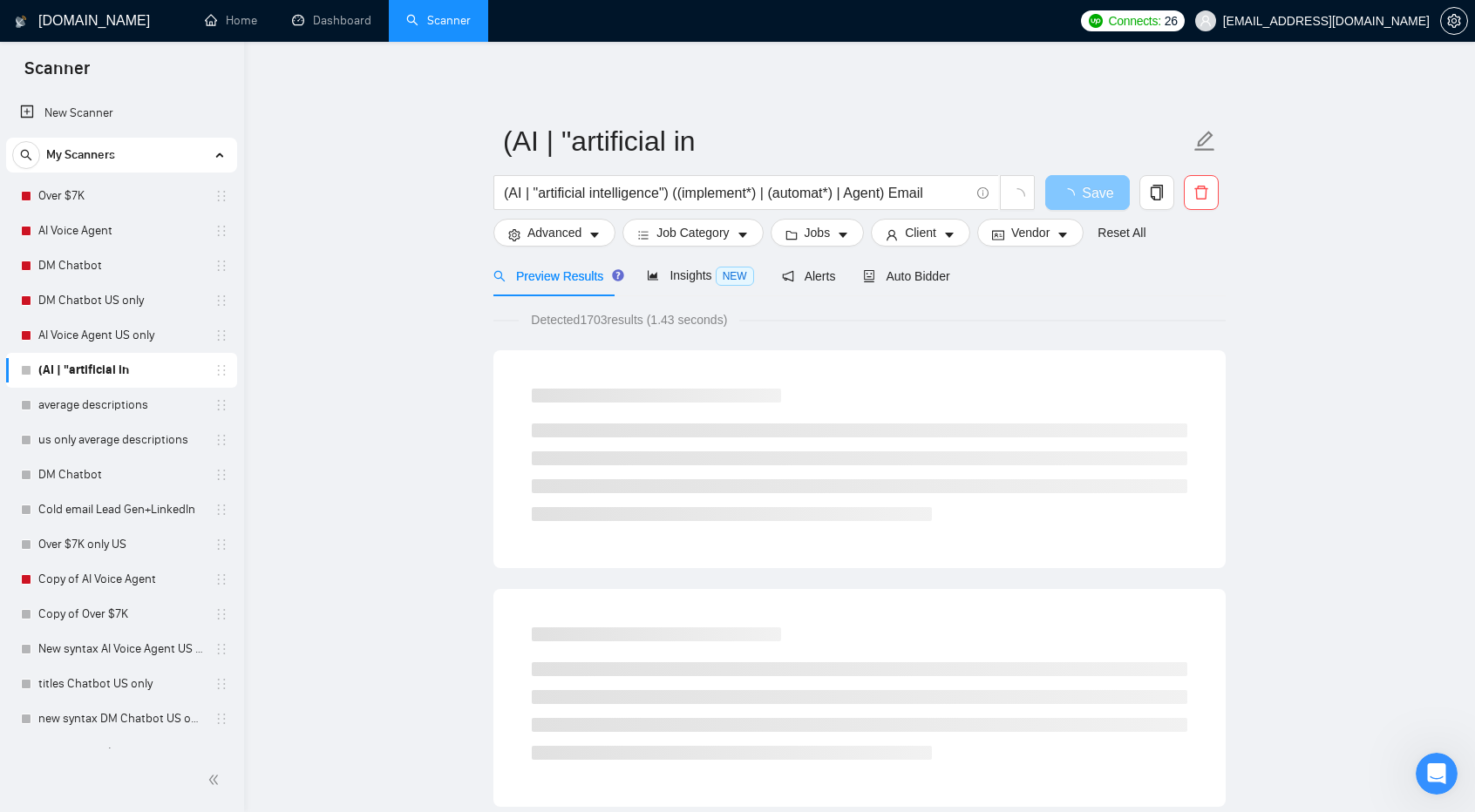
click at [1087, 188] on span "Save" at bounding box center [1098, 193] width 32 height 22
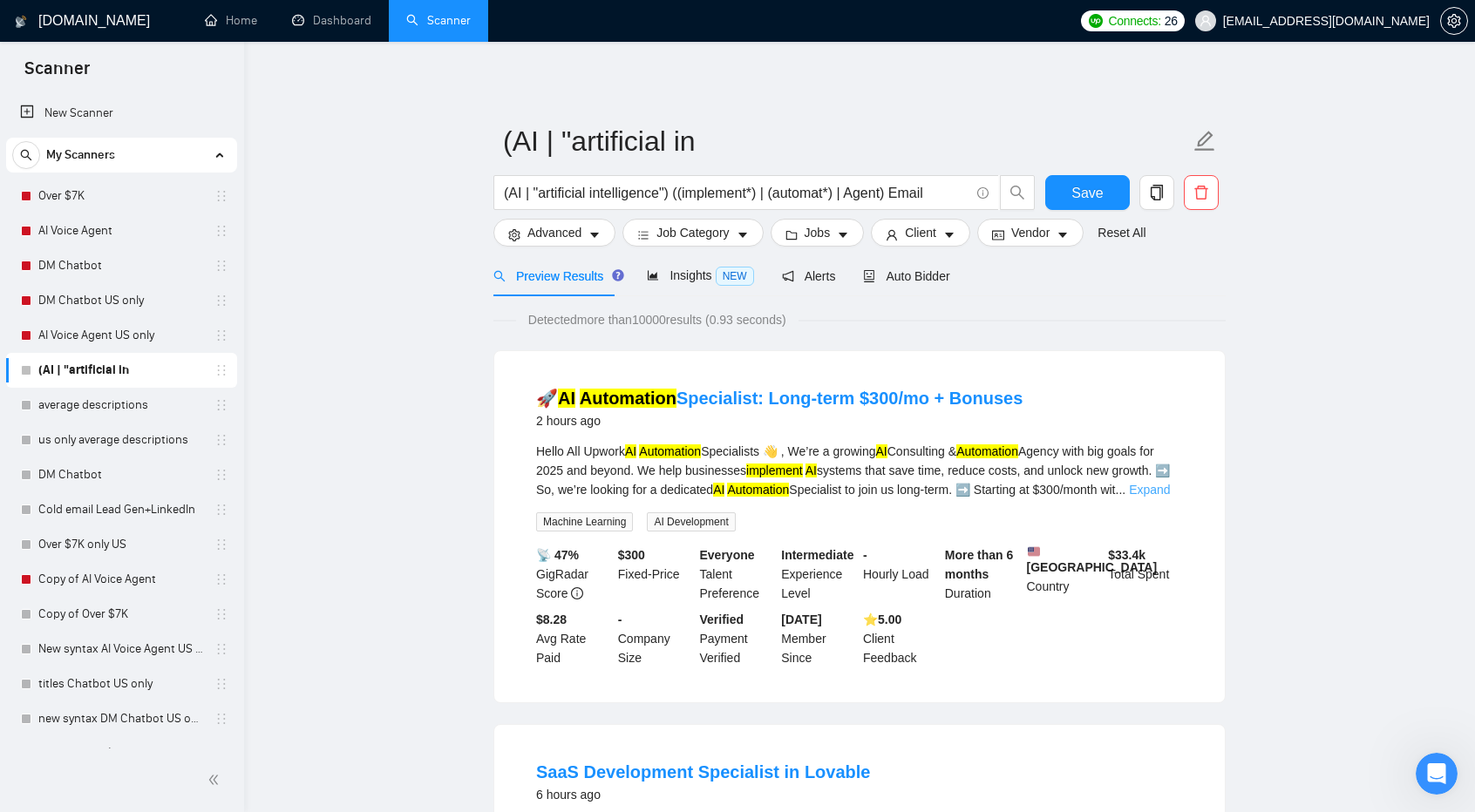
click at [1158, 491] on link "Expand" at bounding box center [1149, 489] width 41 height 14
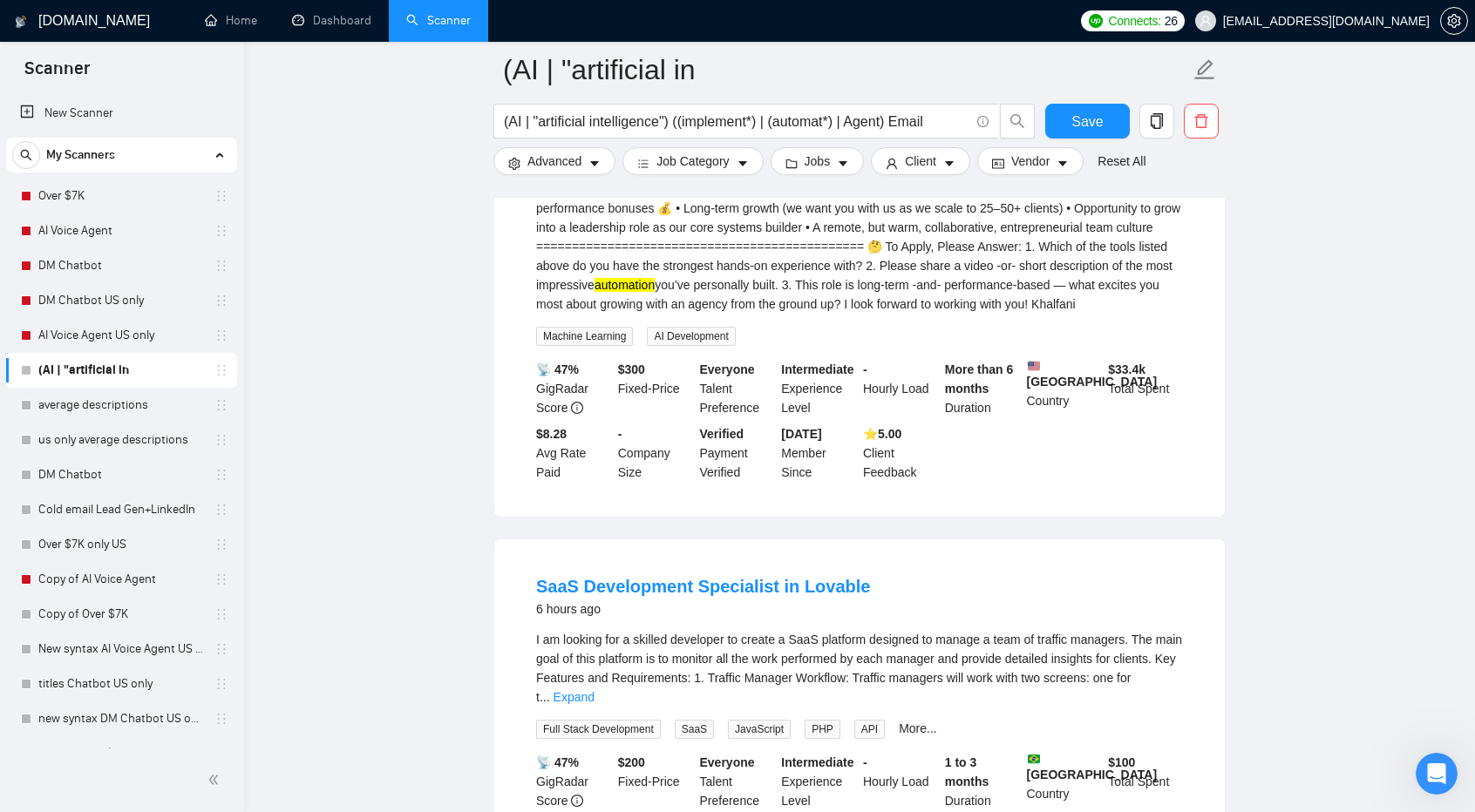
scroll to position [573, 0]
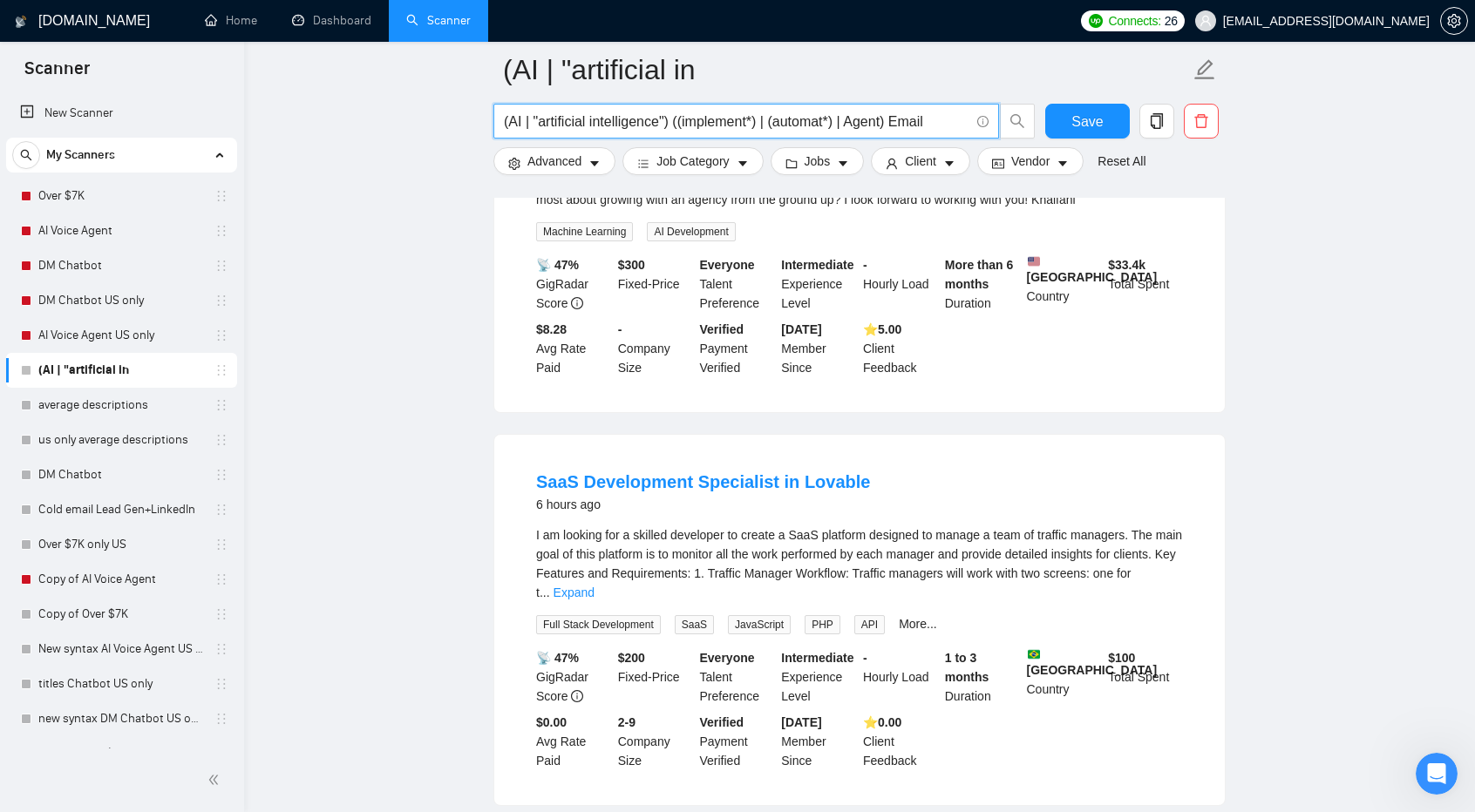
click at [953, 116] on input "(AI | "artificial intelligence") ((implement*) | (automat*) | Agent) Email" at bounding box center [737, 122] width 466 height 22
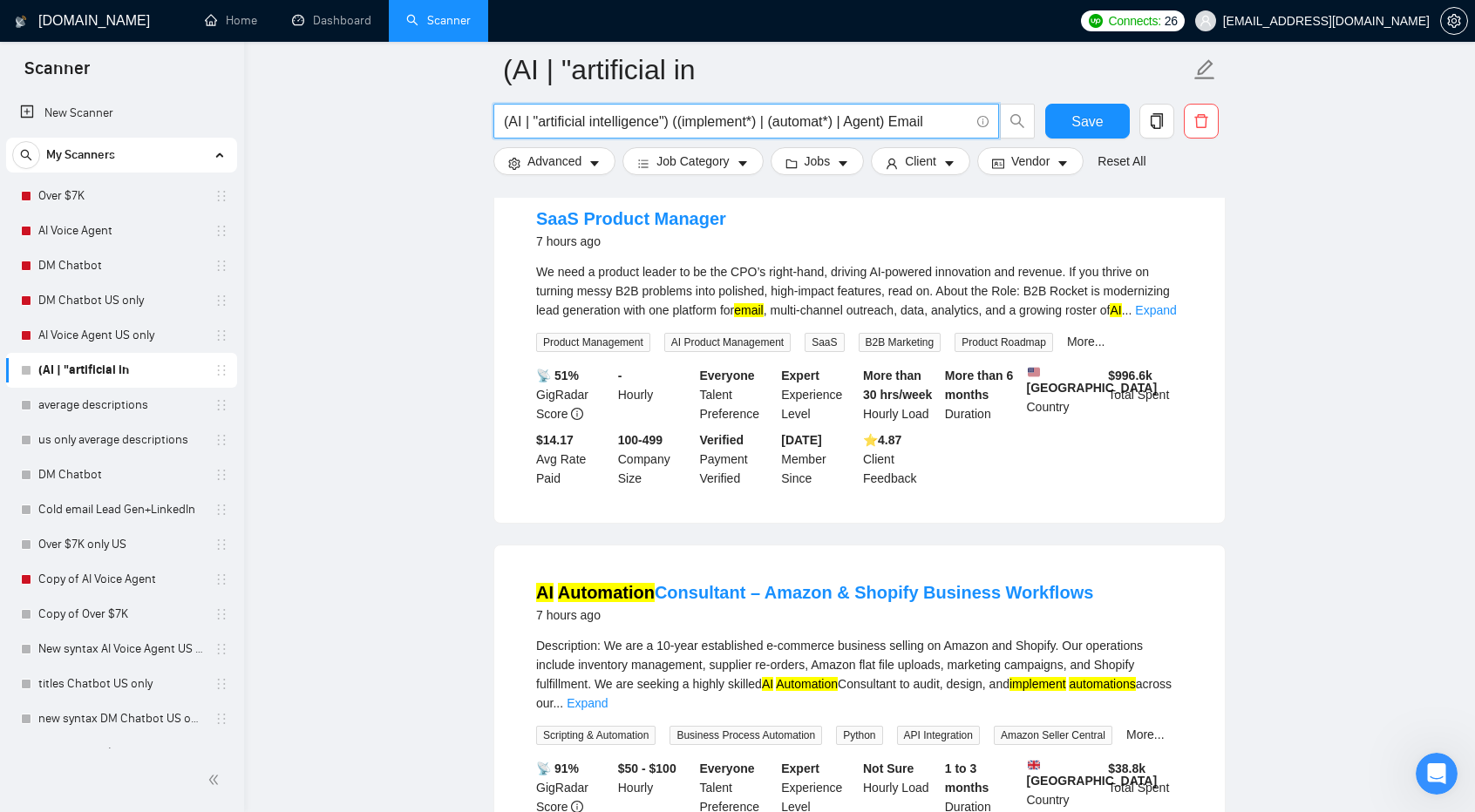
scroll to position [1380, 0]
click at [947, 115] on input "(AI | "artificial intelligence") ((implement*) | (automat*) | Agent) Email" at bounding box center [737, 122] width 466 height 22
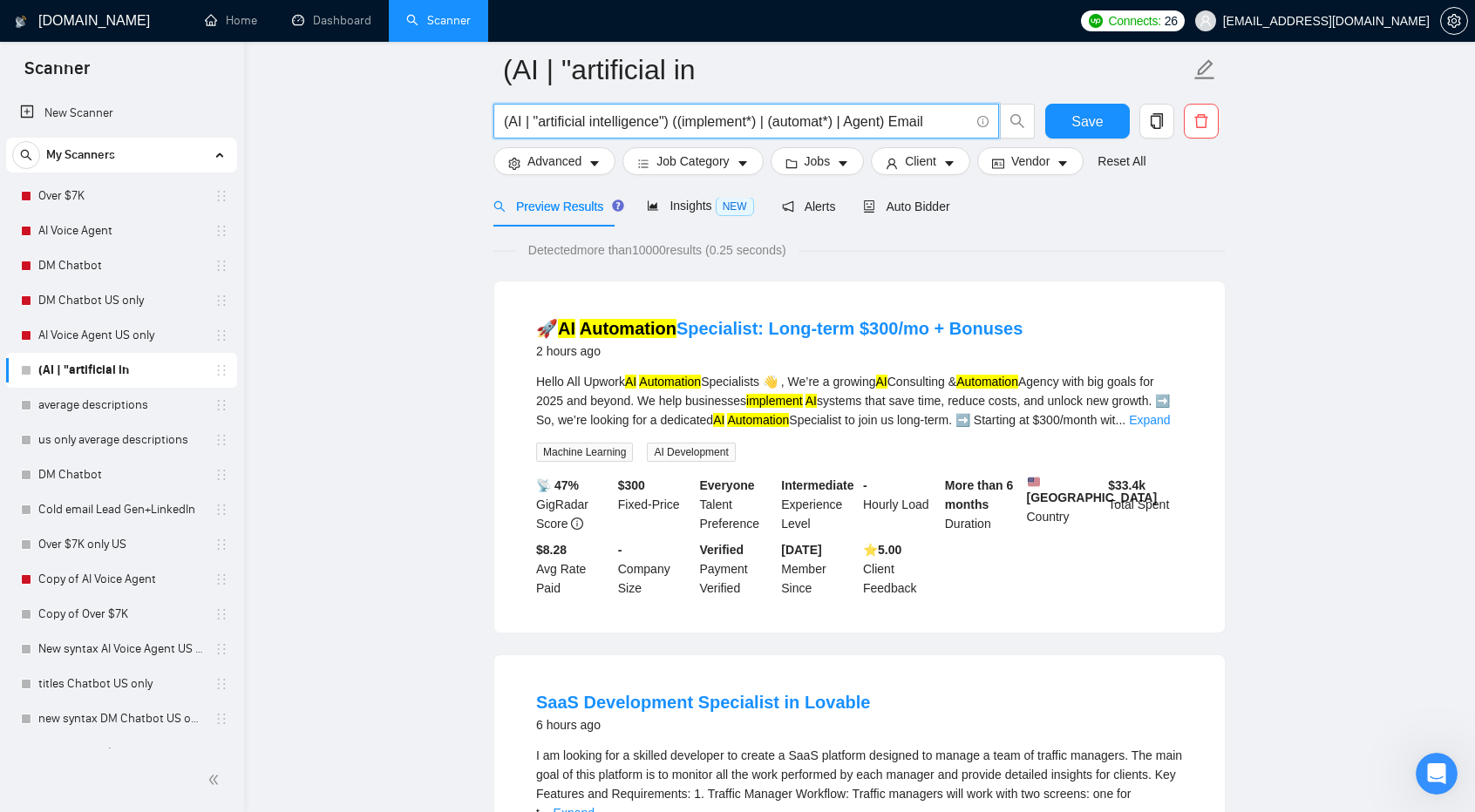
scroll to position [75, 0]
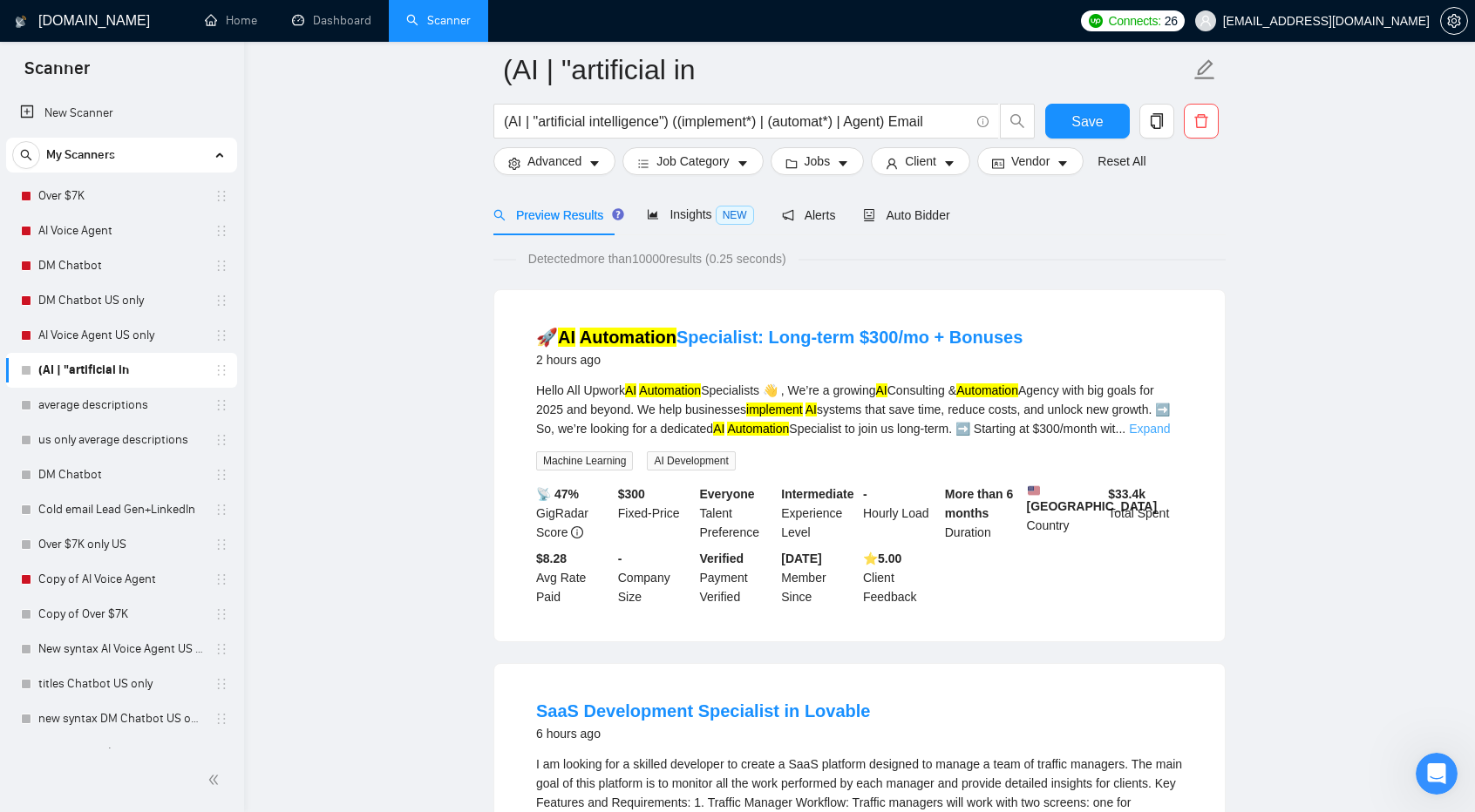
click at [1170, 436] on link "Expand" at bounding box center [1149, 429] width 41 height 14
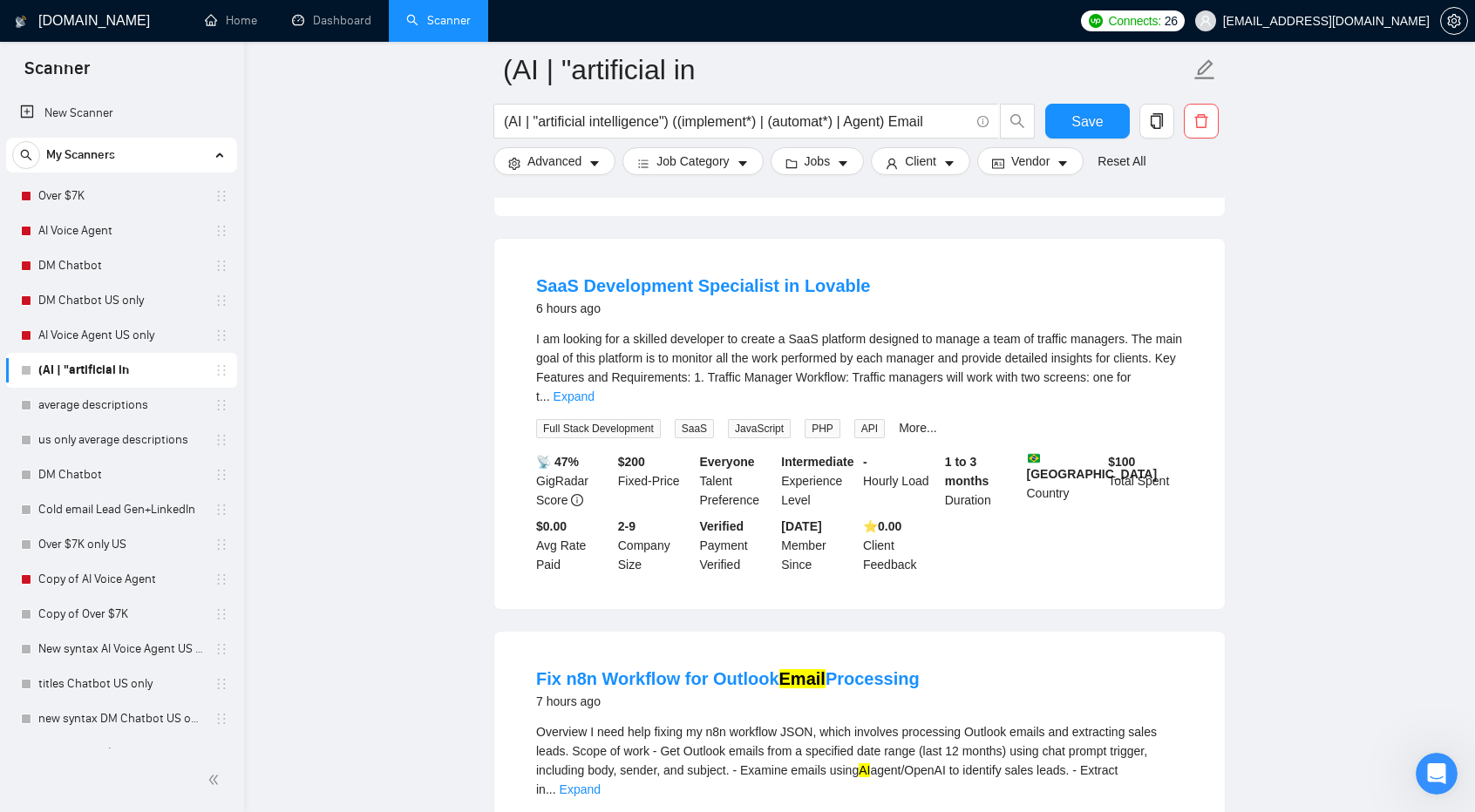
scroll to position [763, 0]
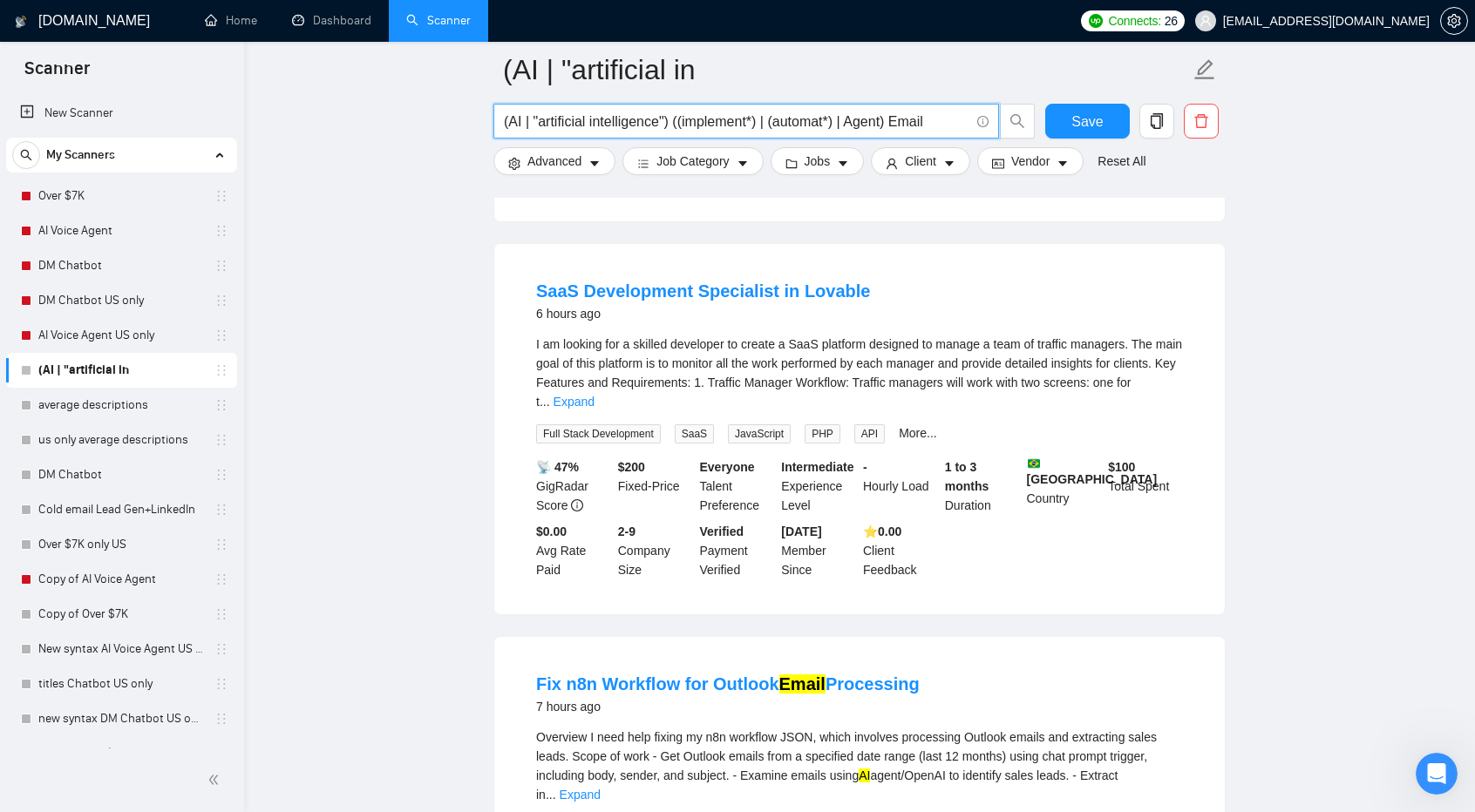
click at [935, 123] on input "(AI | "artificial intelligence") ((implement*) | (automat*) | Agent) Email" at bounding box center [737, 122] width 466 height 22
type input "(AI | "artificial intelligence") ((implement*) | (automat*) | Agent) Email Proc…"
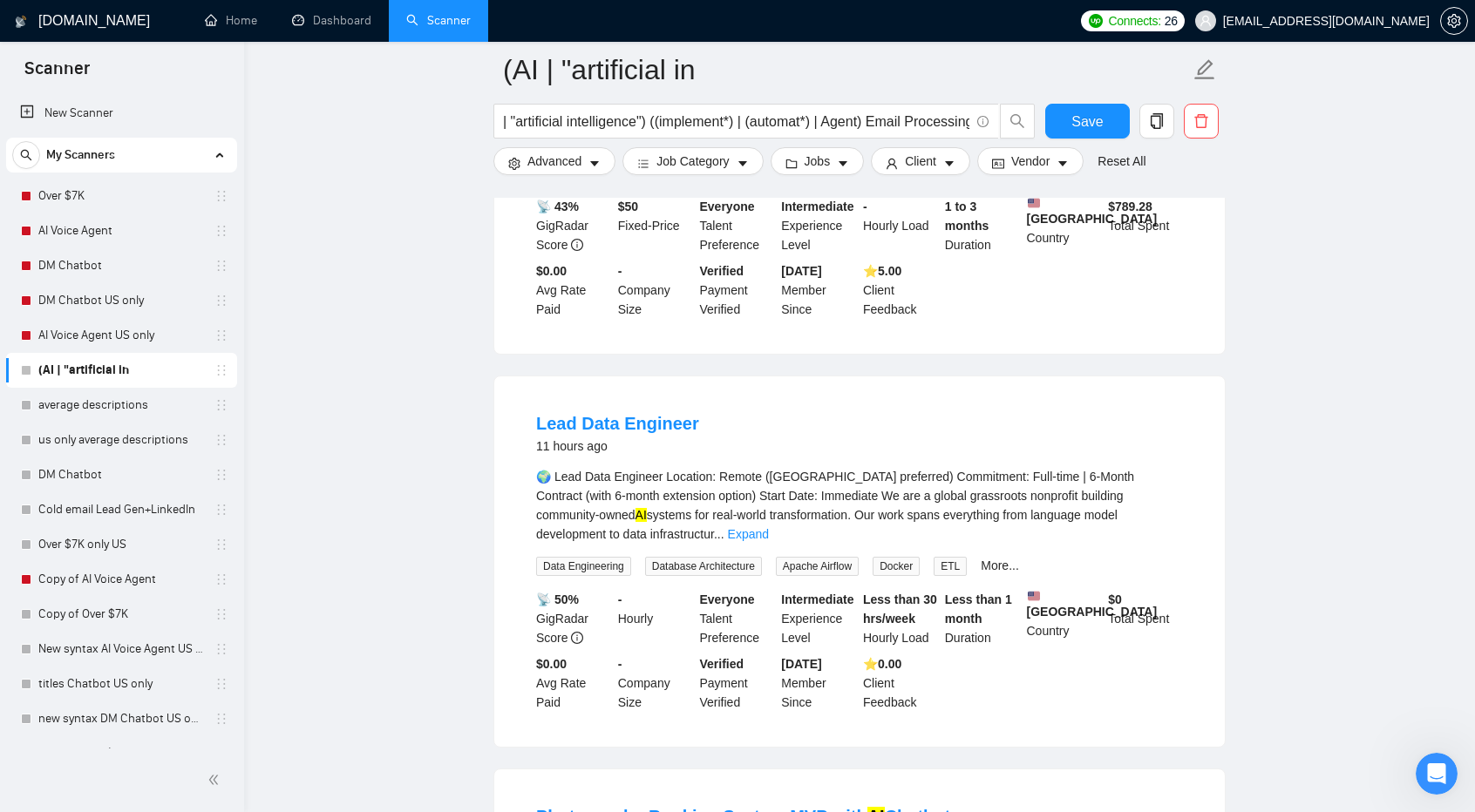
scroll to position [0, 0]
